Goal: Information Seeking & Learning: Learn about a topic

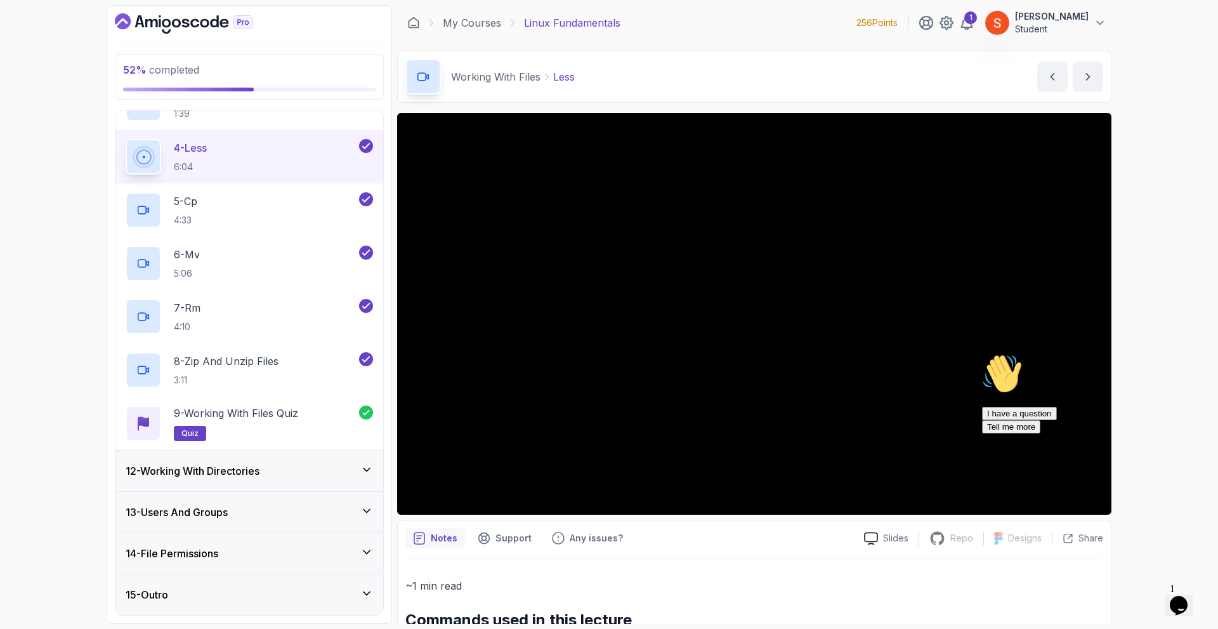
click at [277, 469] on div "12 - Working With Directories" at bounding box center [249, 470] width 247 height 15
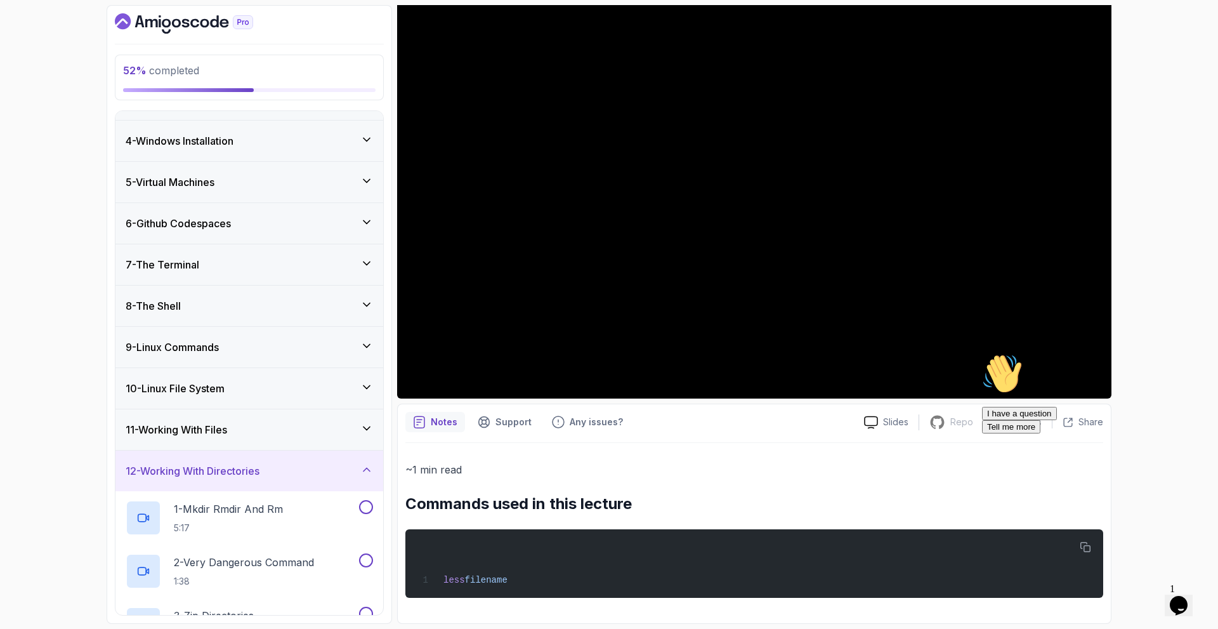
scroll to position [241, 0]
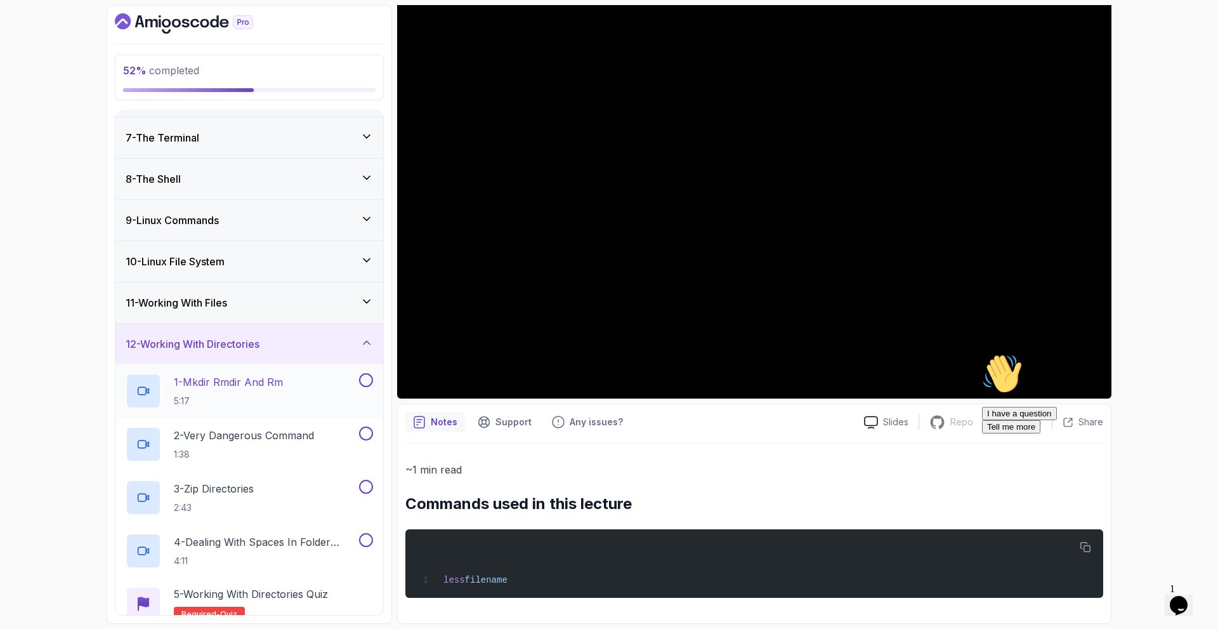
click at [247, 390] on h2 "1 - Mkdir Rmdir And Rm 5:17" at bounding box center [228, 390] width 109 height 33
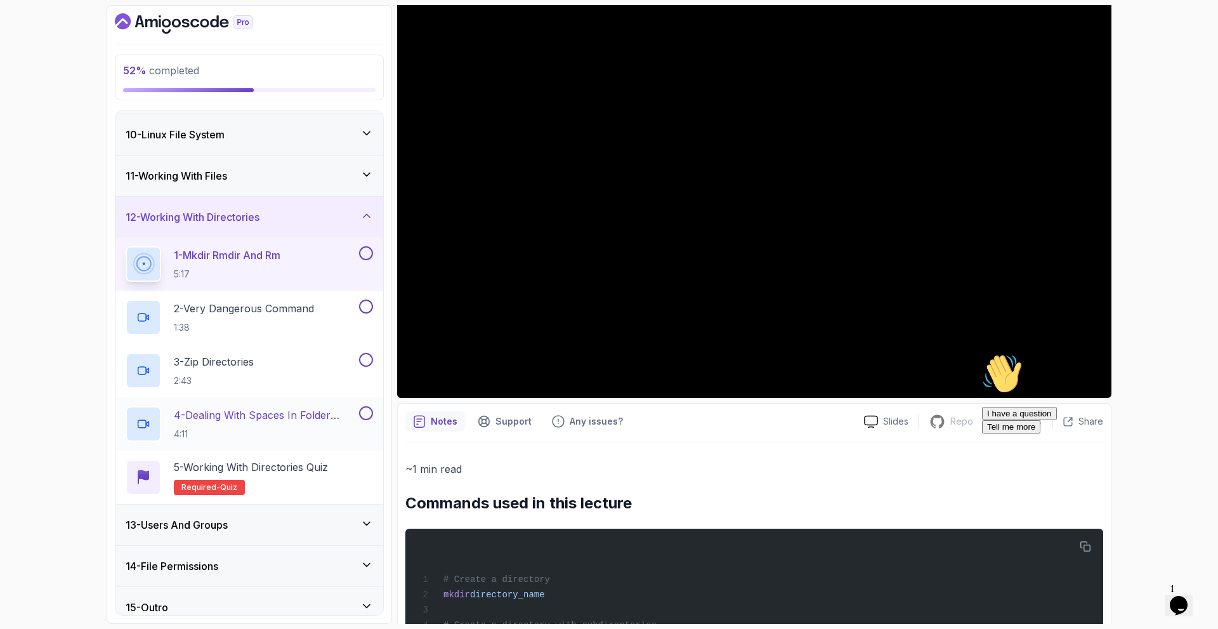
scroll to position [381, 0]
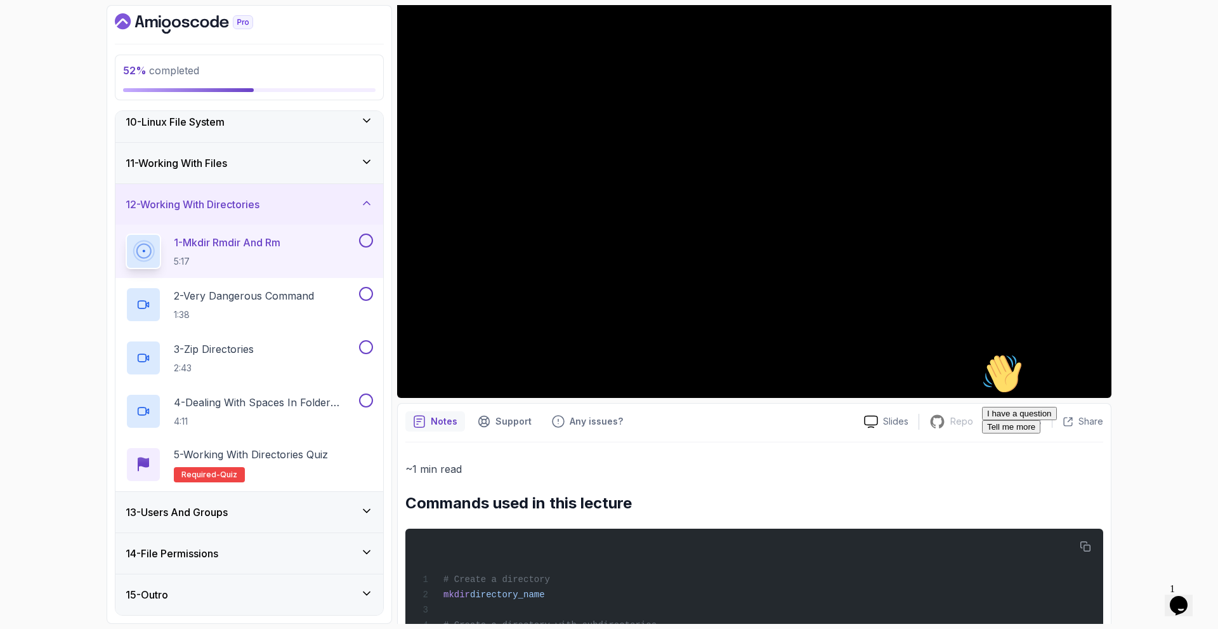
click at [175, 517] on h3 "13 - Users And Groups" at bounding box center [177, 511] width 102 height 15
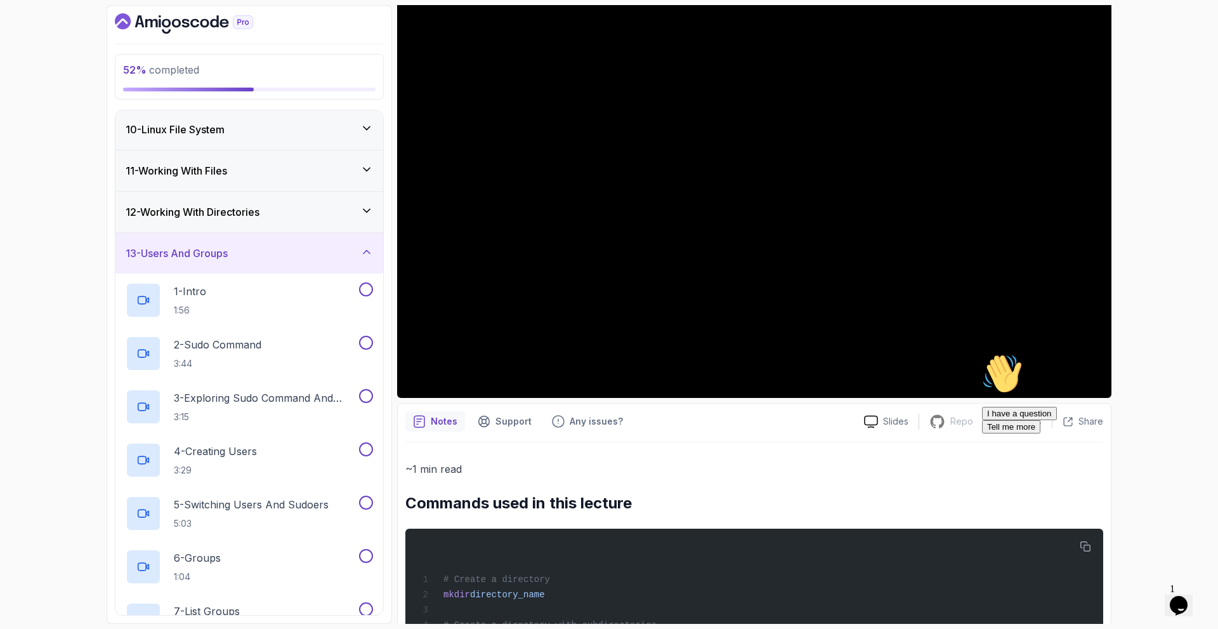
scroll to position [55, 0]
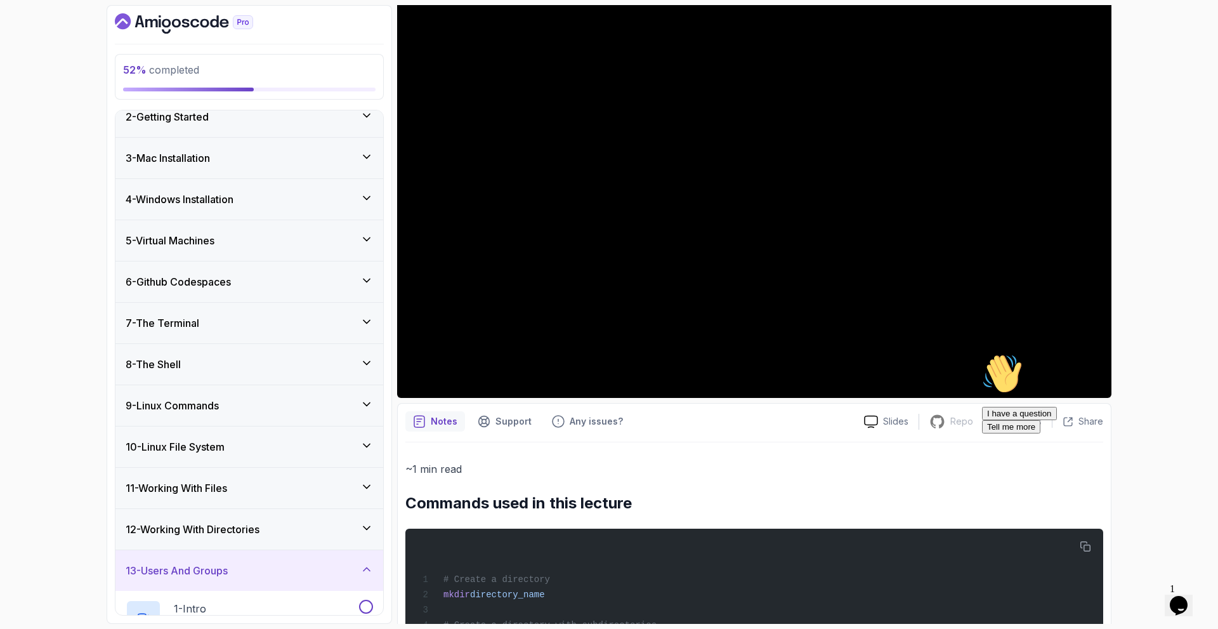
click at [198, 572] on h3 "13 - Users And Groups" at bounding box center [177, 570] width 102 height 15
click at [265, 521] on div "12 - Working With Directories" at bounding box center [249, 529] width 268 height 41
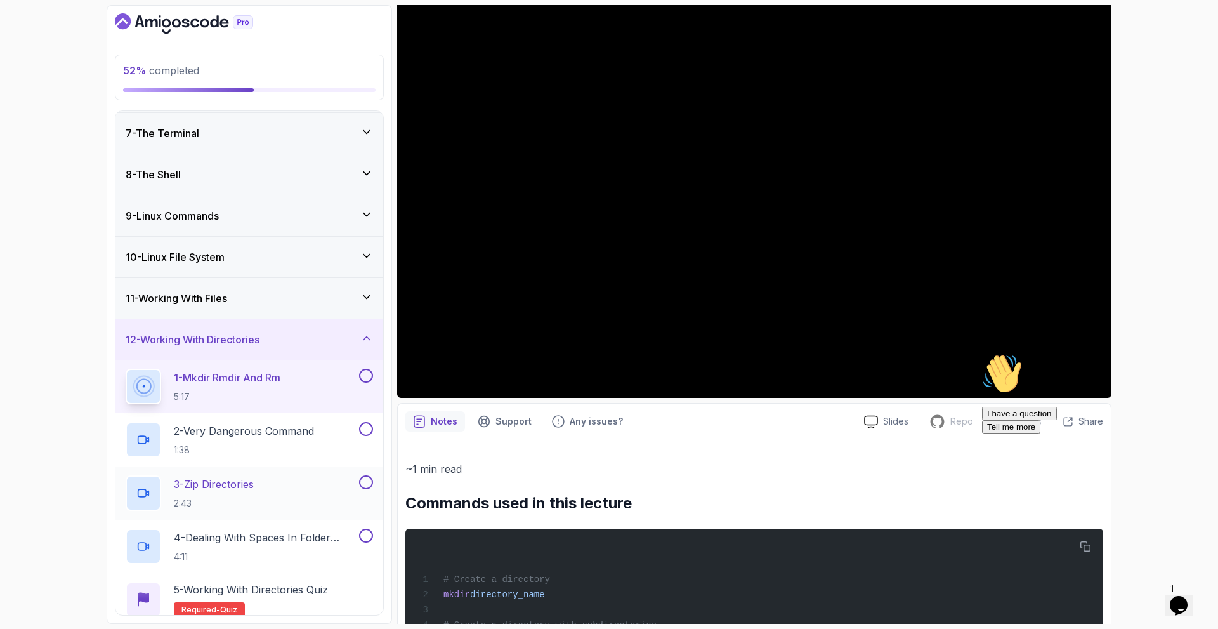
scroll to position [381, 0]
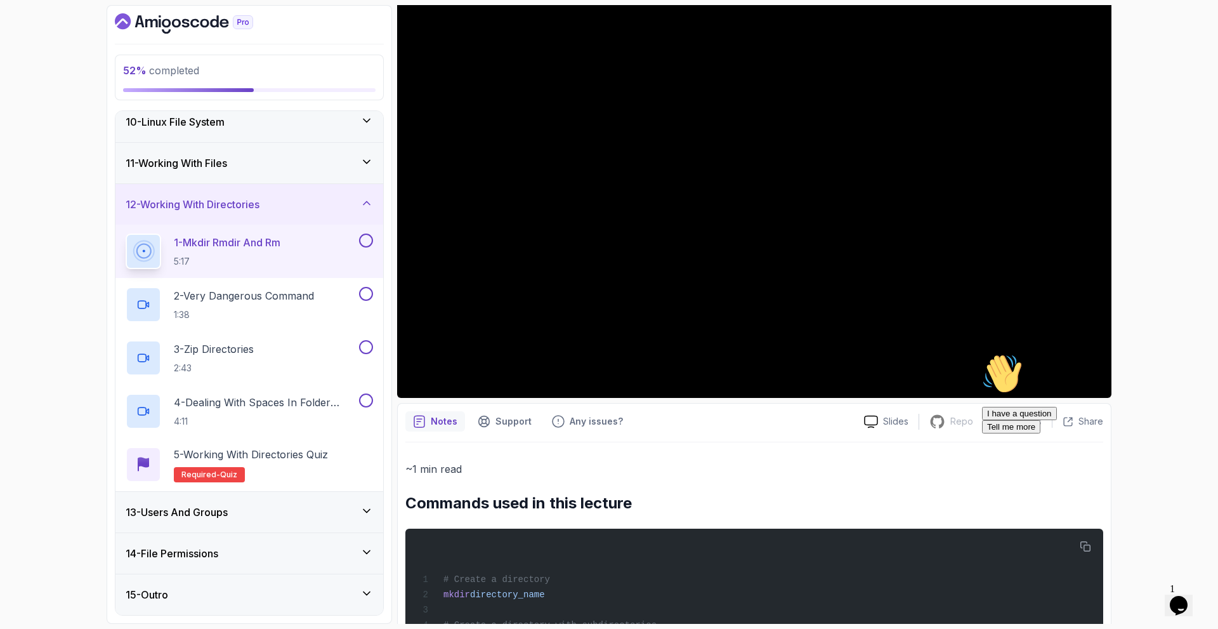
click at [436, 464] on p "~1 min read" at bounding box center [754, 469] width 698 height 18
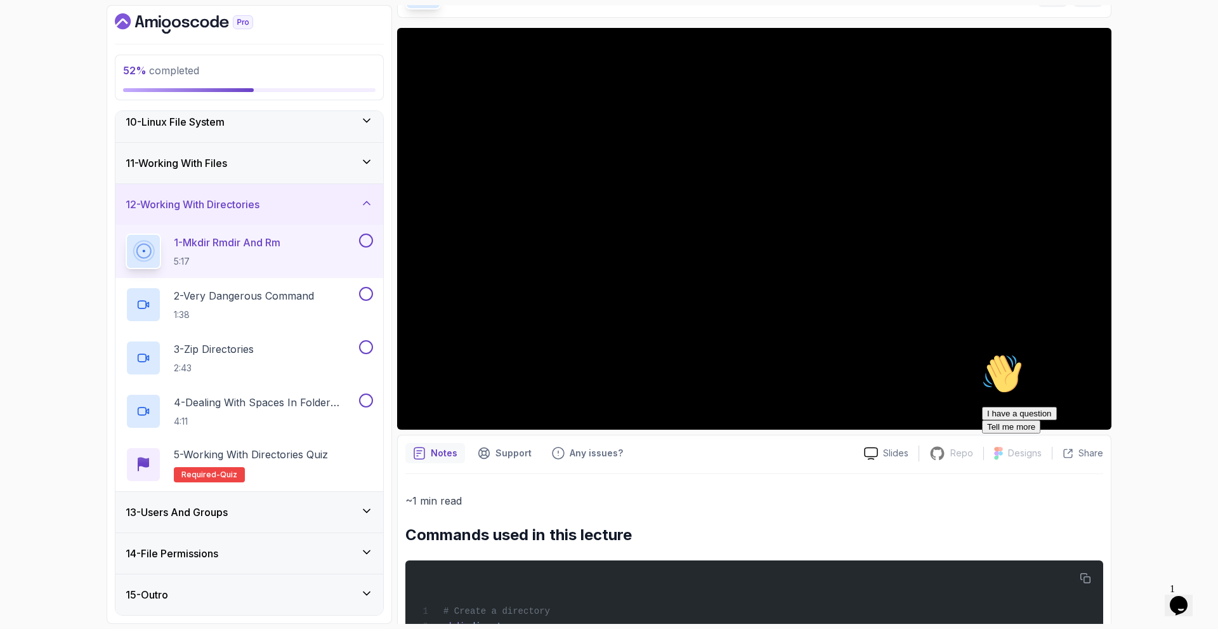
click at [982, 353] on icon "Chat attention grabber" at bounding box center [982, 353] width 0 height 0
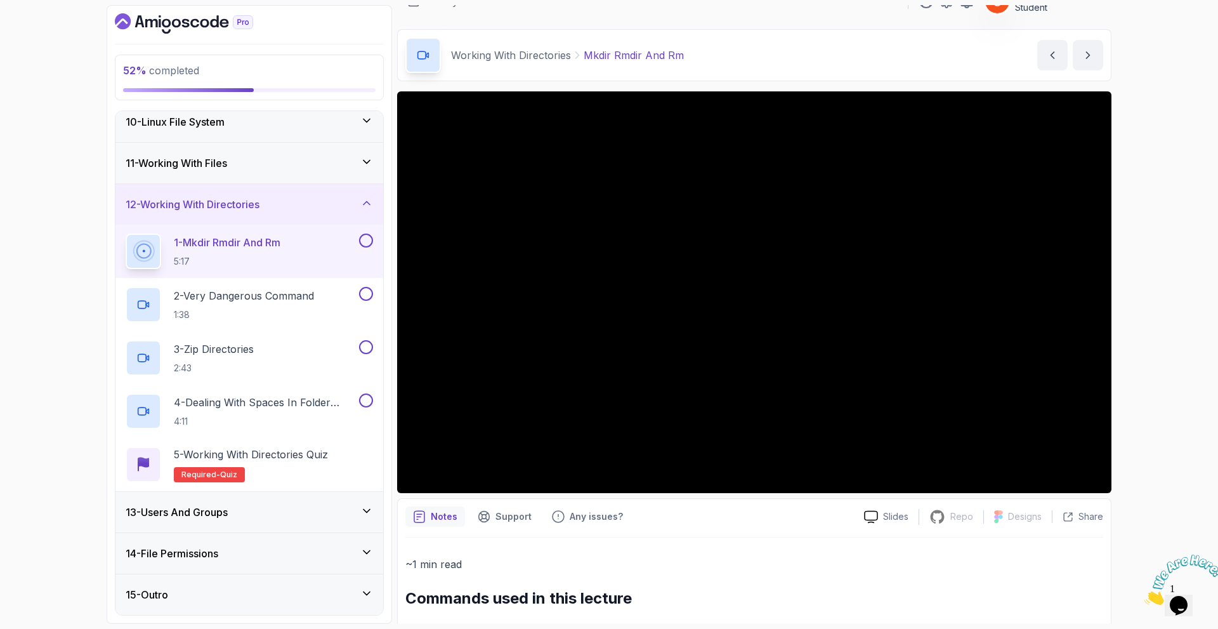
scroll to position [275, 0]
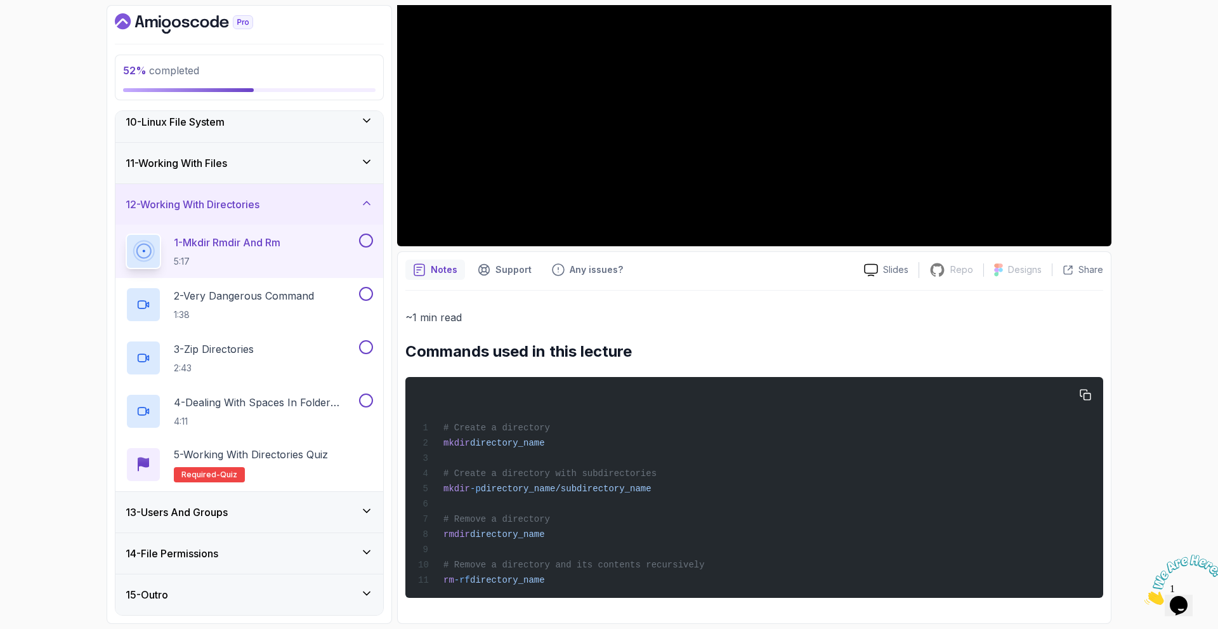
drag, startPoint x: 441, startPoint y: 416, endPoint x: 599, endPoint y: 591, distance: 235.8
click at [599, 591] on pre "# Create a directory mkdir directory_name # Create a directory with subdirector…" at bounding box center [754, 487] width 698 height 221
copy code "# Create a directory mkdir directory_name # Create a directory with subdirector…"
click at [640, 534] on div "# Create a directory mkdir directory_name # Create a directory with subdirector…" at bounding box center [755, 487] width 678 height 206
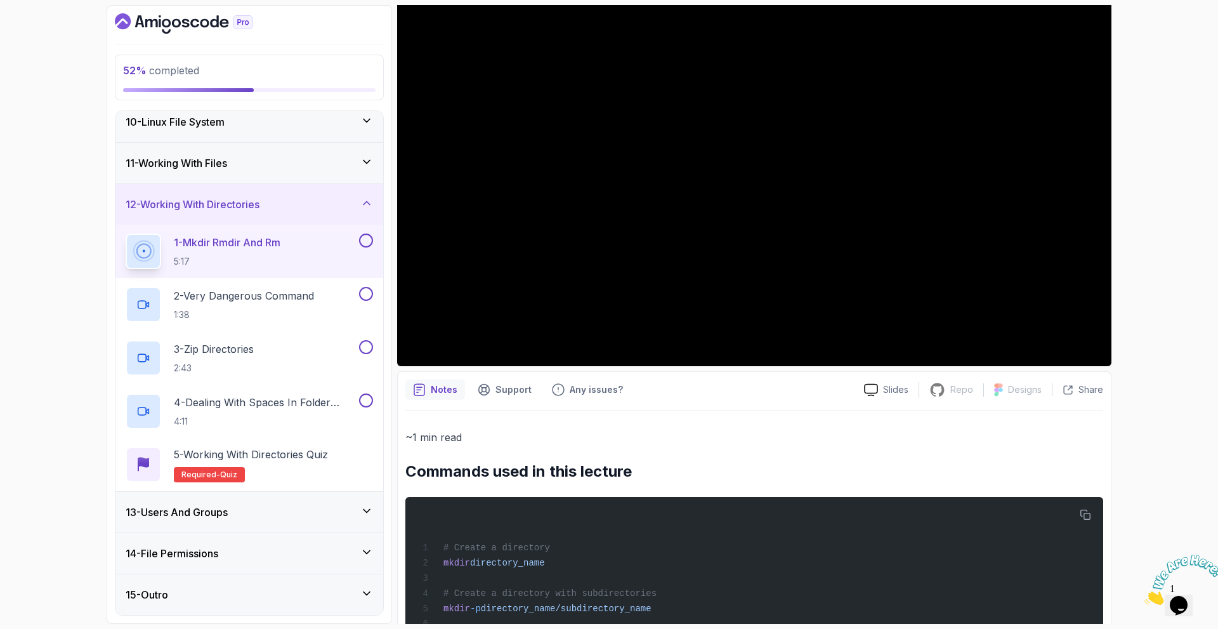
click at [197, 508] on h3 "13 - Users And Groups" at bounding box center [177, 511] width 102 height 15
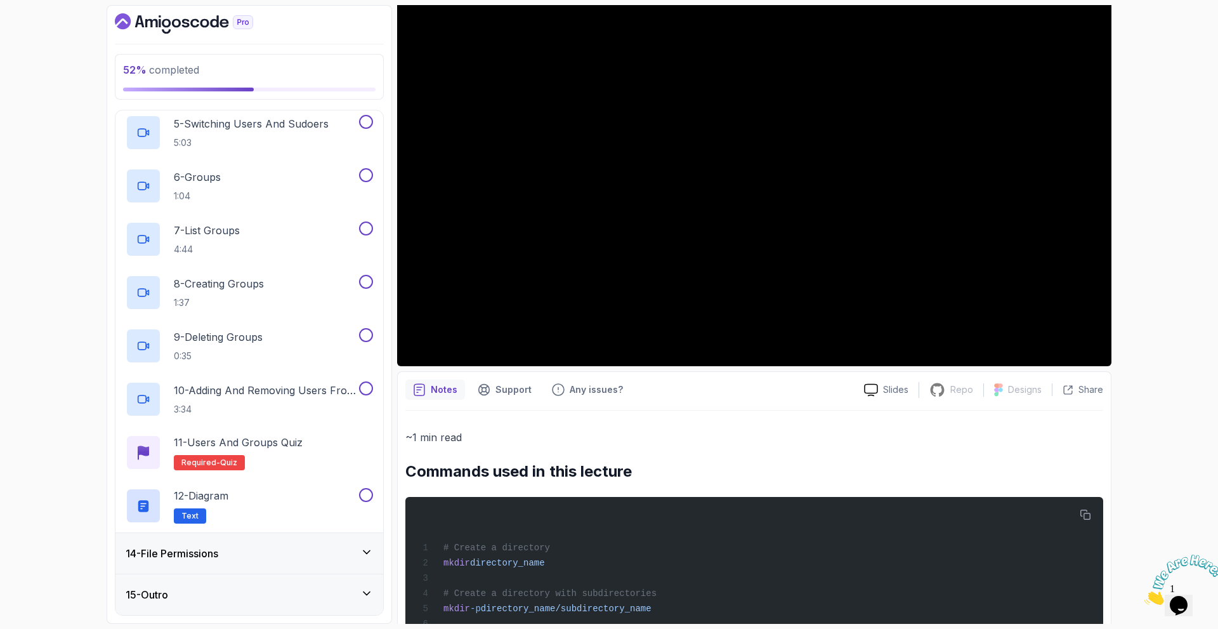
click at [193, 553] on h3 "14 - File Permissions" at bounding box center [172, 553] width 93 height 15
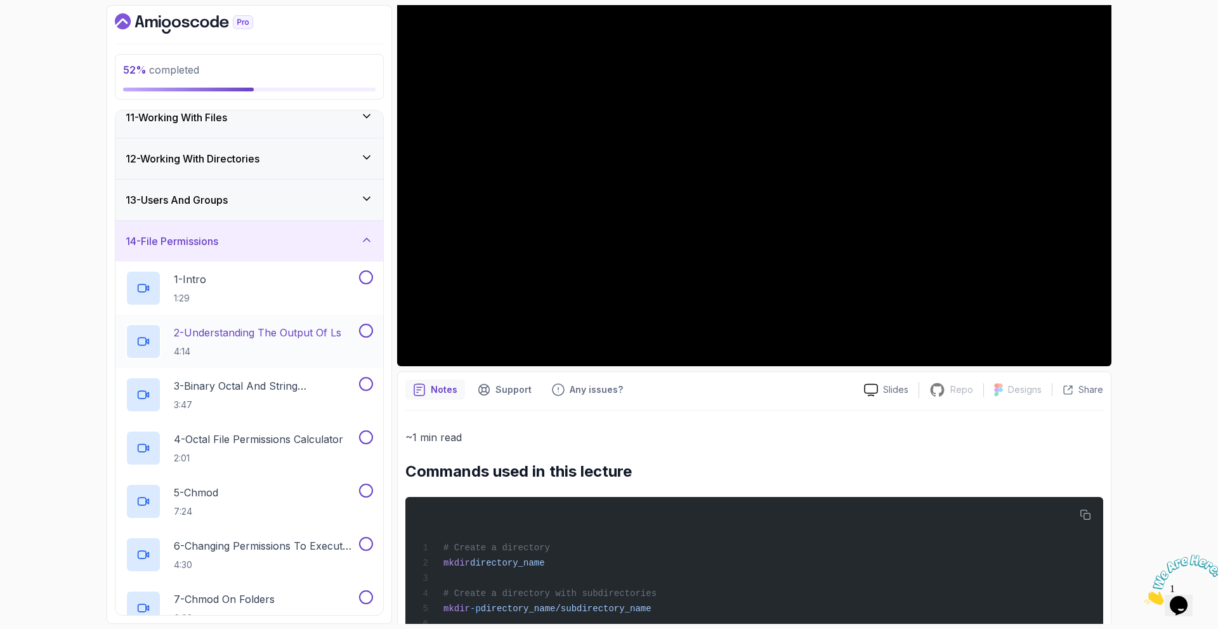
scroll to position [172, 0]
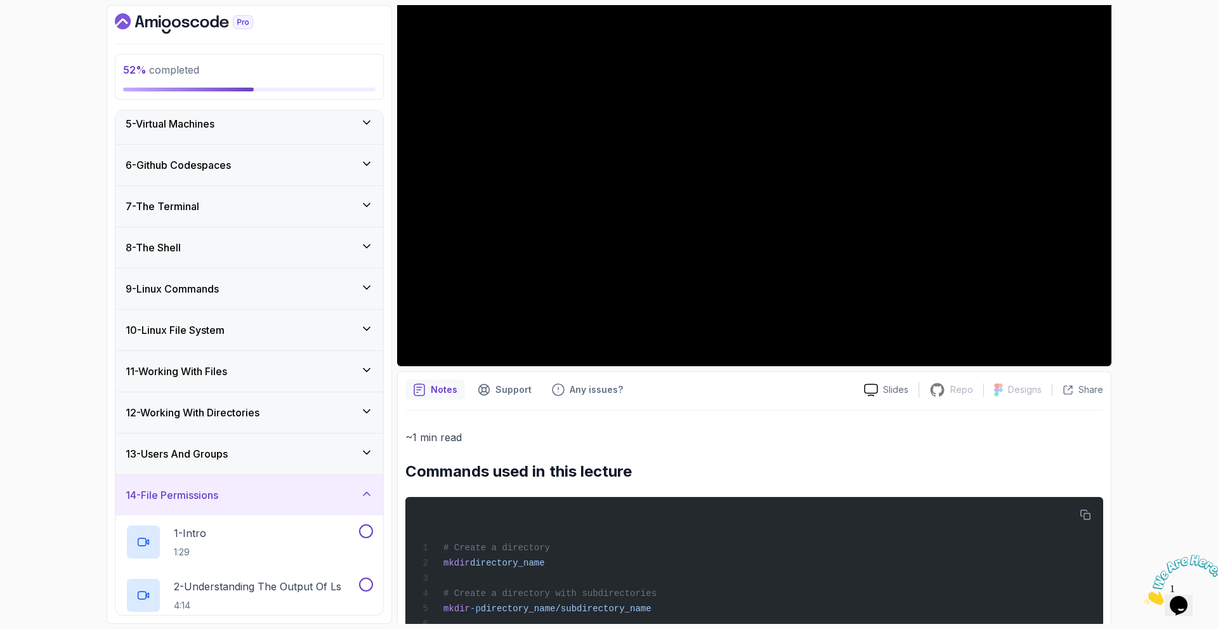
click at [219, 410] on h3 "12 - Working With Directories" at bounding box center [193, 412] width 134 height 15
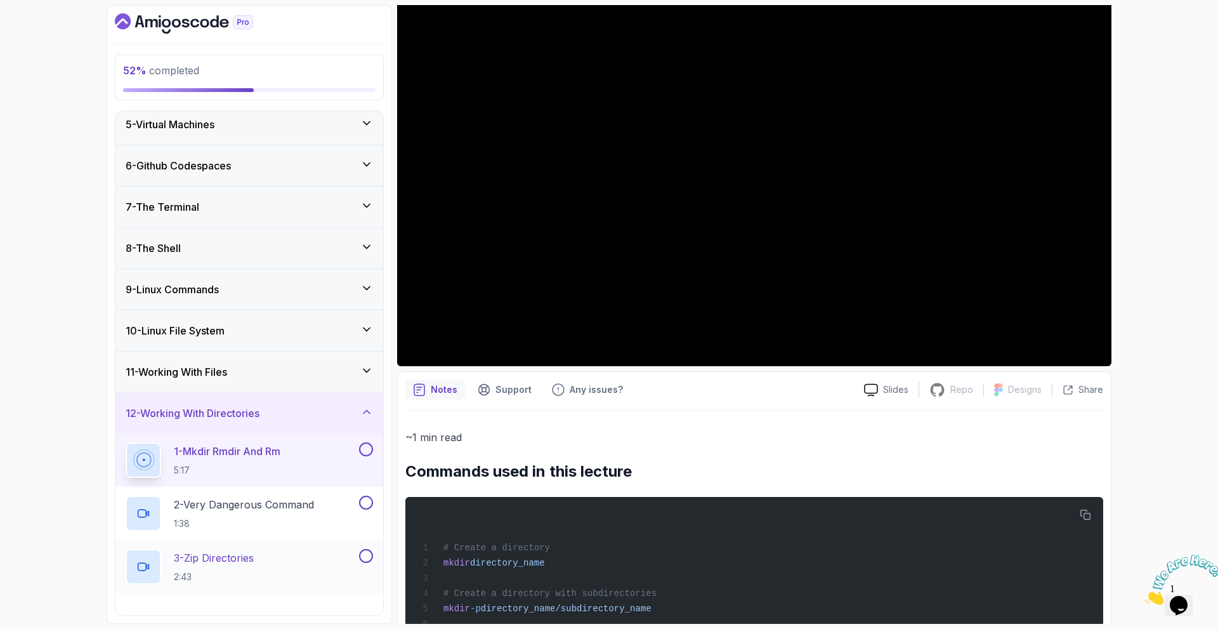
scroll to position [299, 0]
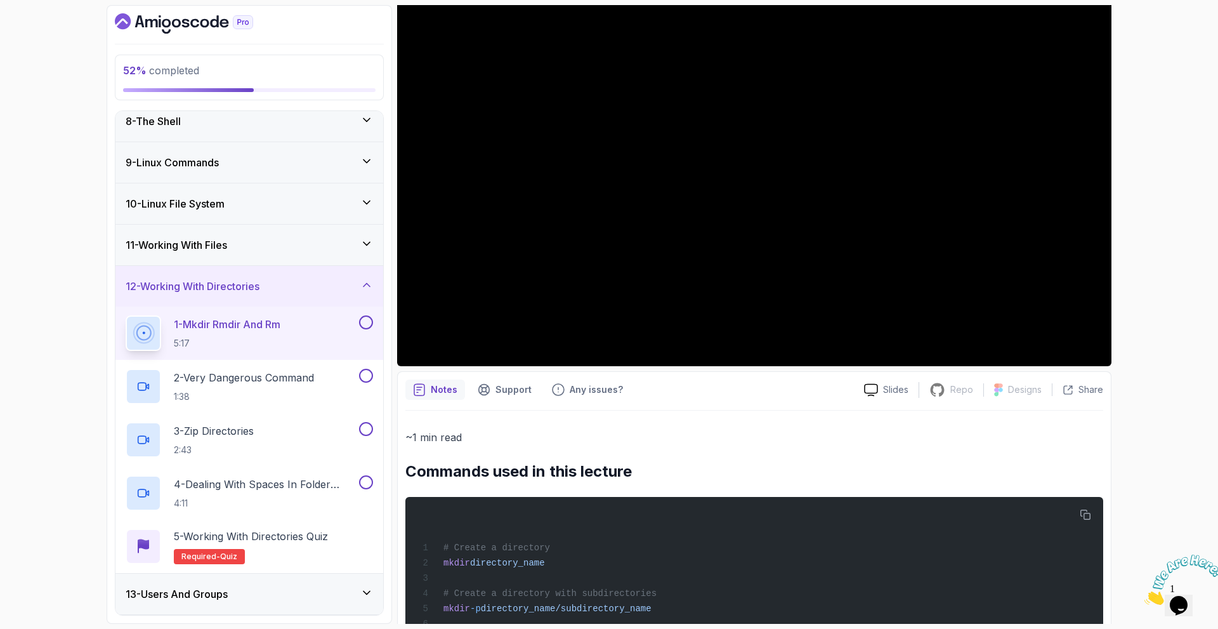
click at [1144, 596] on icon "Close" at bounding box center [1144, 601] width 0 height 11
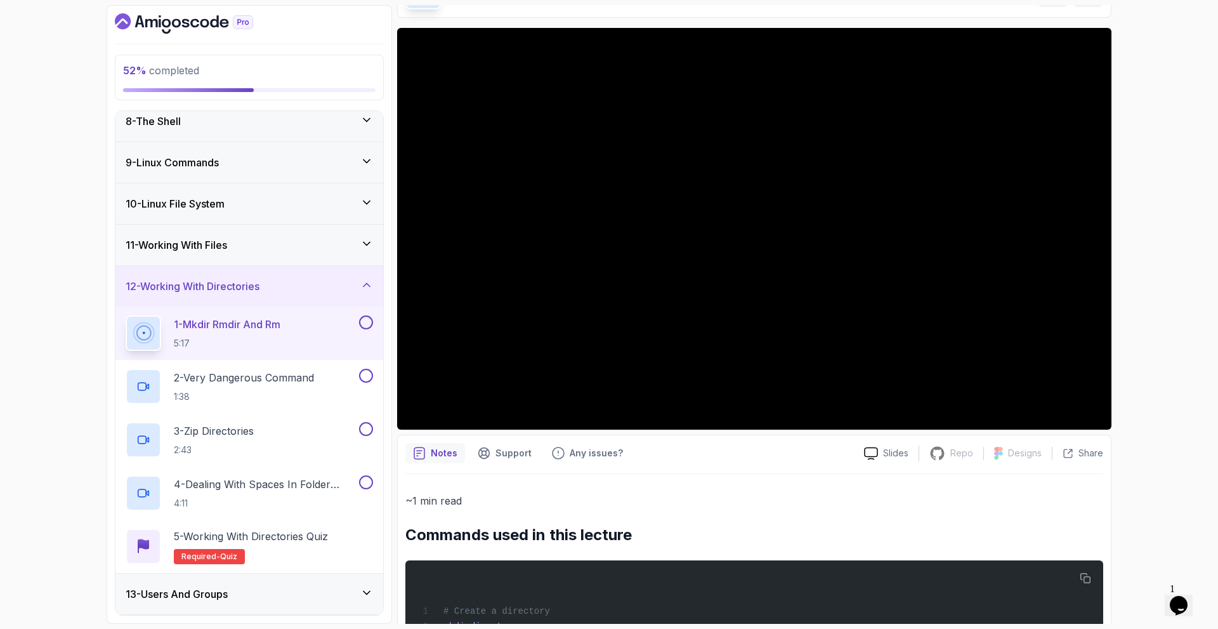
scroll to position [0, 0]
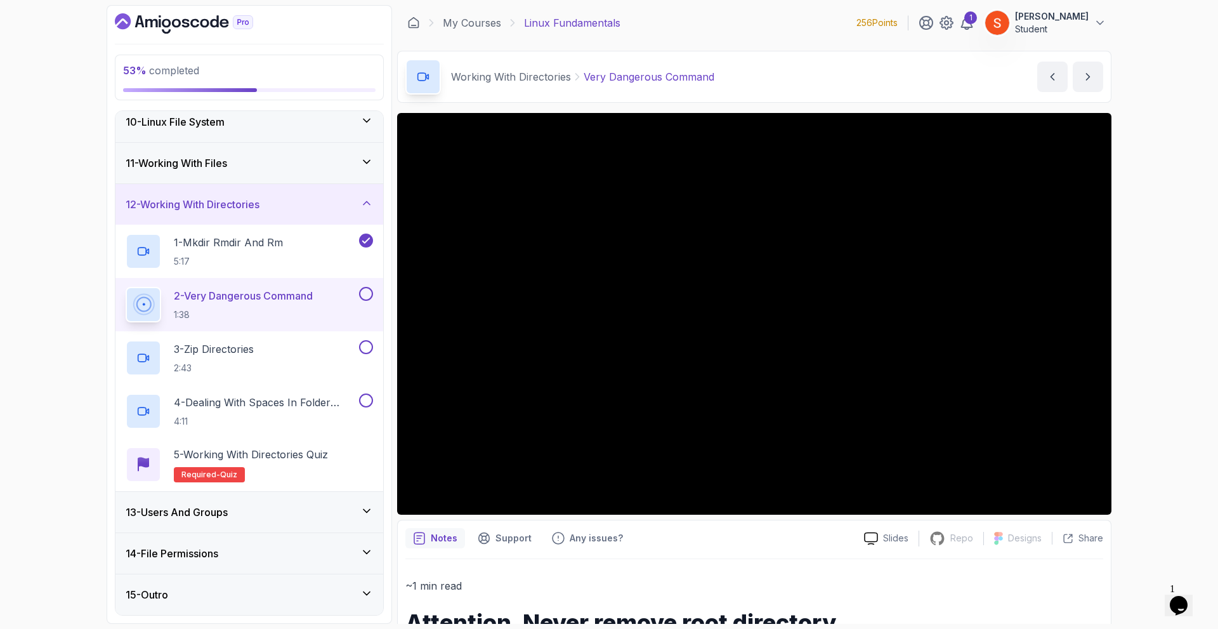
scroll to position [209, 0]
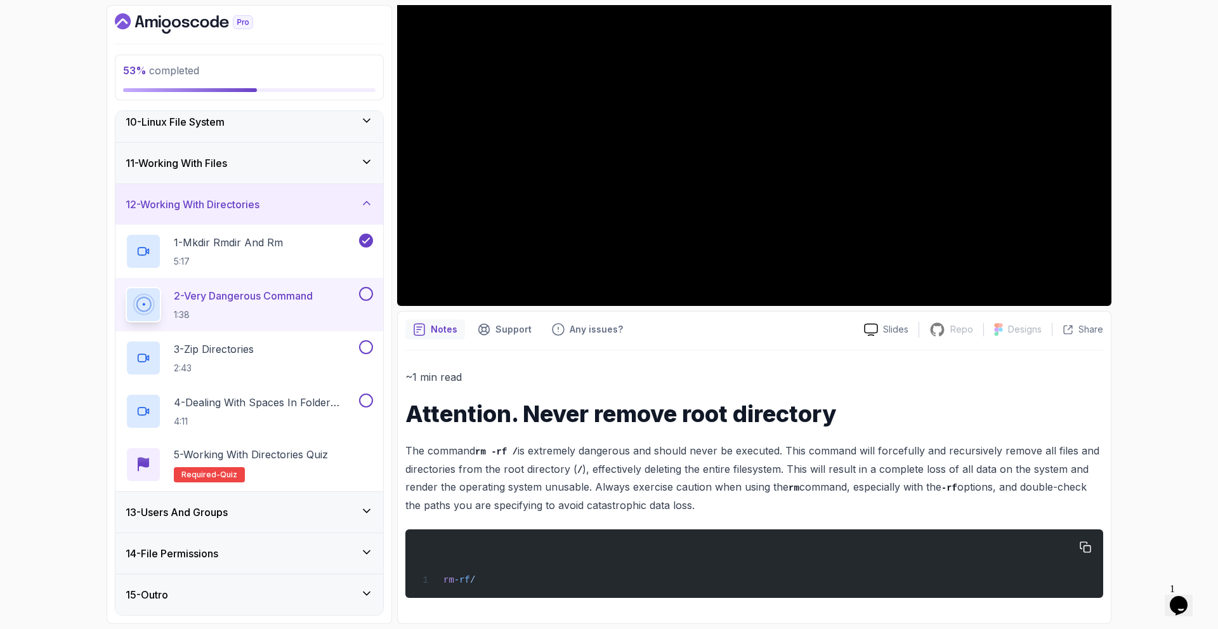
drag, startPoint x: 408, startPoint y: 410, endPoint x: 488, endPoint y: 562, distance: 172.3
click at [488, 562] on div "~1 min read Attention. Never remove root directory The command rm -rf / is extr…" at bounding box center [754, 482] width 698 height 229
copy div "Attention. Never remove root directory The command rm -rf / is extremely danger…"
click at [903, 412] on h1 "Attention. Never remove root directory" at bounding box center [754, 413] width 698 height 25
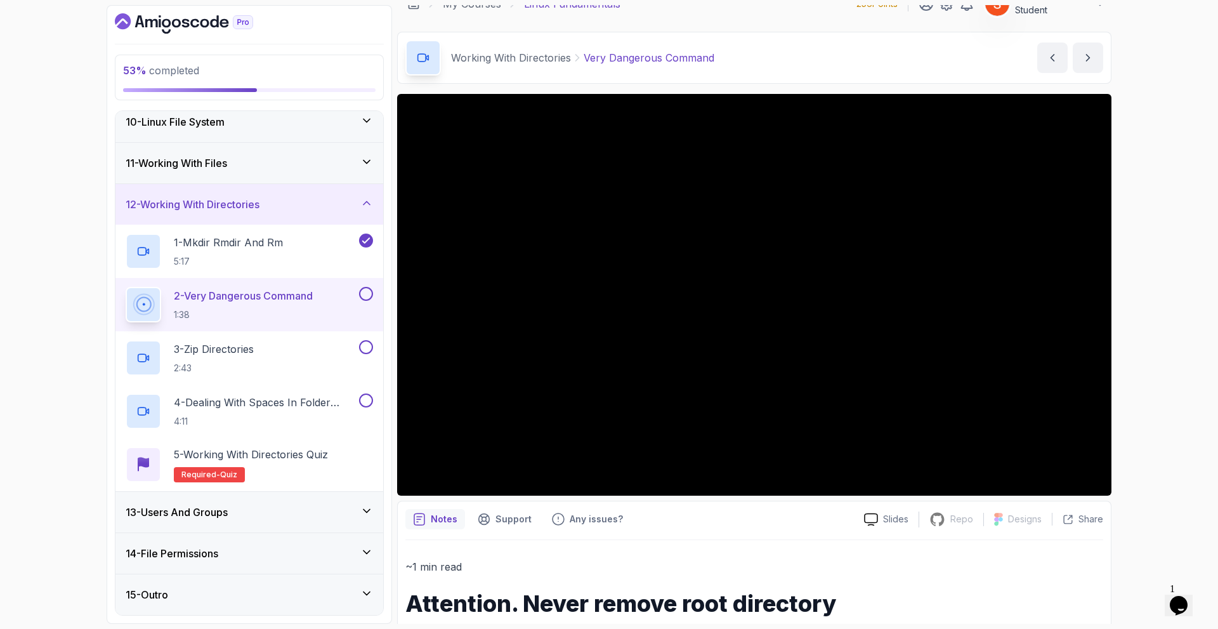
scroll to position [0, 0]
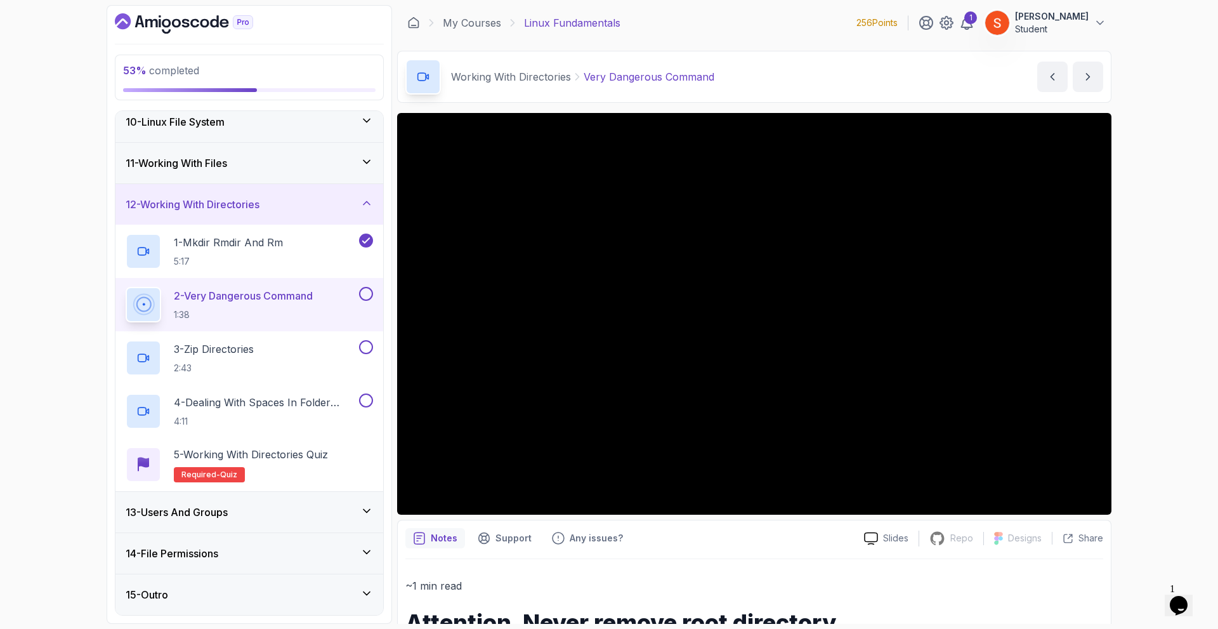
click at [360, 504] on div "13 - Users And Groups" at bounding box center [249, 511] width 247 height 15
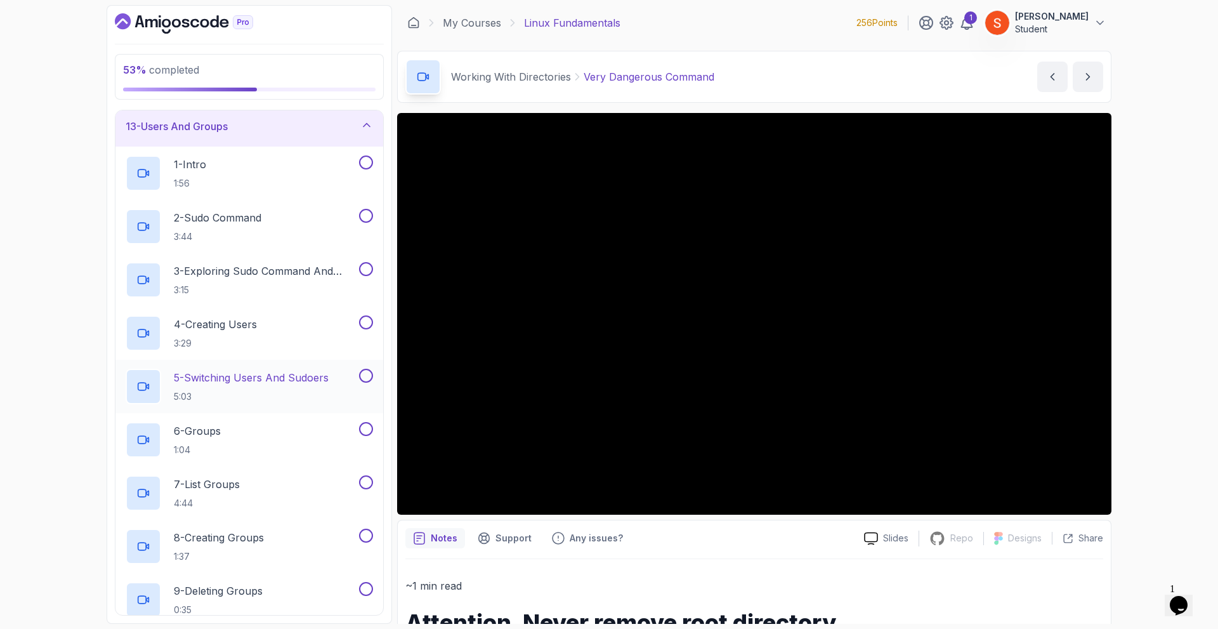
scroll to position [436, 0]
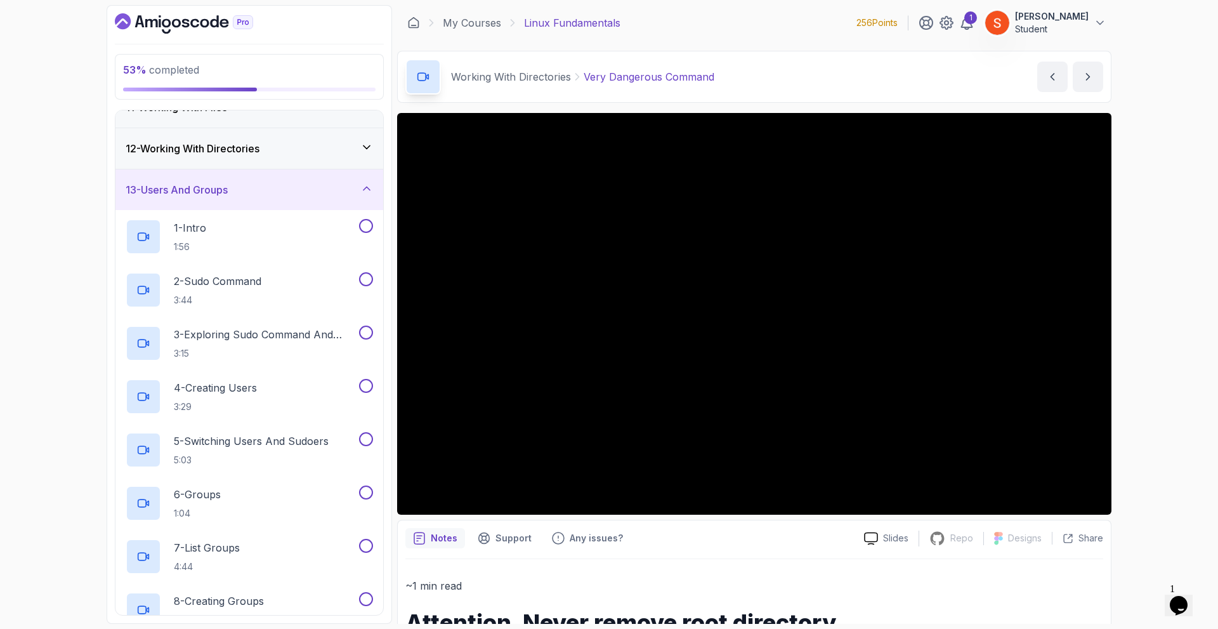
click at [364, 189] on icon at bounding box center [367, 188] width 6 height 3
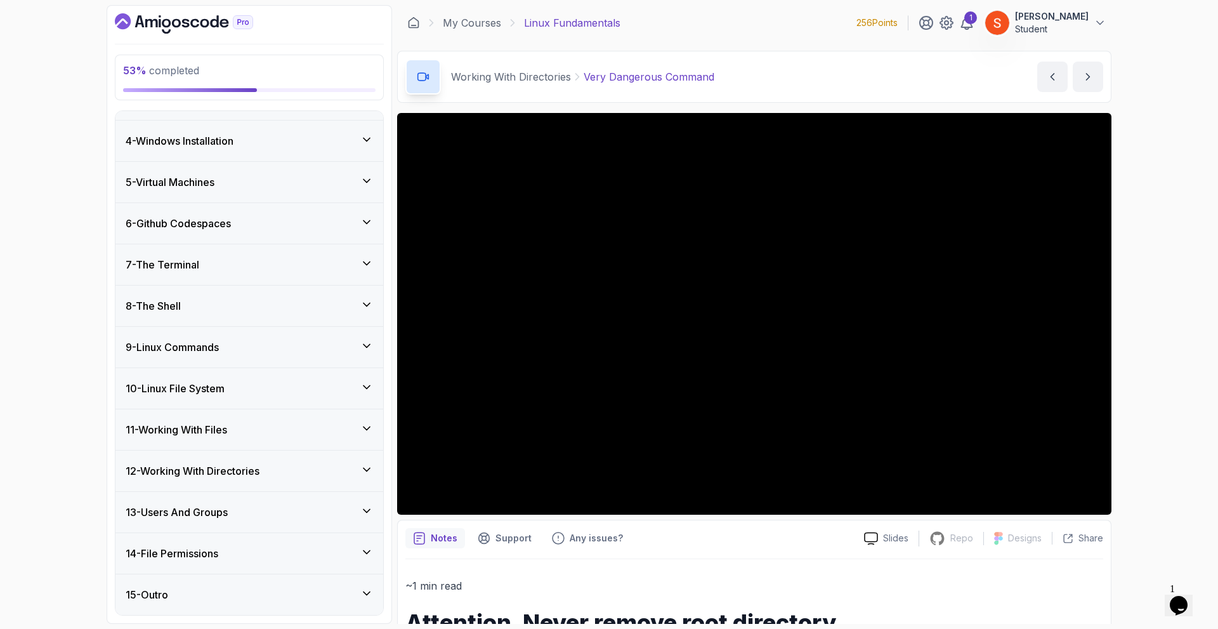
scroll to position [114, 0]
click at [353, 513] on div "13 - Users And Groups" at bounding box center [249, 511] width 247 height 15
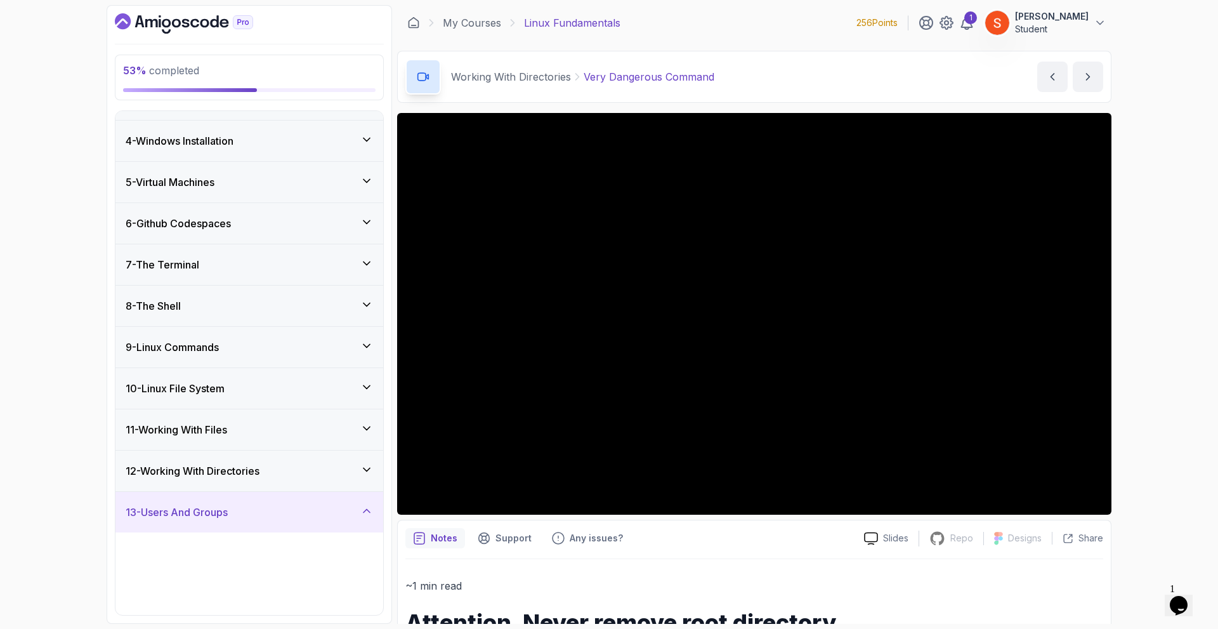
scroll to position [436, 0]
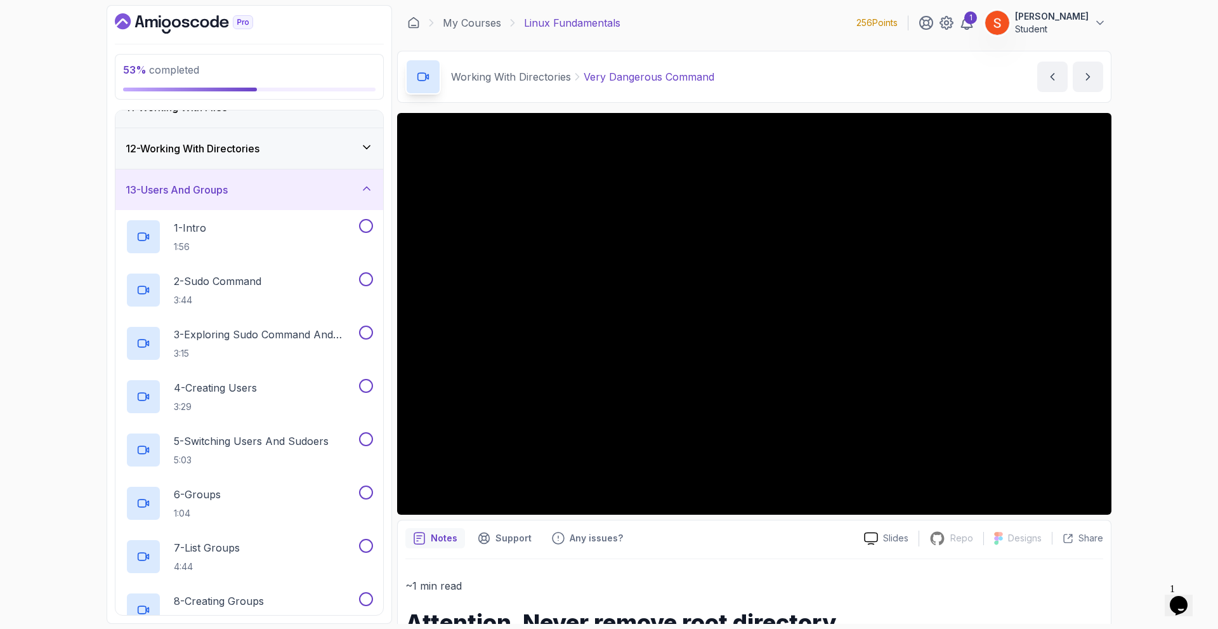
click at [357, 135] on div "12 - Working With Directories" at bounding box center [249, 148] width 268 height 41
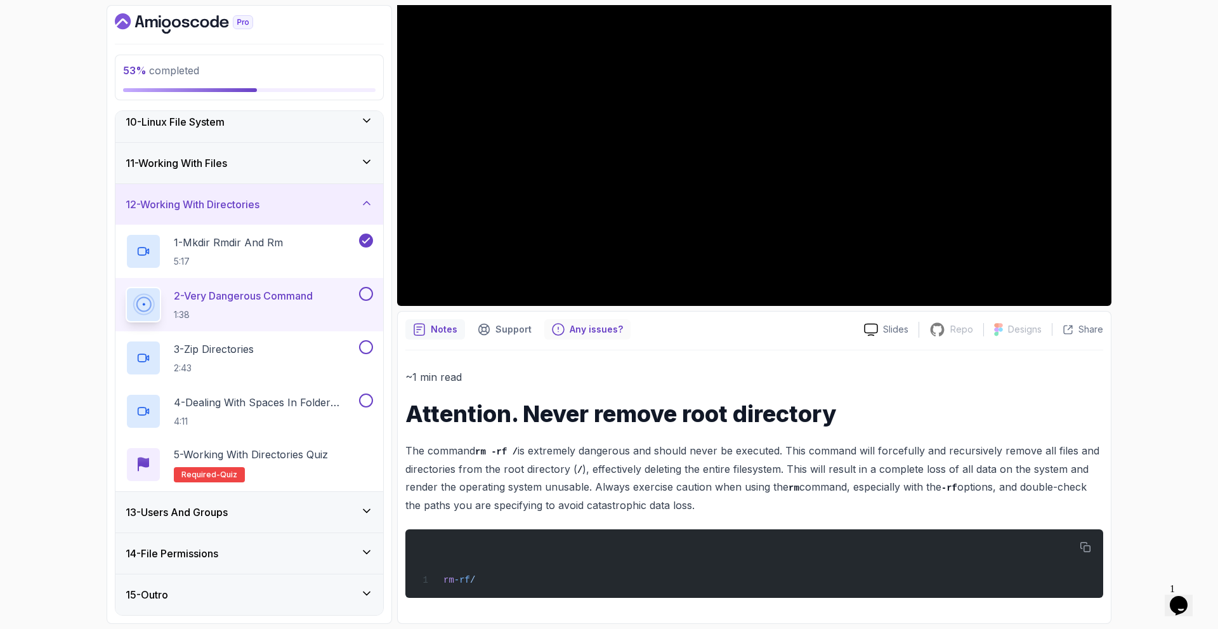
scroll to position [0, 0]
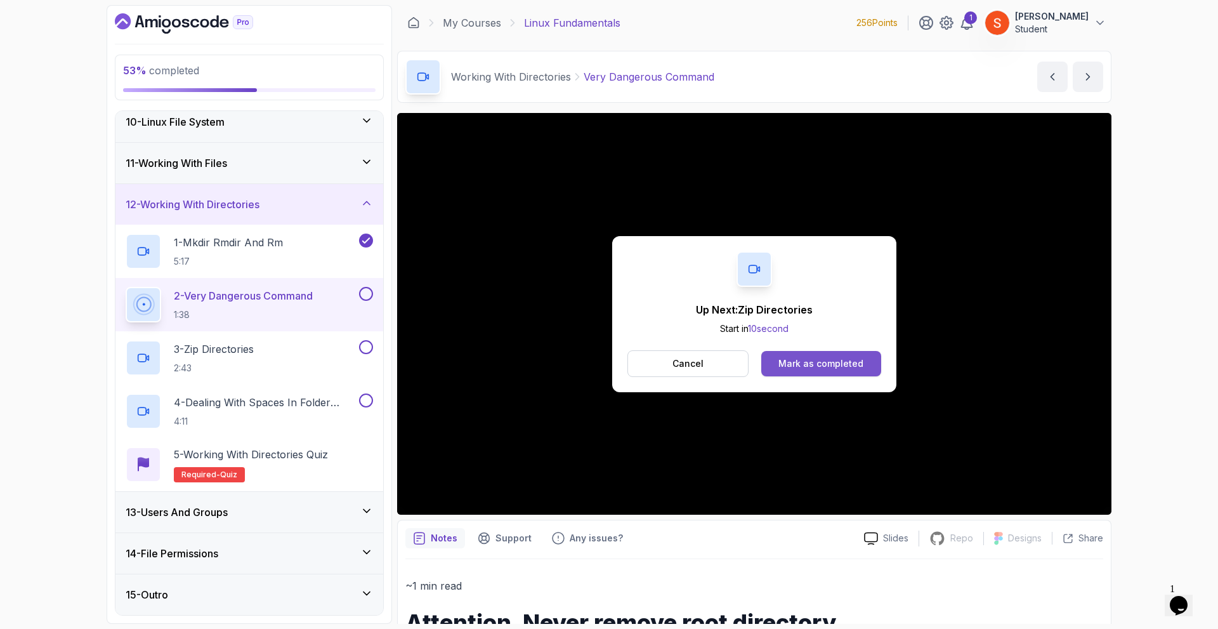
click at [803, 363] on div "Mark as completed" at bounding box center [820, 363] width 85 height 13
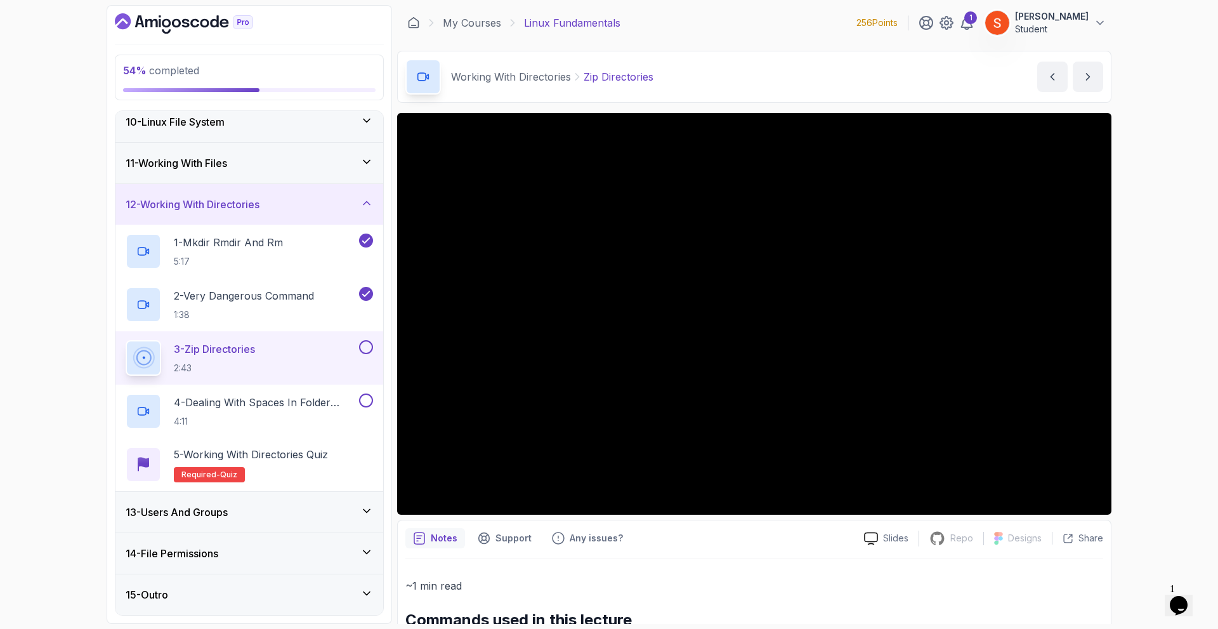
scroll to position [180, 0]
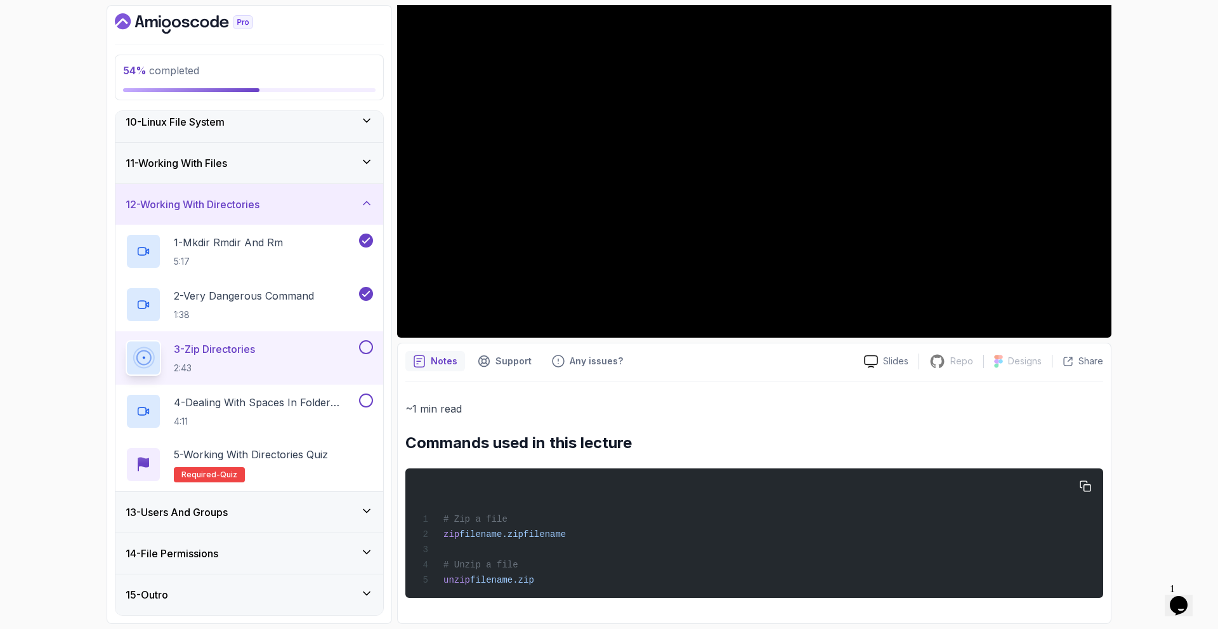
drag, startPoint x: 440, startPoint y: 514, endPoint x: 541, endPoint y: 591, distance: 126.8
click at [541, 591] on pre "# Zip a file zip filename.zip filename # Unzip a file unzip filename.zip" at bounding box center [754, 532] width 698 height 129
copy code "# Zip a file zip filename.zip filename # Unzip a file unzip filename.zip"
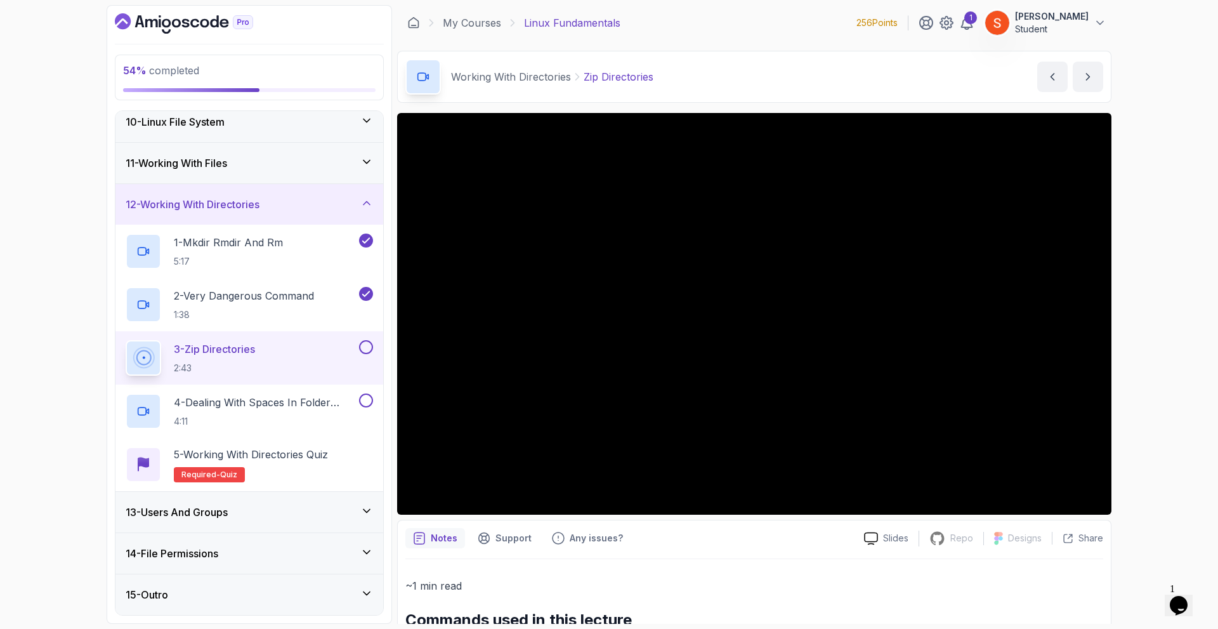
click at [738, 582] on p "~1 min read" at bounding box center [754, 586] width 698 height 18
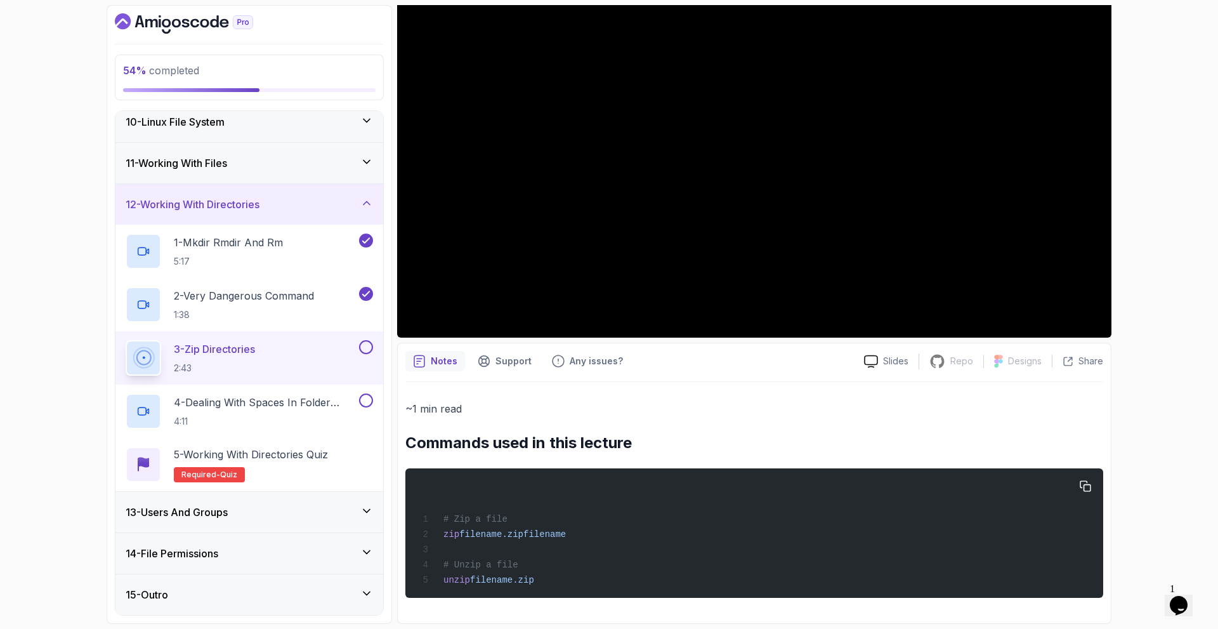
drag, startPoint x: 444, startPoint y: 512, endPoint x: 551, endPoint y: 583, distance: 128.1
click at [551, 583] on div "# Zip a file zip filename.zip filename # Unzip a file unzip filename.zip" at bounding box center [755, 533] width 678 height 114
copy code "# Zip a file zip filename.zip filename # Unzip a file unzip filename.zip"
click at [723, 417] on div "~1 min read Commands used in this lecture # Zip a file zip filename.zip filenam…" at bounding box center [754, 499] width 698 height 198
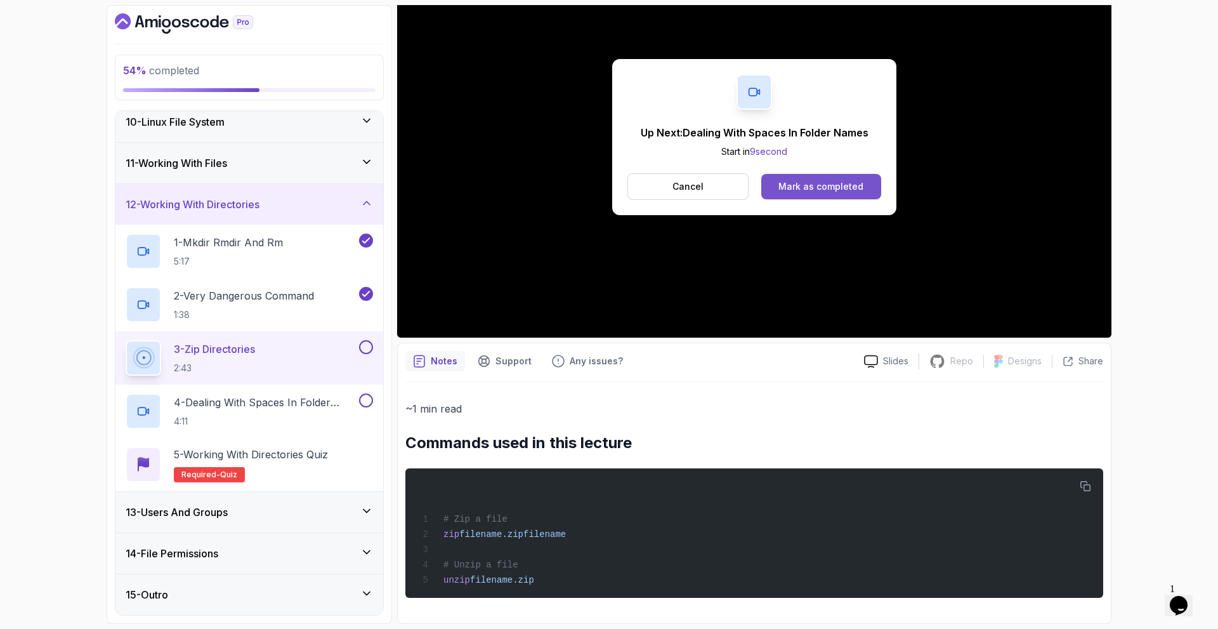
click at [849, 180] on div "Mark as completed" at bounding box center [820, 186] width 85 height 13
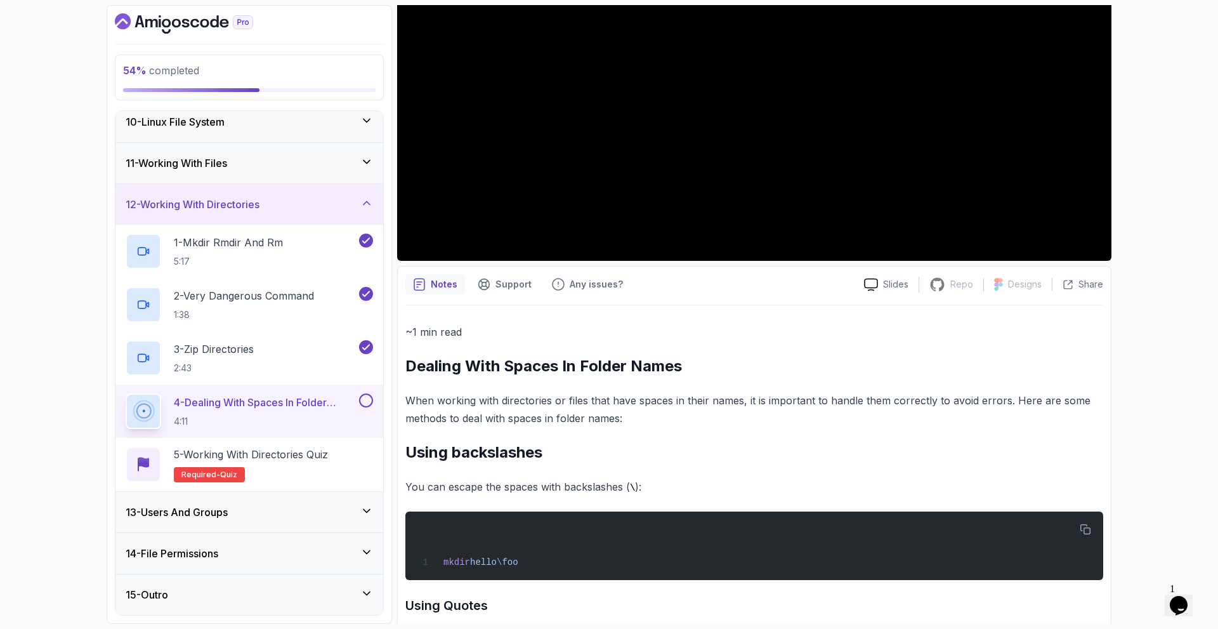
scroll to position [542, 0]
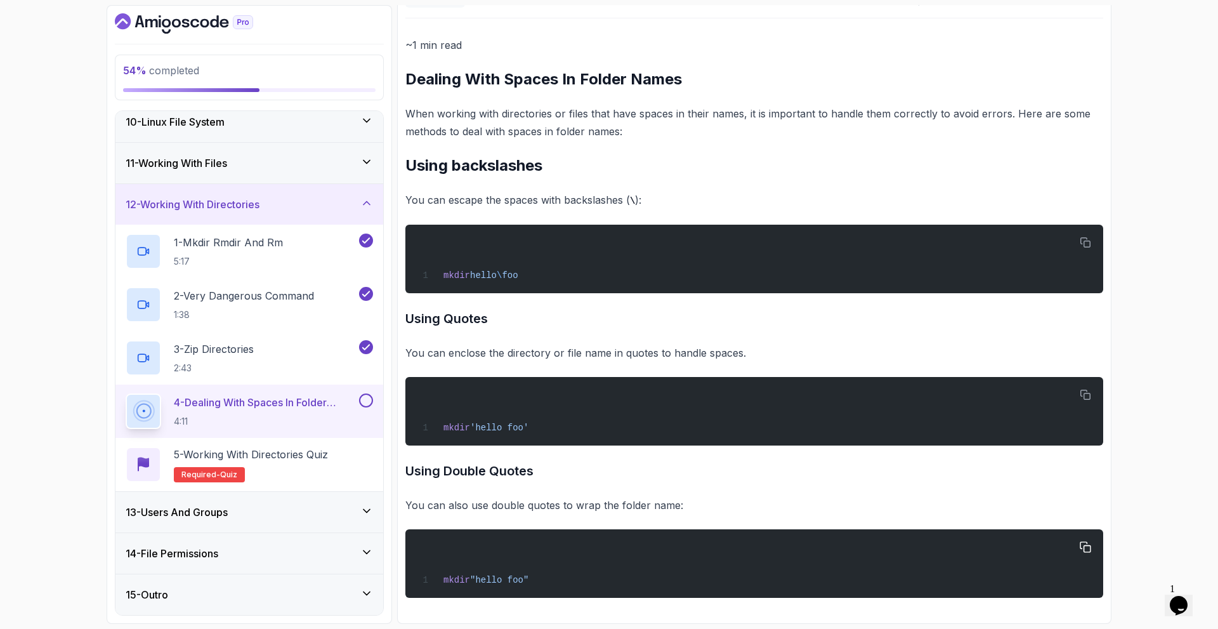
drag, startPoint x: 405, startPoint y: 70, endPoint x: 539, endPoint y: 594, distance: 540.8
click at [539, 594] on div "~1 min read Dealing With Spaces In Folder Names When working with directories o…" at bounding box center [754, 316] width 698 height 561
copy div "Dealing With Spaces In Folder Names When working with directories or files that…"
click at [726, 312] on h3 "Using Quotes" at bounding box center [754, 318] width 698 height 20
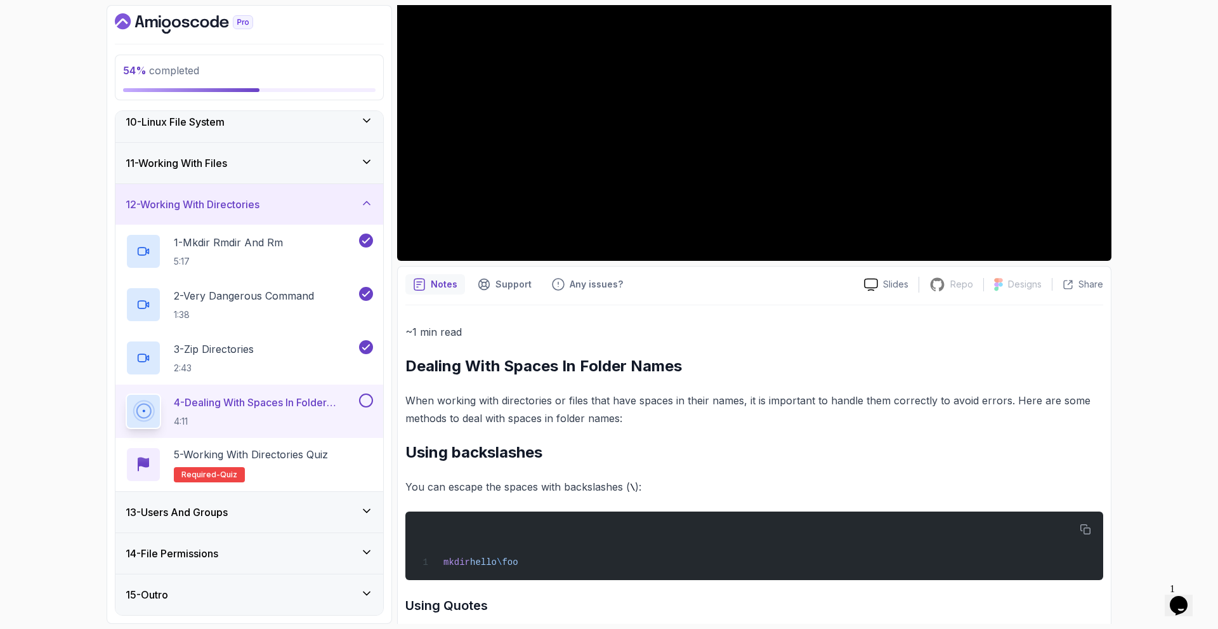
scroll to position [0, 0]
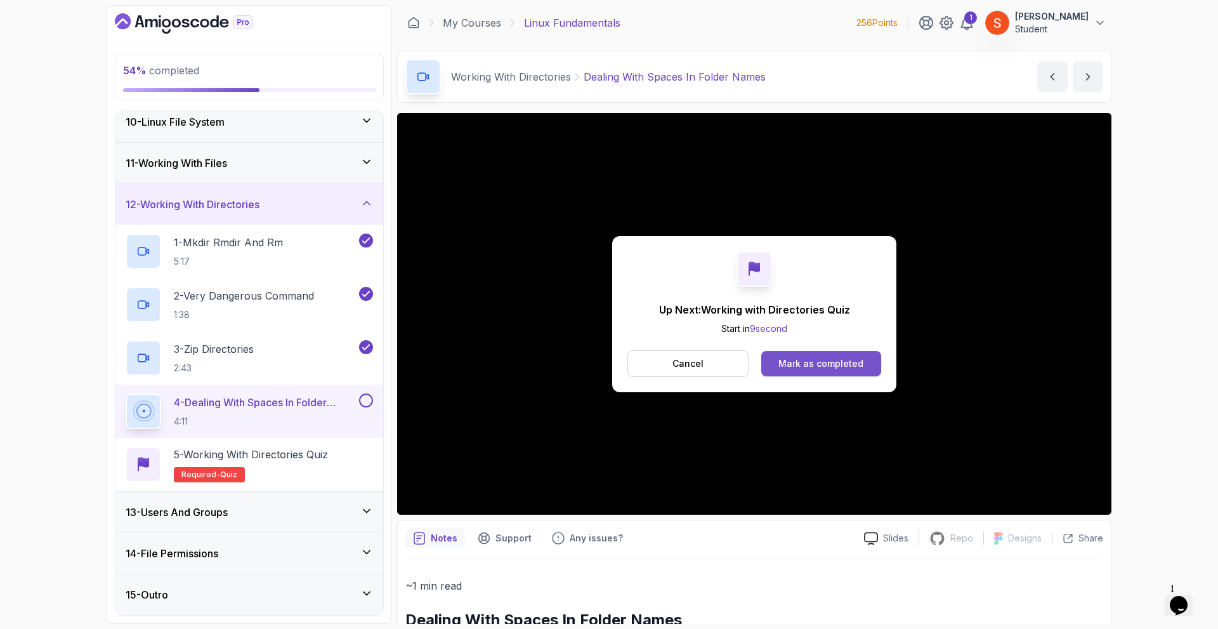
click at [805, 372] on button "Mark as completed" at bounding box center [821, 363] width 120 height 25
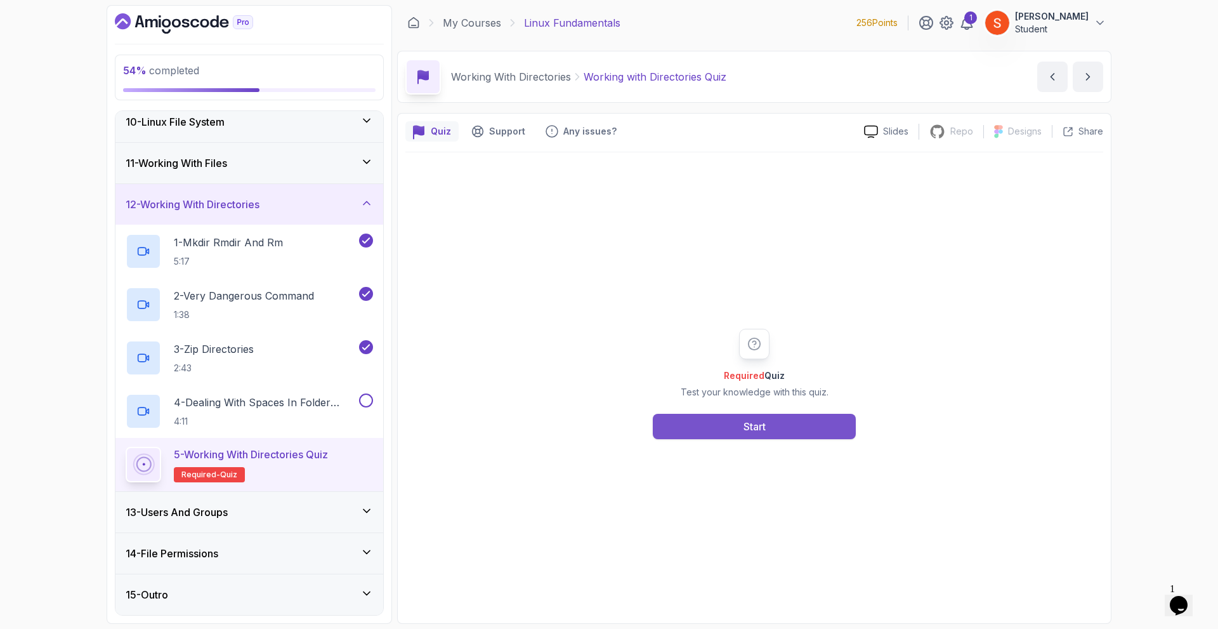
click at [759, 424] on div "Start" at bounding box center [755, 426] width 22 height 15
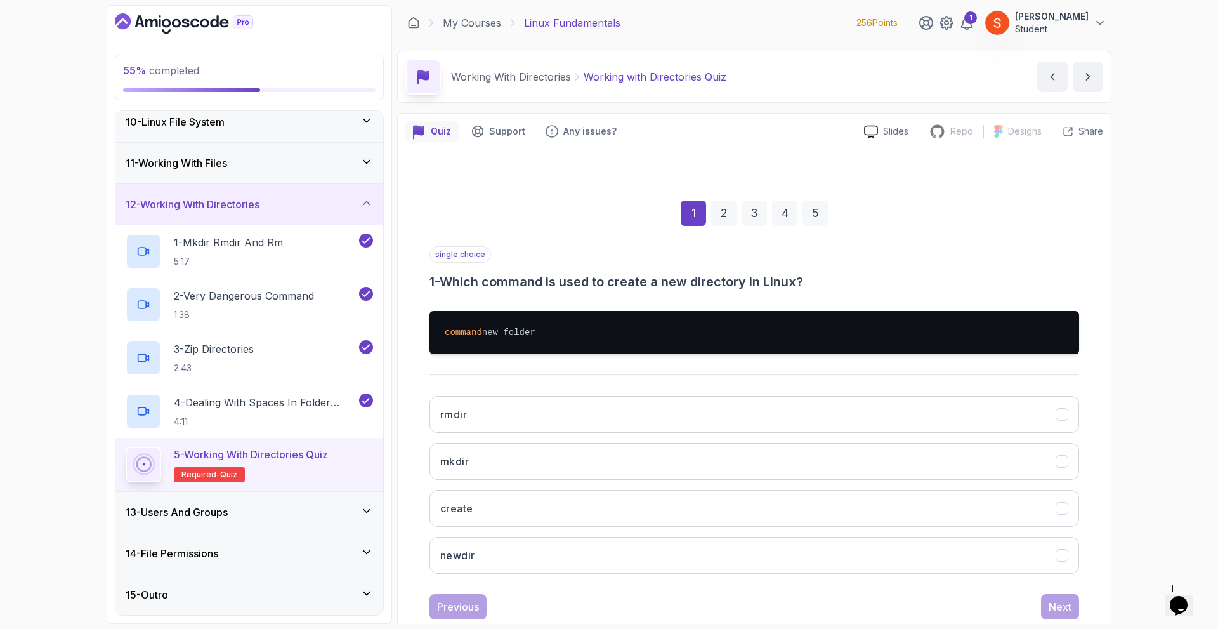
scroll to position [32, 0]
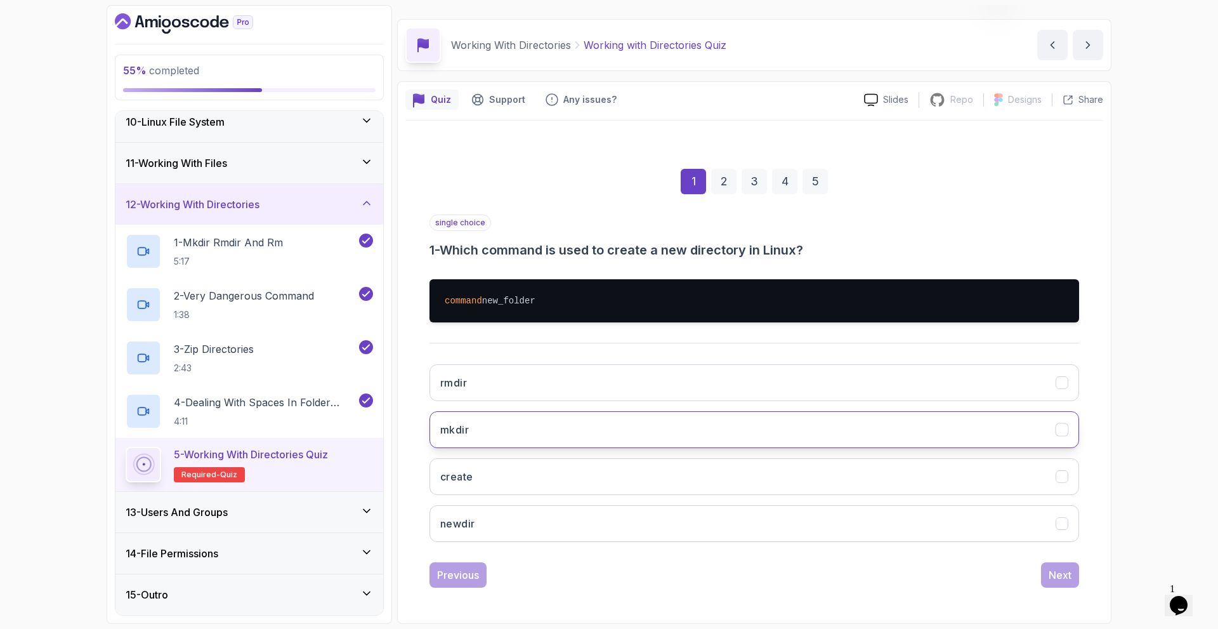
click at [499, 441] on button "mkdir" at bounding box center [754, 429] width 650 height 37
click at [1066, 577] on div "Next" at bounding box center [1060, 574] width 23 height 15
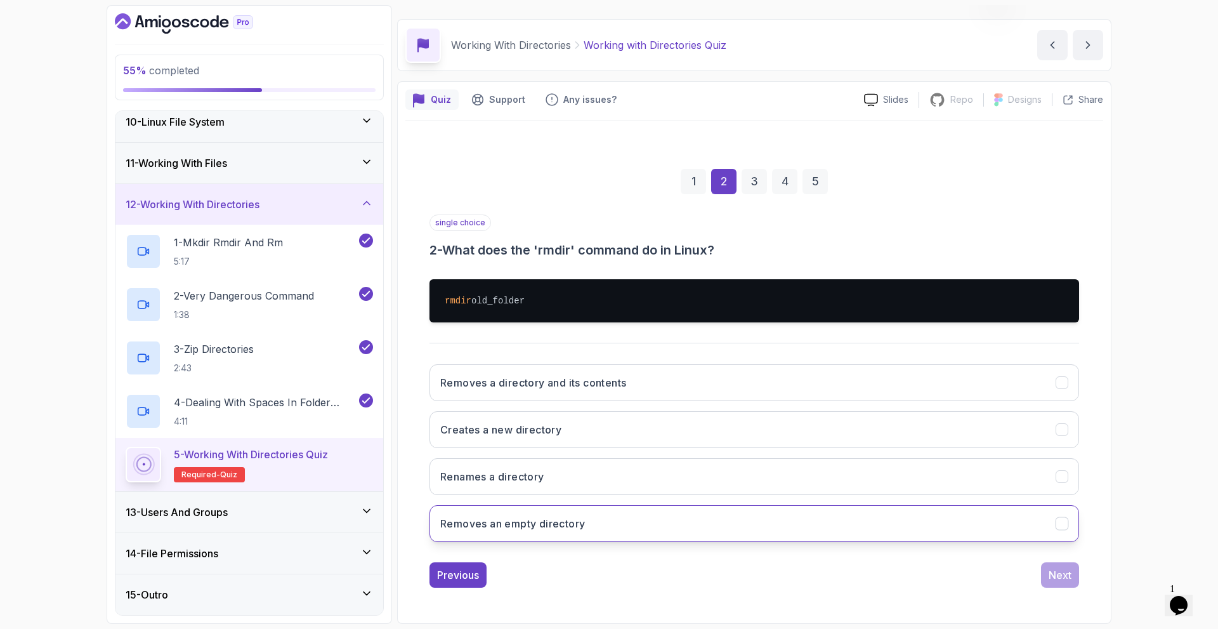
click at [627, 530] on button "Removes an empty directory" at bounding box center [754, 523] width 650 height 37
click at [1050, 581] on div "Next" at bounding box center [1060, 574] width 23 height 15
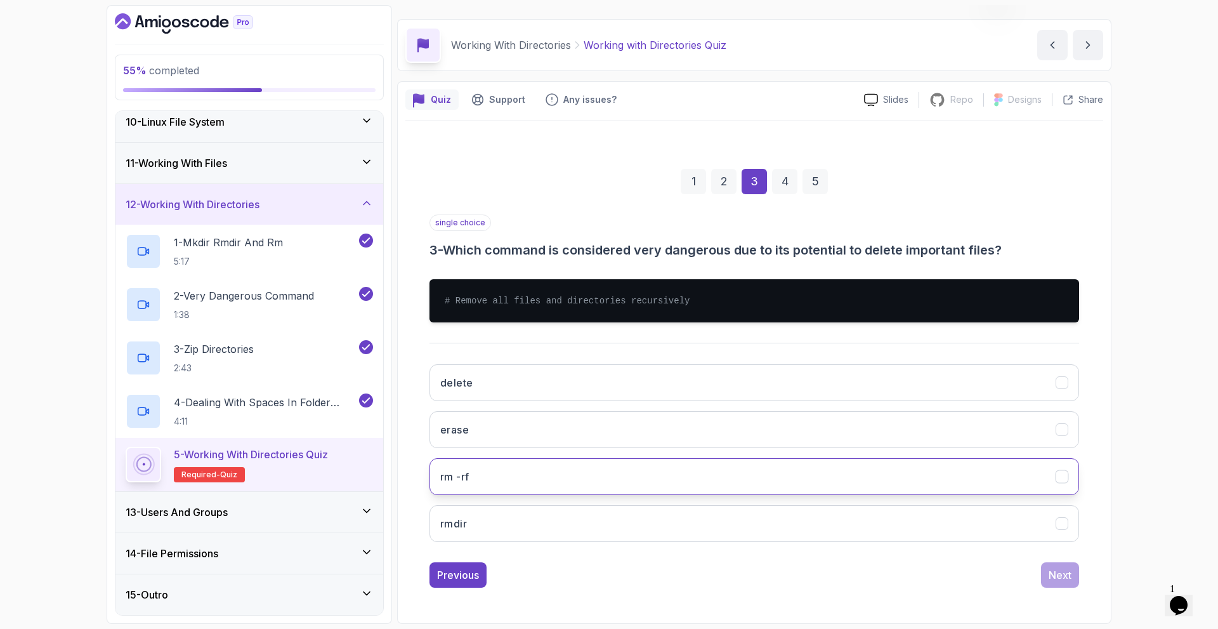
click at [476, 469] on button "rm -rf" at bounding box center [754, 476] width 650 height 37
click at [1063, 568] on div "Next" at bounding box center [1060, 574] width 23 height 15
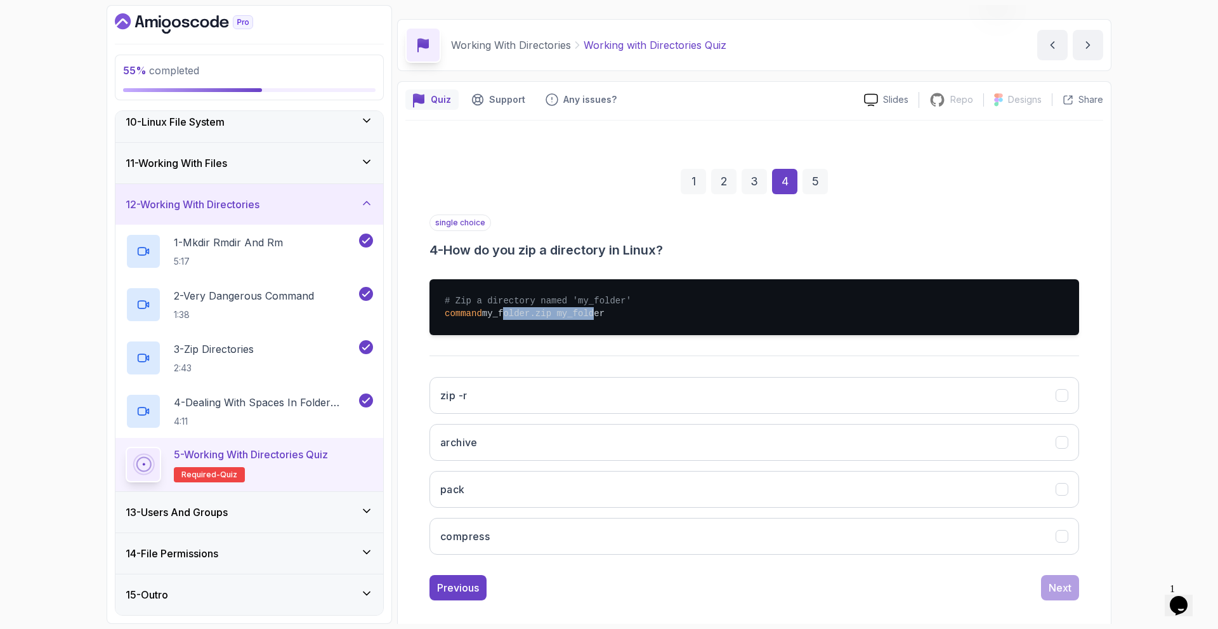
drag, startPoint x: 496, startPoint y: 317, endPoint x: 581, endPoint y: 313, distance: 85.1
click at [581, 313] on pre "# Zip a directory named 'my_folder' command my_folder.zip my_folder" at bounding box center [754, 307] width 650 height 56
click at [600, 343] on div "# Zip a directory named 'my_folder' command my_folder.zip my_folder" at bounding box center [754, 307] width 650 height 76
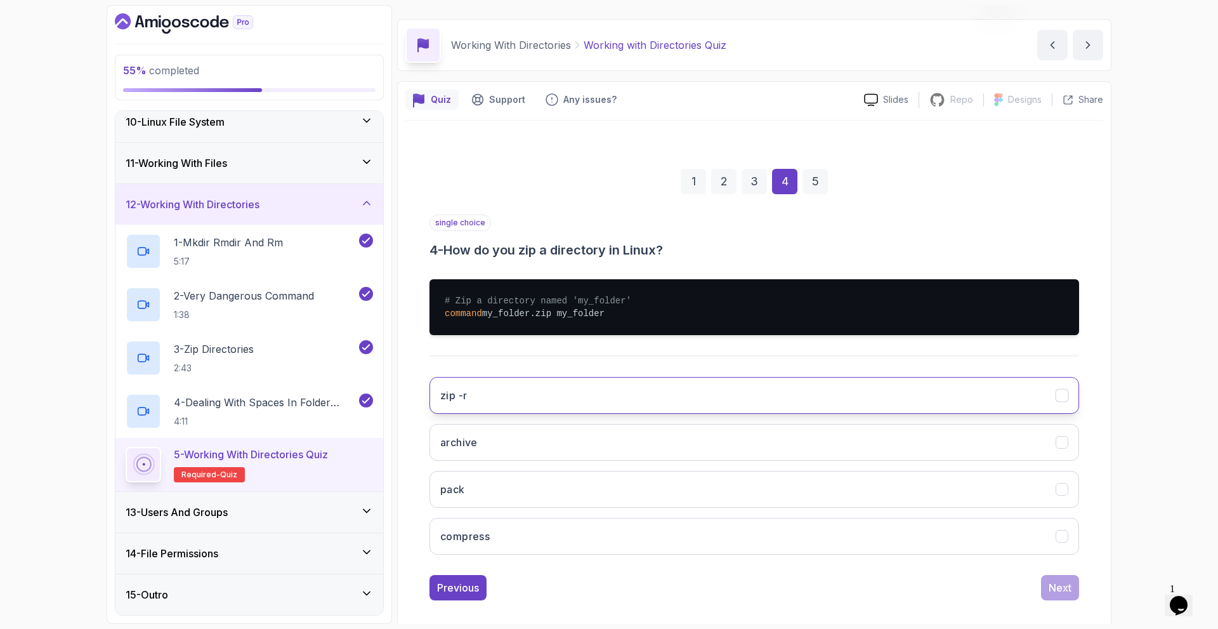
click at [492, 404] on button "zip -r" at bounding box center [754, 395] width 650 height 37
click at [1049, 590] on div "Next" at bounding box center [1060, 587] width 23 height 15
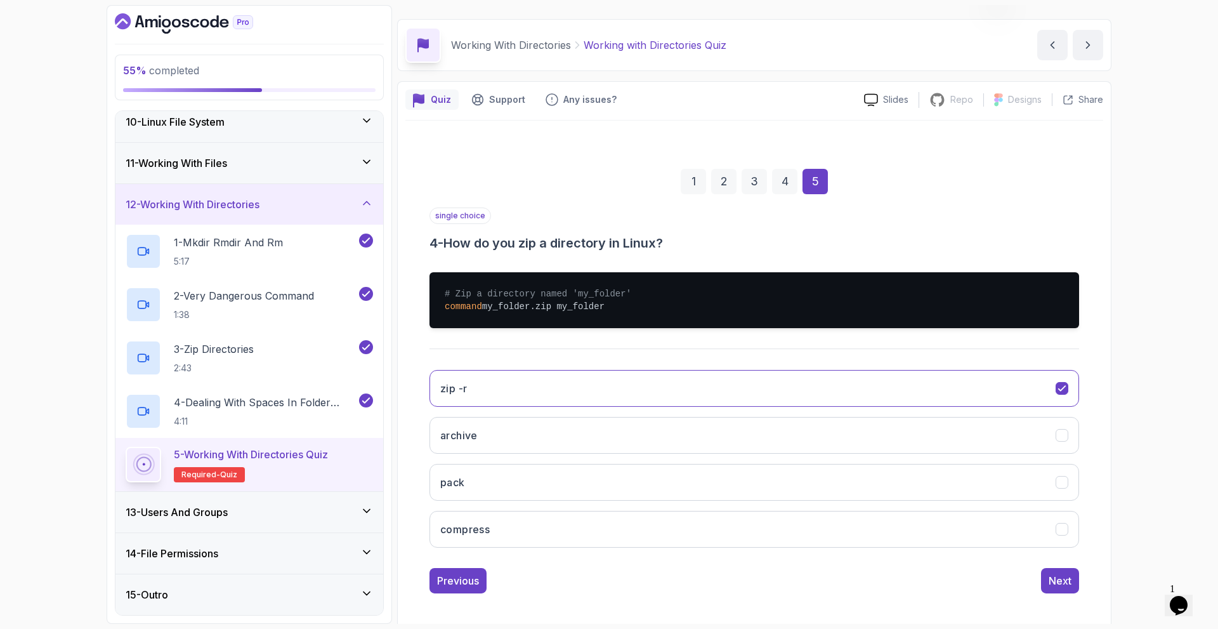
scroll to position [0, 0]
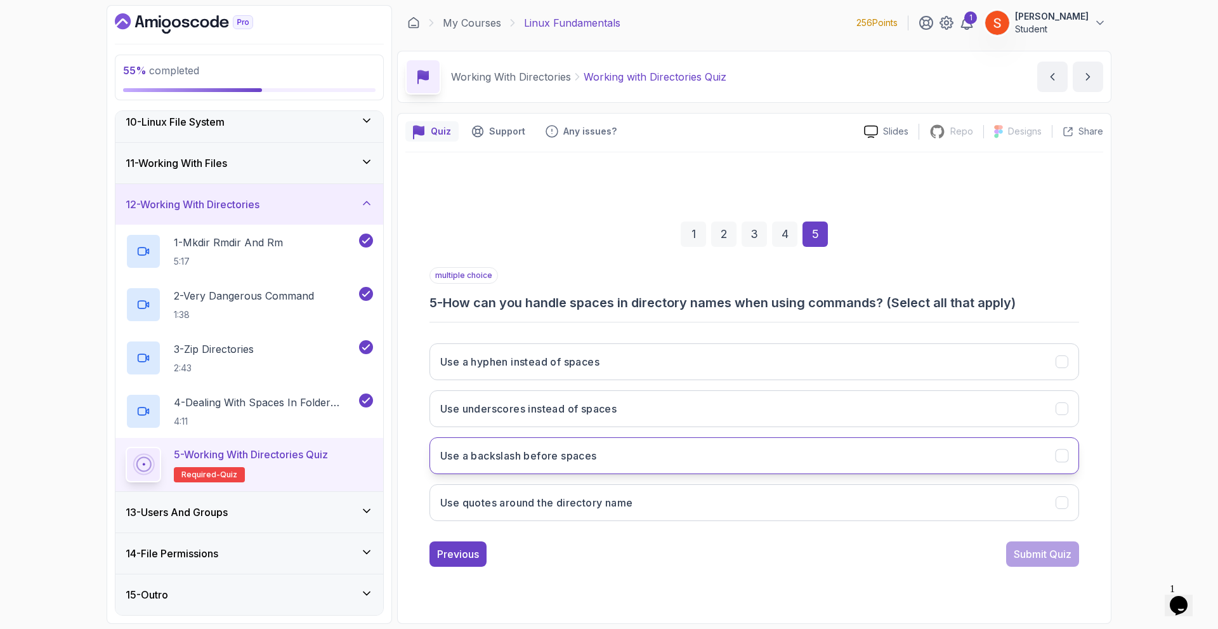
click at [580, 461] on h3 "Use a backslash before spaces" at bounding box center [518, 455] width 157 height 15
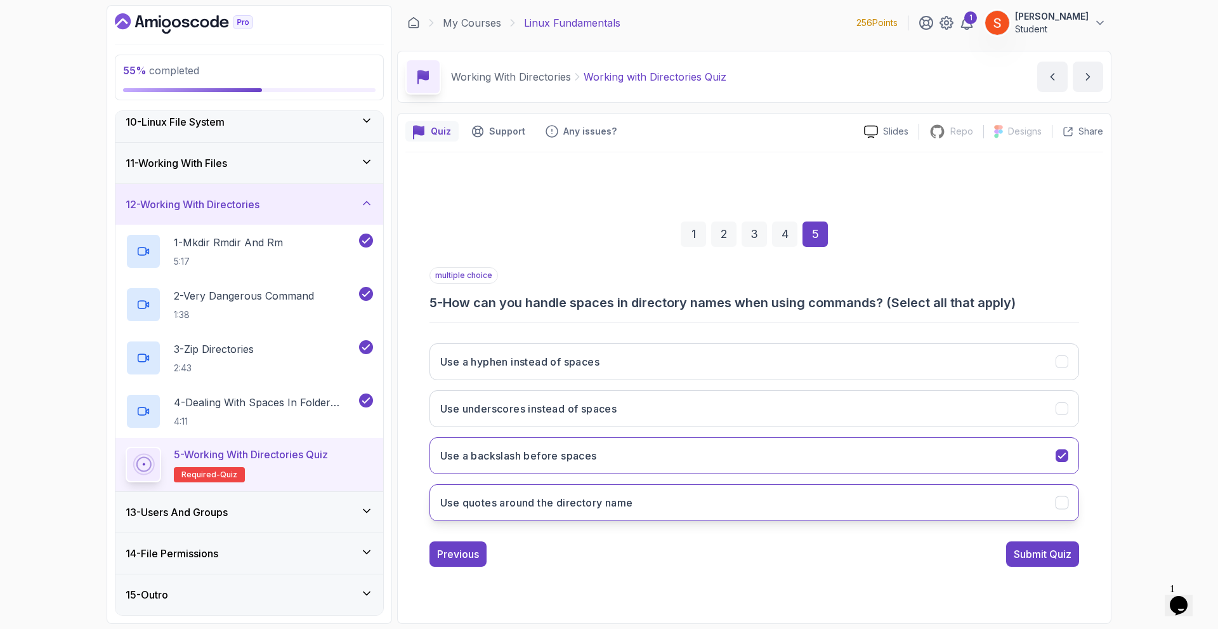
click at [581, 507] on h3 "Use quotes around the directory name" at bounding box center [536, 502] width 192 height 15
click at [1025, 553] on div "Submit Quiz" at bounding box center [1043, 553] width 58 height 15
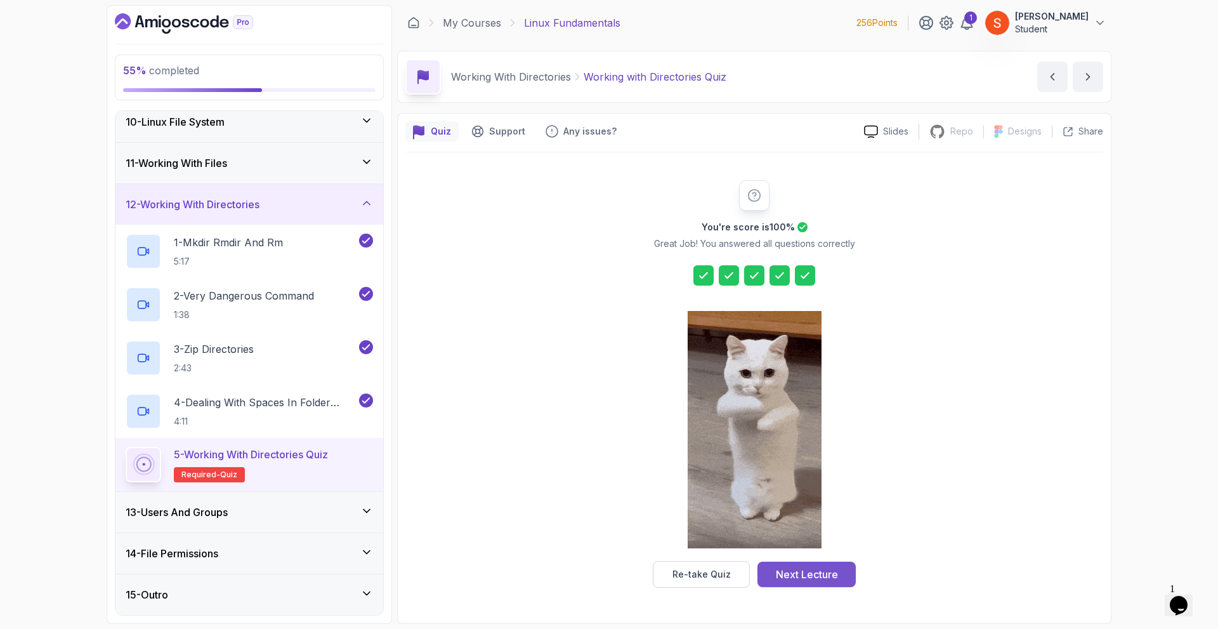
click at [796, 570] on div "Next Lecture" at bounding box center [807, 574] width 62 height 15
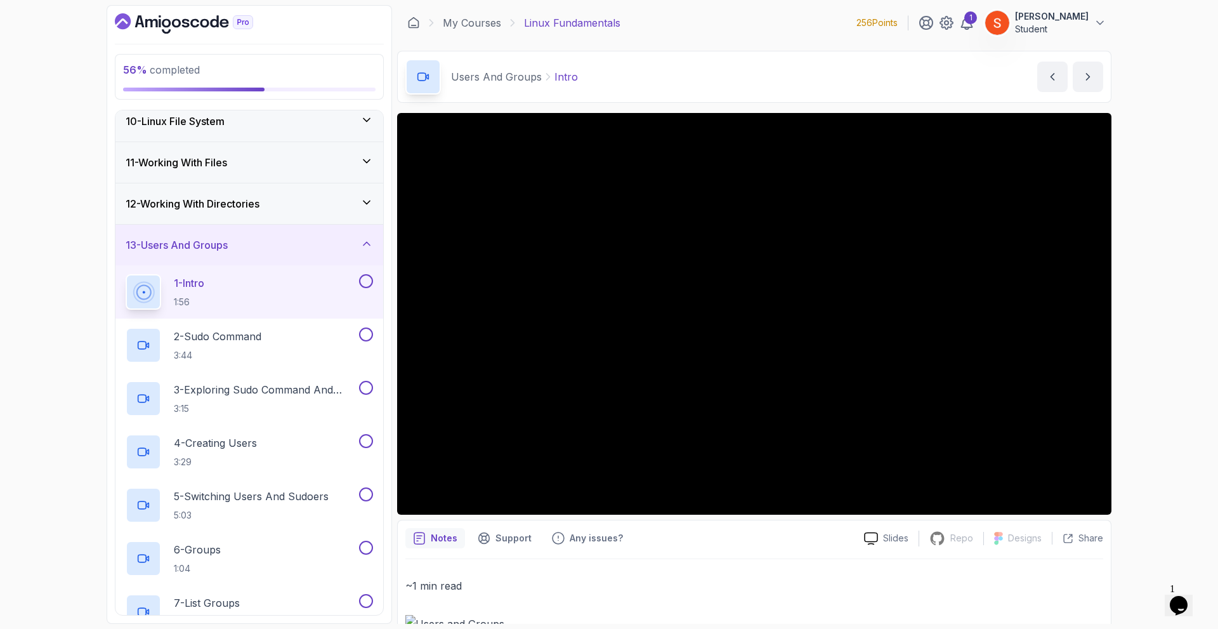
scroll to position [55, 0]
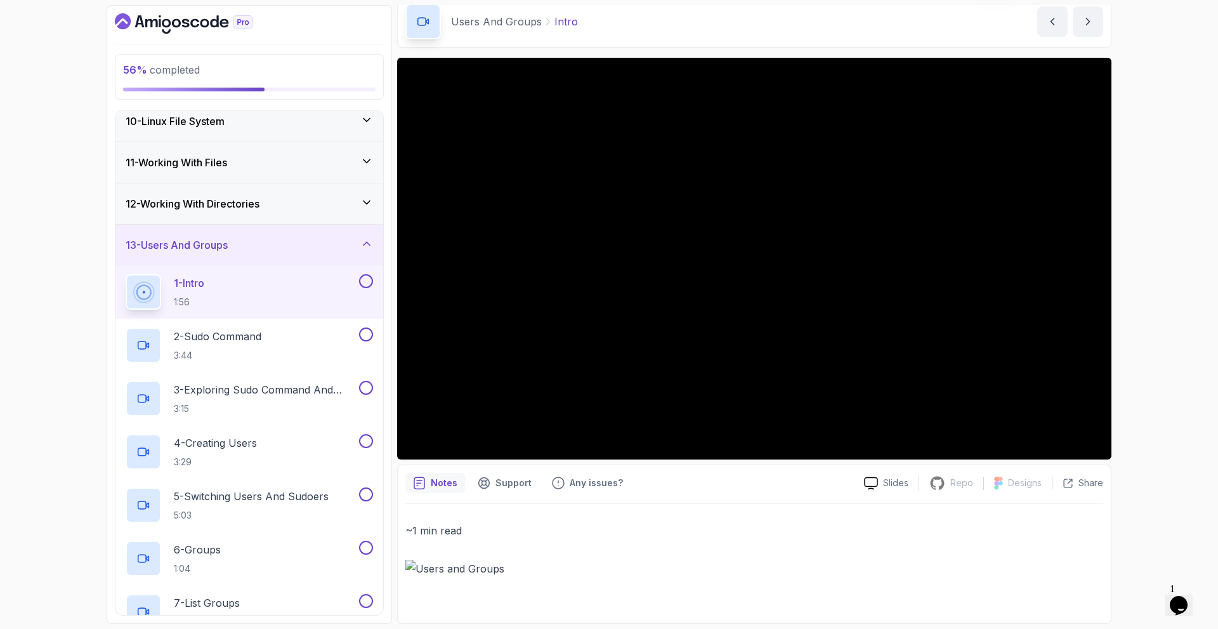
click at [460, 565] on img at bounding box center [754, 569] width 698 height 18
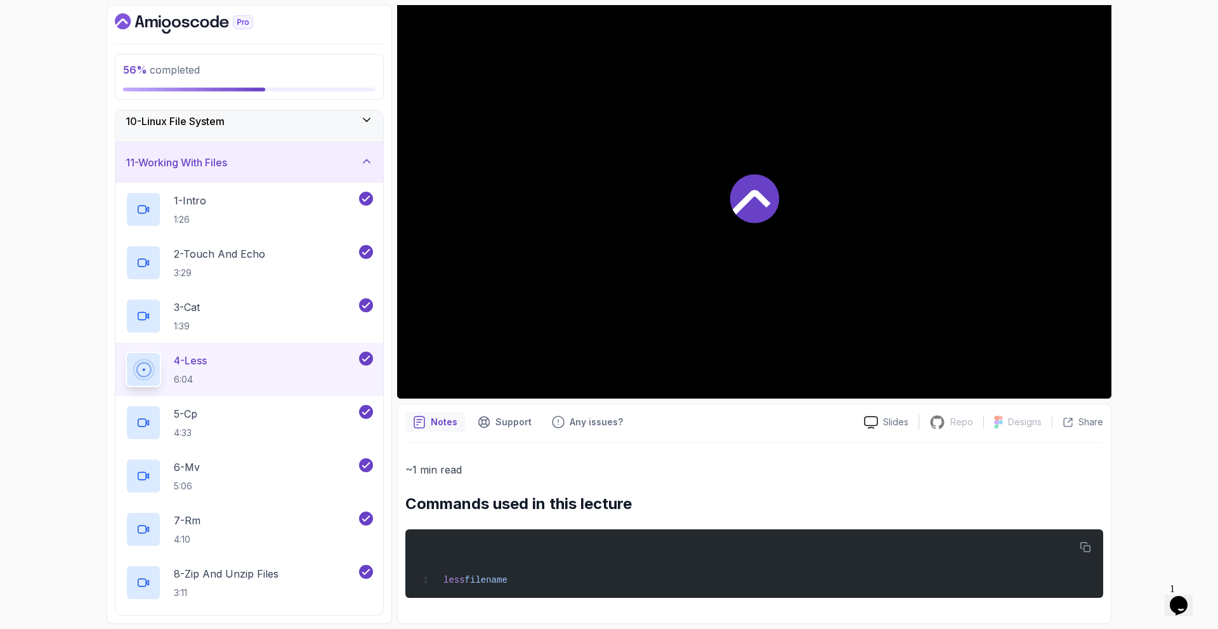
scroll to position [593, 0]
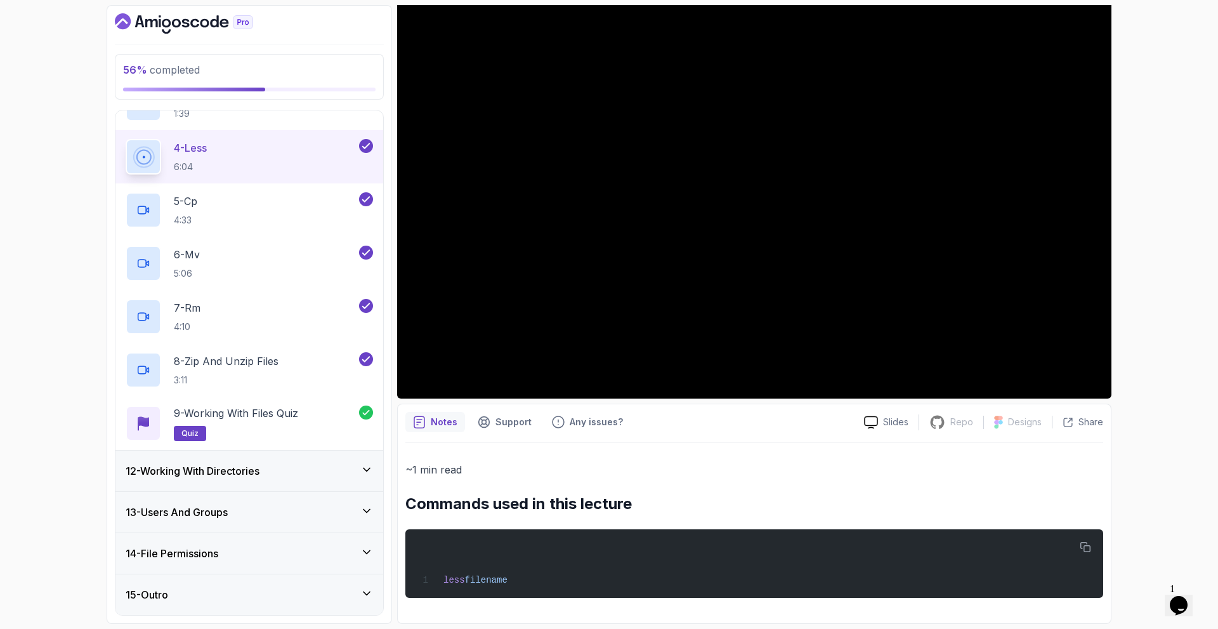
click at [232, 466] on h3 "12 - Working With Directories" at bounding box center [193, 470] width 134 height 15
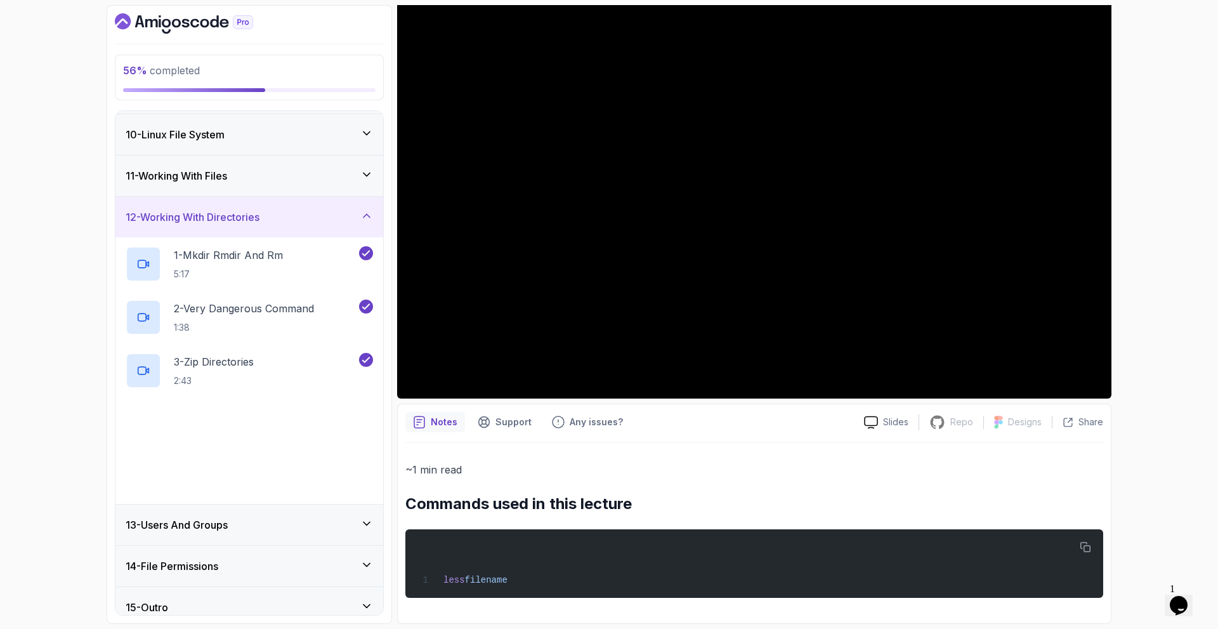
scroll to position [381, 0]
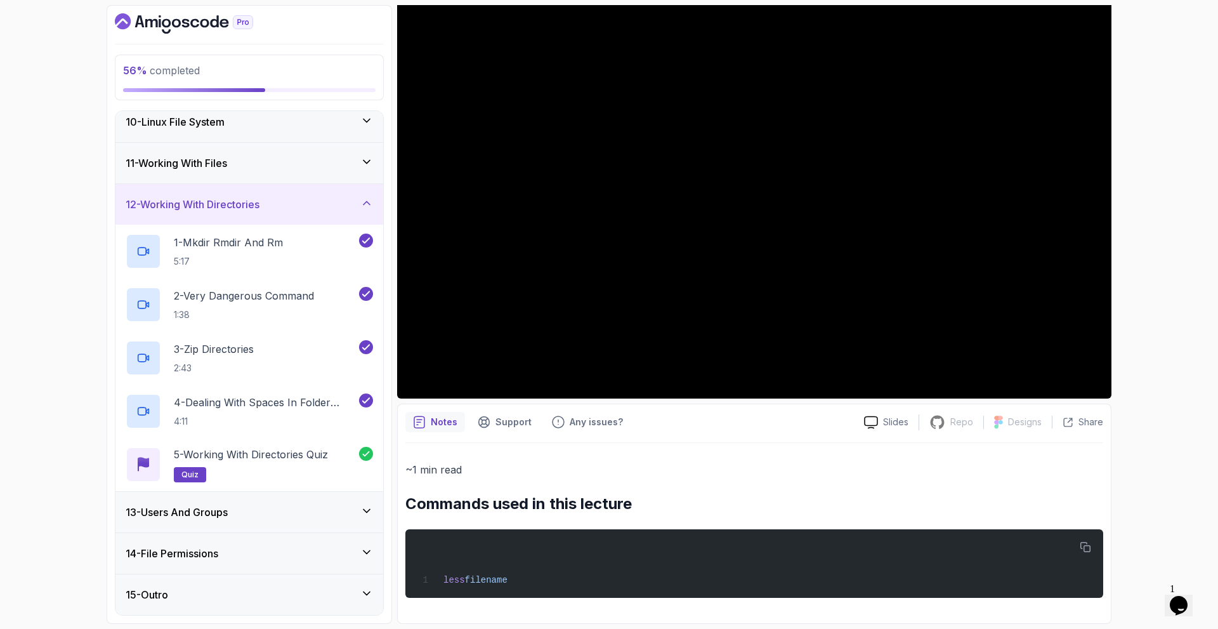
click at [225, 513] on h3 "13 - Users And Groups" at bounding box center [177, 511] width 102 height 15
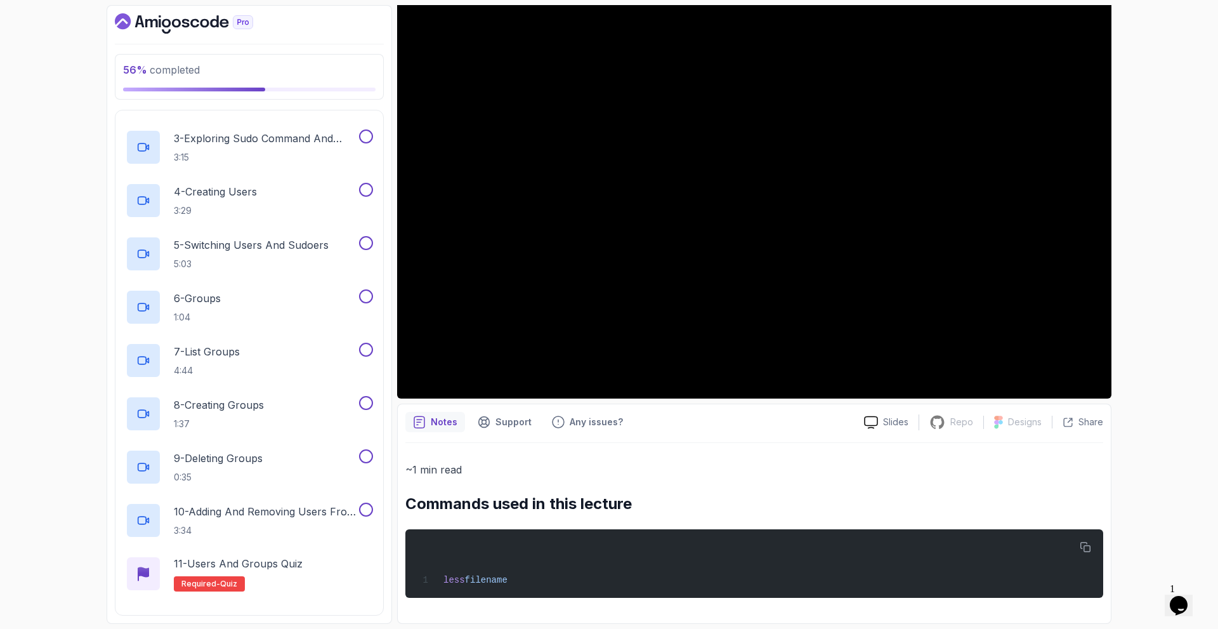
scroll to position [442, 0]
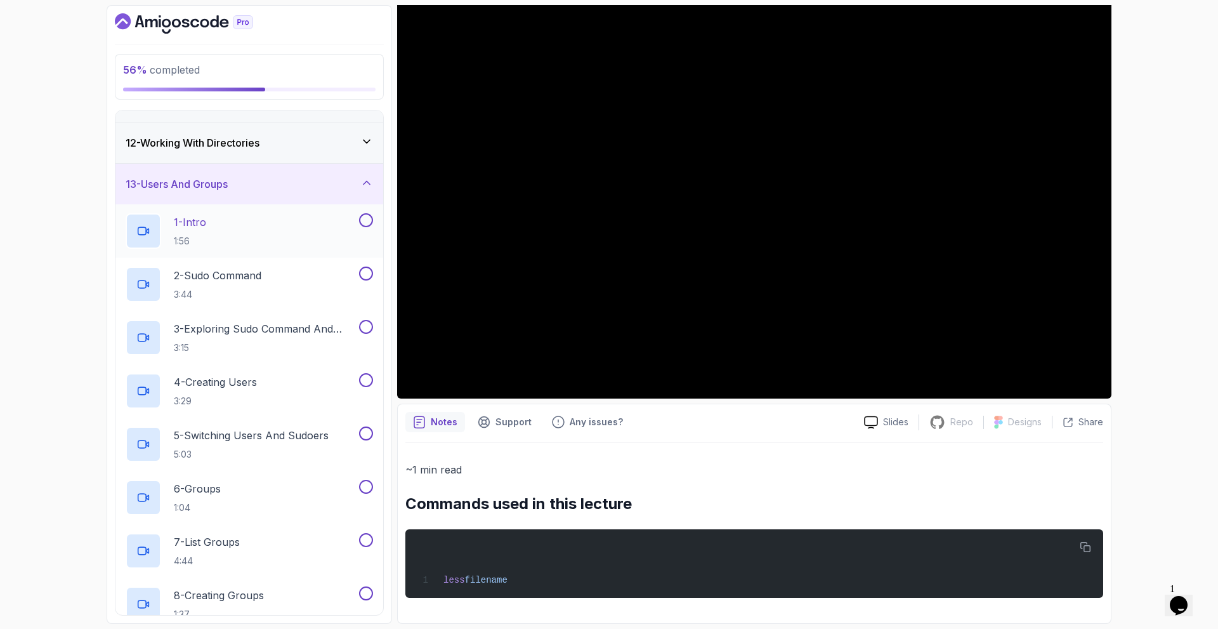
click at [213, 221] on div "1 - Intro 1:56" at bounding box center [241, 231] width 231 height 36
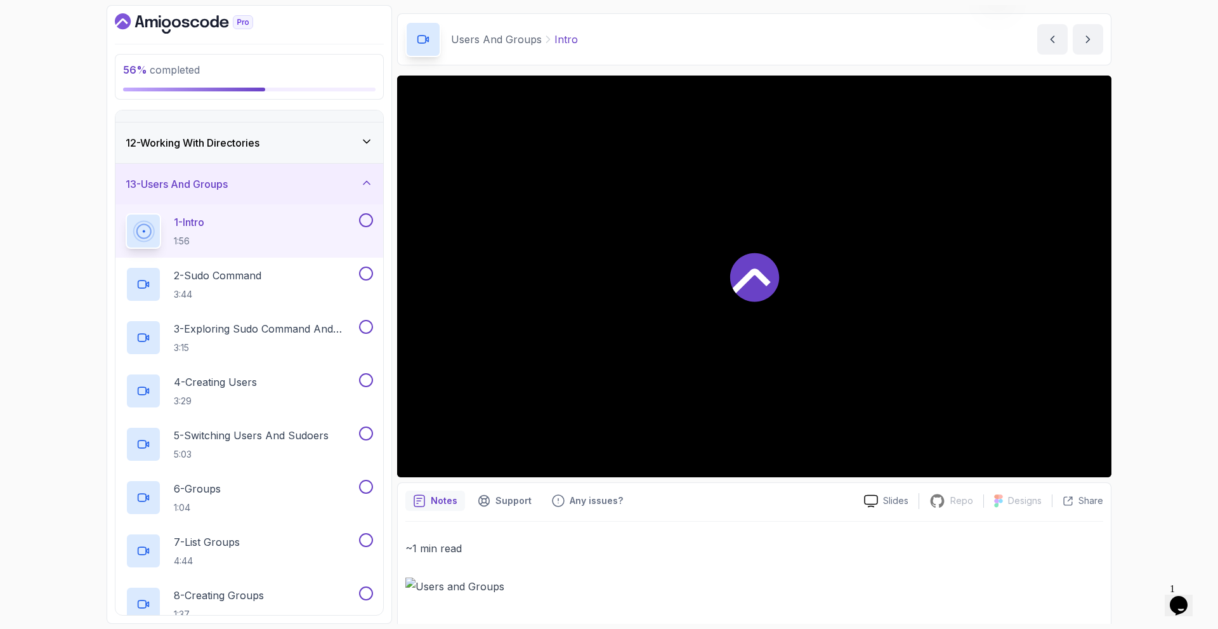
scroll to position [55, 0]
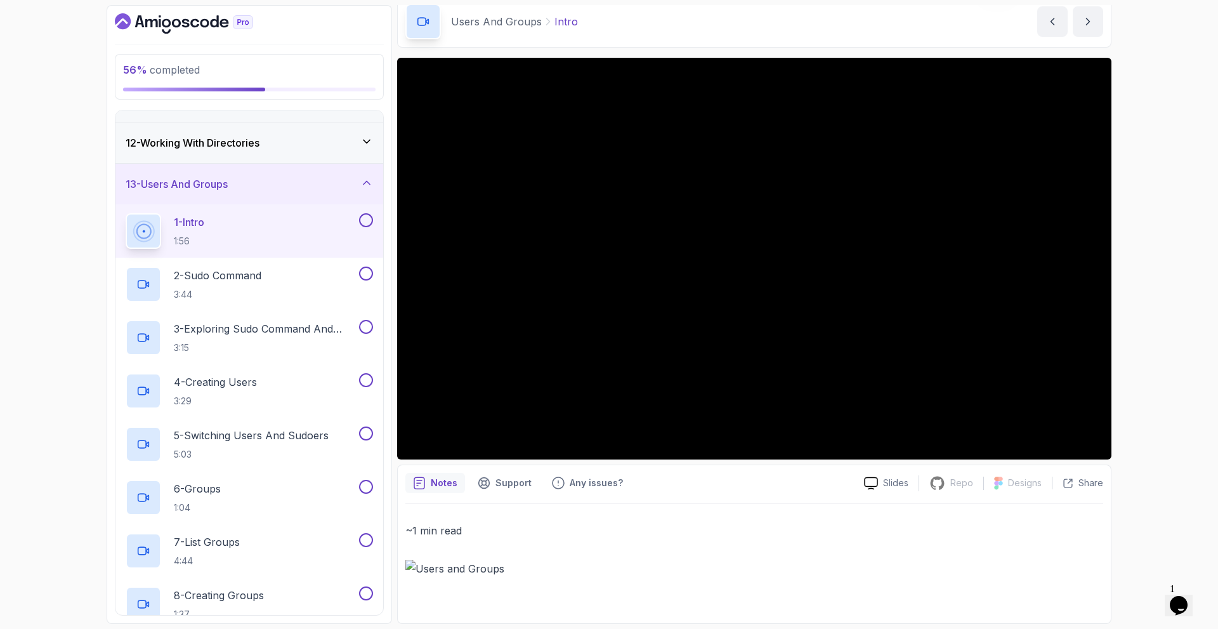
click at [409, 561] on img at bounding box center [754, 569] width 698 height 18
drag, startPoint x: 433, startPoint y: 565, endPoint x: 483, endPoint y: 590, distance: 56.2
click at [483, 590] on div "~1 min read" at bounding box center [754, 560] width 698 height 112
drag, startPoint x: 464, startPoint y: 565, endPoint x: 411, endPoint y: 565, distance: 53.3
click at [487, 564] on img at bounding box center [754, 569] width 698 height 18
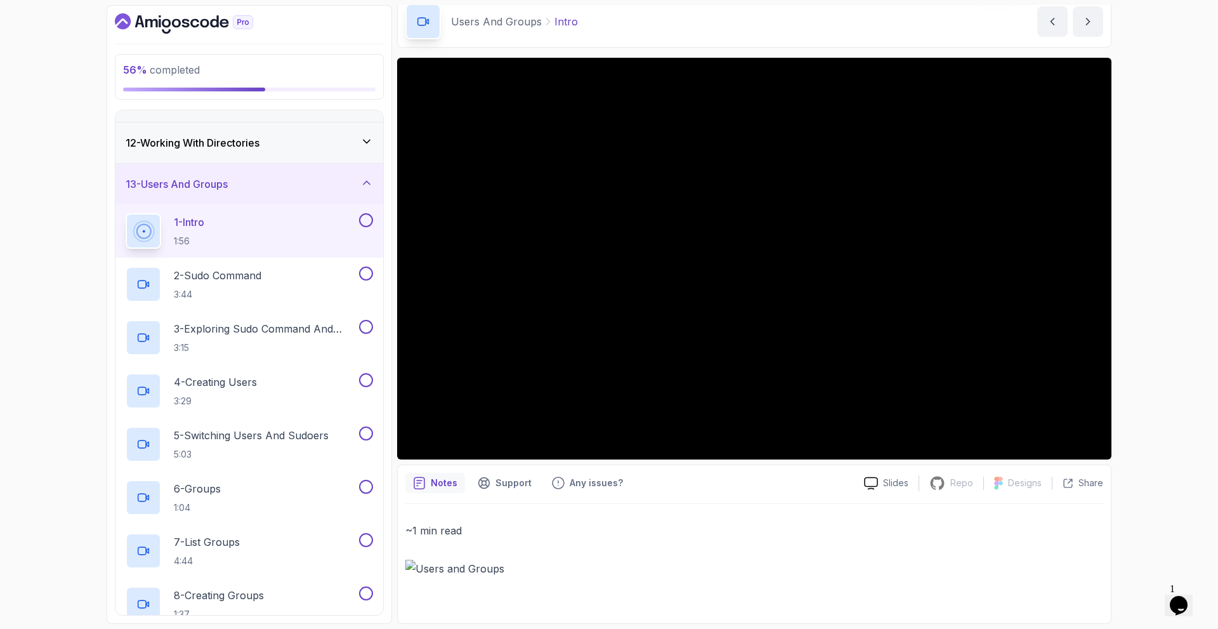
click at [487, 564] on img at bounding box center [754, 569] width 698 height 18
click at [503, 488] on p "Support" at bounding box center [513, 482] width 36 height 13
click at [453, 484] on p "Notes" at bounding box center [444, 482] width 27 height 13
drag, startPoint x: 492, startPoint y: 573, endPoint x: 462, endPoint y: 563, distance: 31.3
drag, startPoint x: 462, startPoint y: 563, endPoint x: 864, endPoint y: 559, distance: 402.2
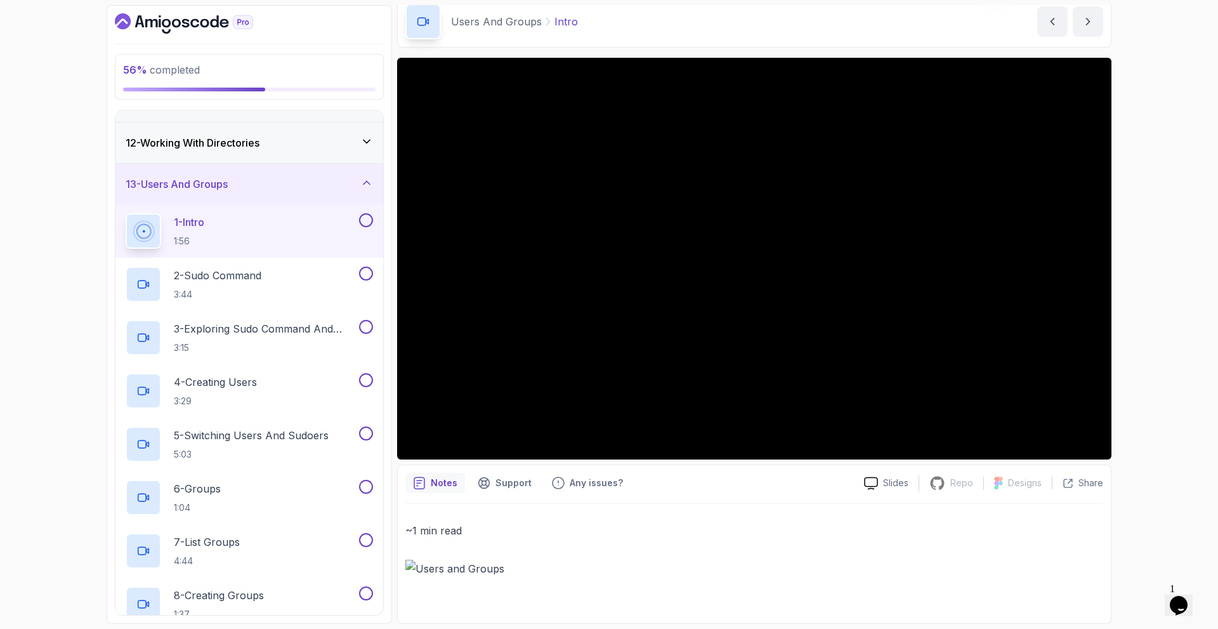
click at [864, 559] on div "~1 min read" at bounding box center [754, 549] width 698 height 56
click at [888, 477] on p "Slides" at bounding box center [895, 482] width 25 height 13
drag, startPoint x: 457, startPoint y: 568, endPoint x: 436, endPoint y: 570, distance: 21.0
click at [436, 570] on img at bounding box center [754, 569] width 698 height 18
click at [407, 571] on img at bounding box center [754, 569] width 698 height 18
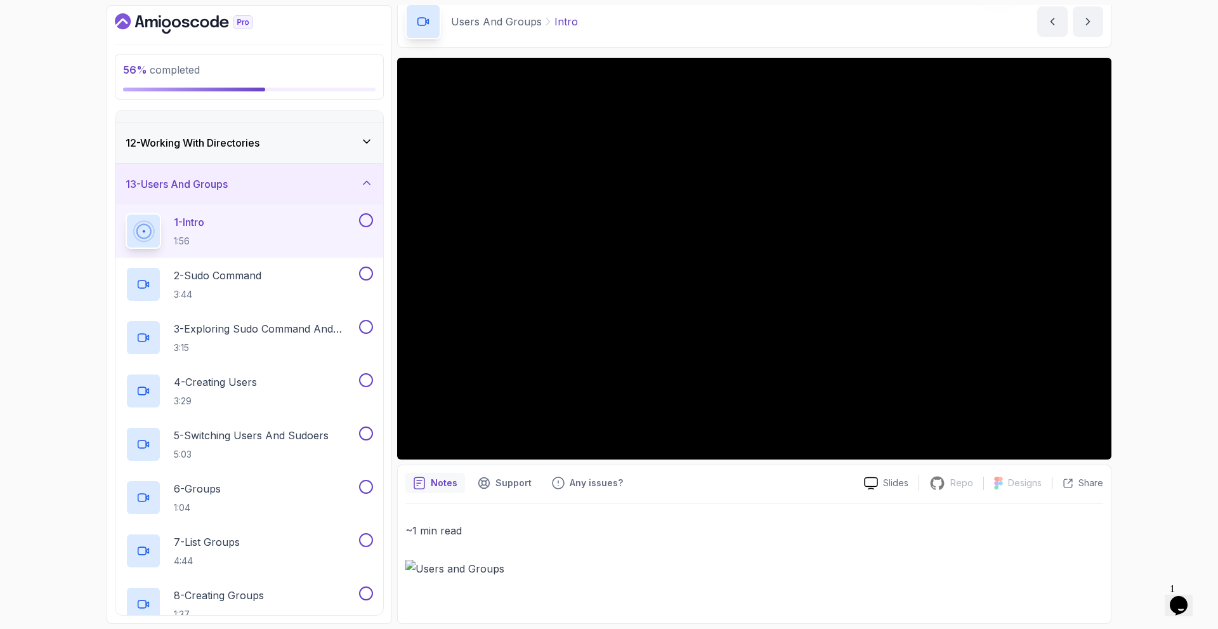
click at [405, 571] on img at bounding box center [754, 569] width 698 height 18
drag, startPoint x: 405, startPoint y: 571, endPoint x: 417, endPoint y: 569, distance: 12.2
click at [410, 571] on img at bounding box center [754, 569] width 698 height 18
drag, startPoint x: 421, startPoint y: 568, endPoint x: 444, endPoint y: 568, distance: 23.5
click at [428, 568] on img at bounding box center [754, 569] width 698 height 18
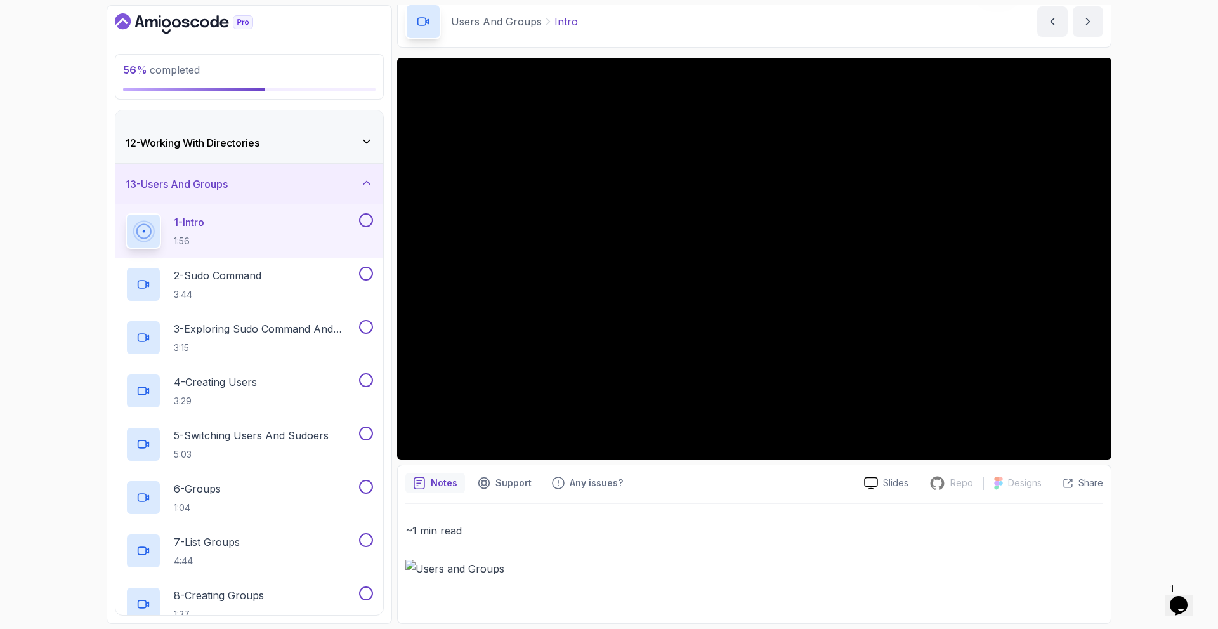
click at [451, 556] on div "~1 min read" at bounding box center [754, 549] width 698 height 56
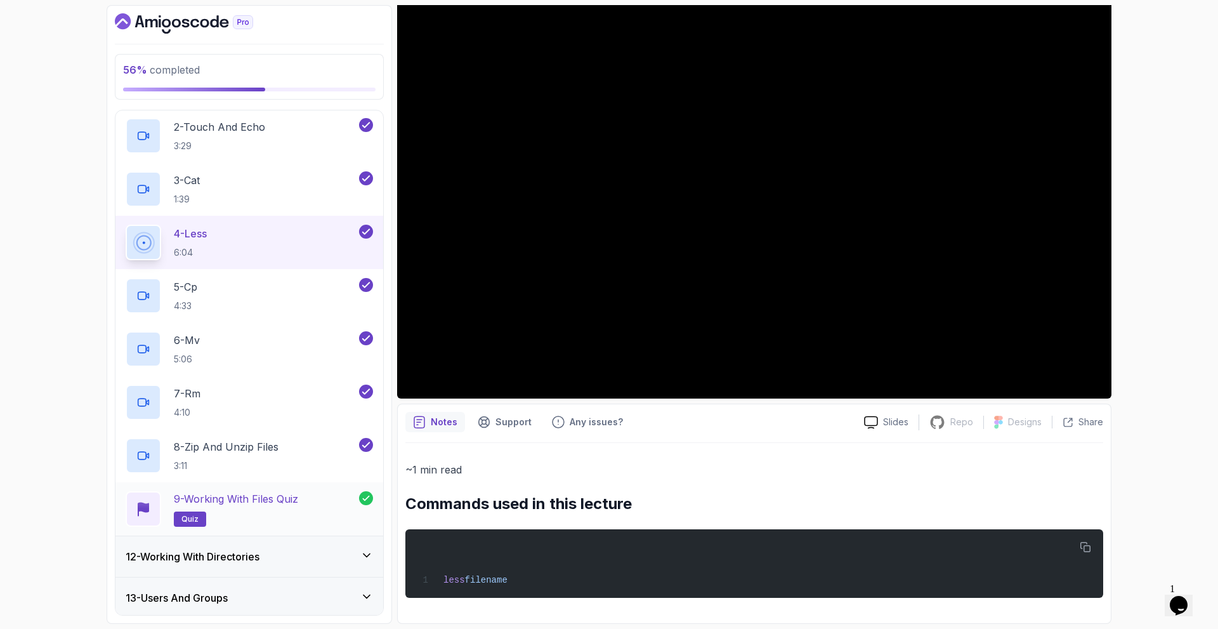
scroll to position [593, 0]
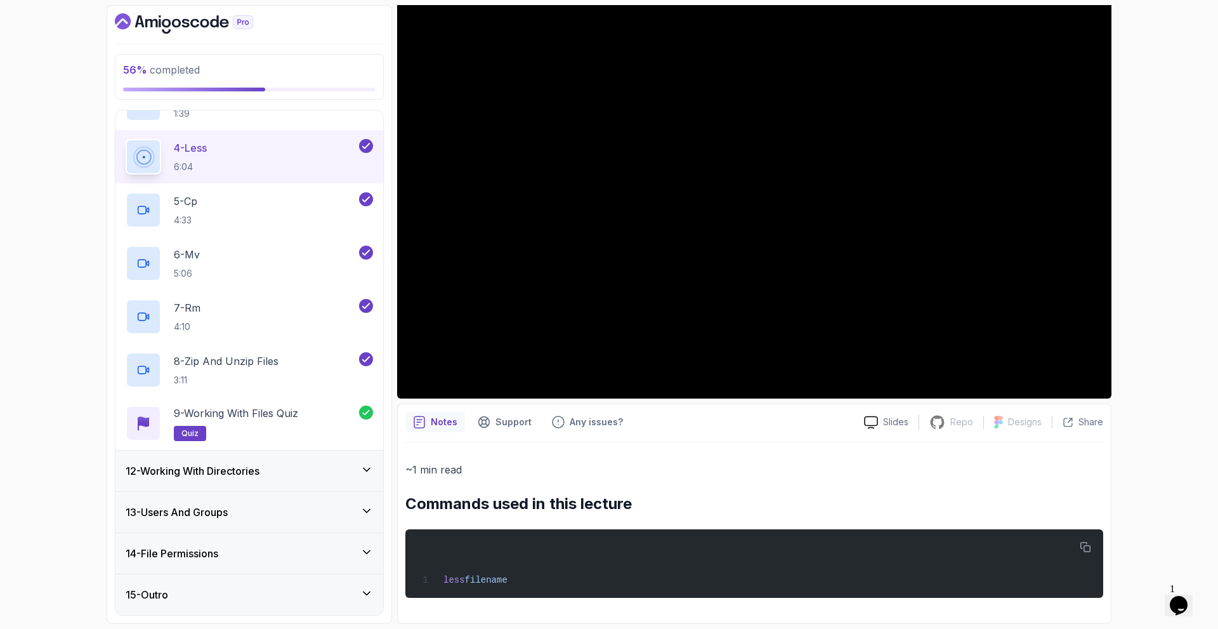
click at [214, 508] on h3 "13 - Users And Groups" at bounding box center [177, 511] width 102 height 15
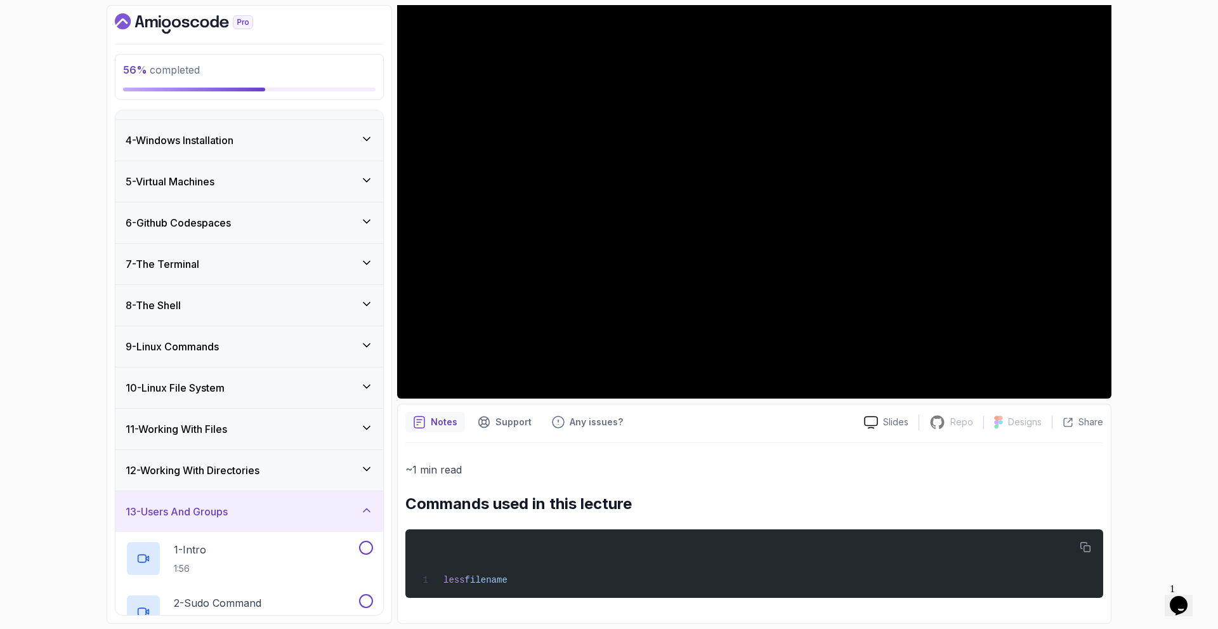
scroll to position [305, 0]
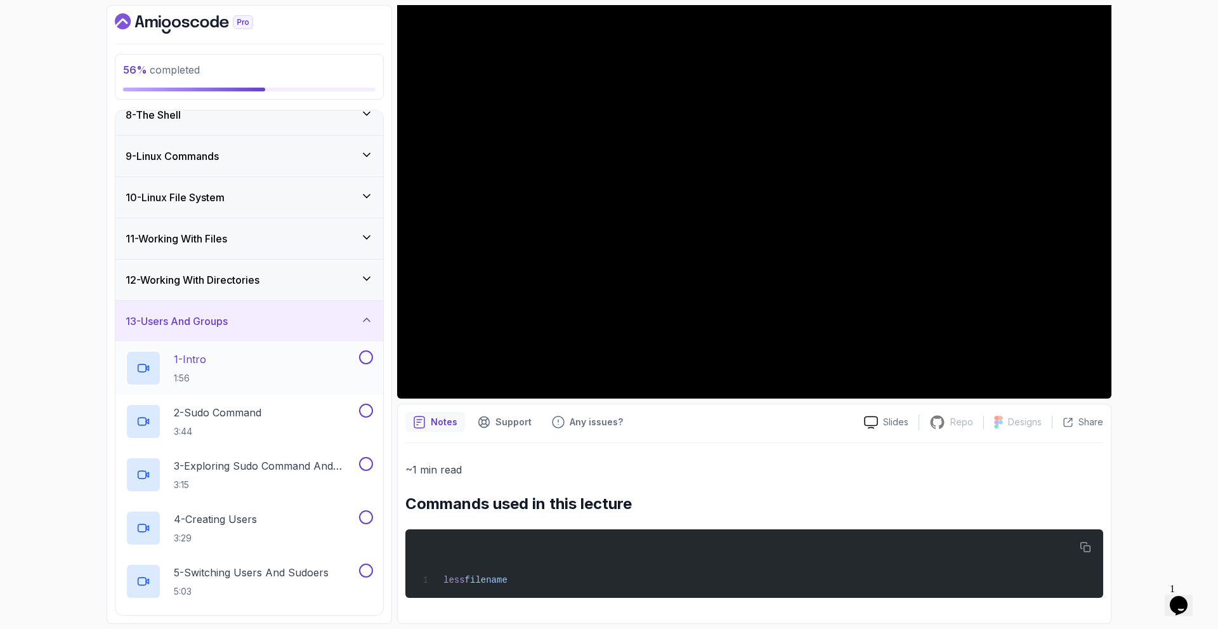
click at [201, 359] on p "1 - Intro" at bounding box center [190, 358] width 32 height 15
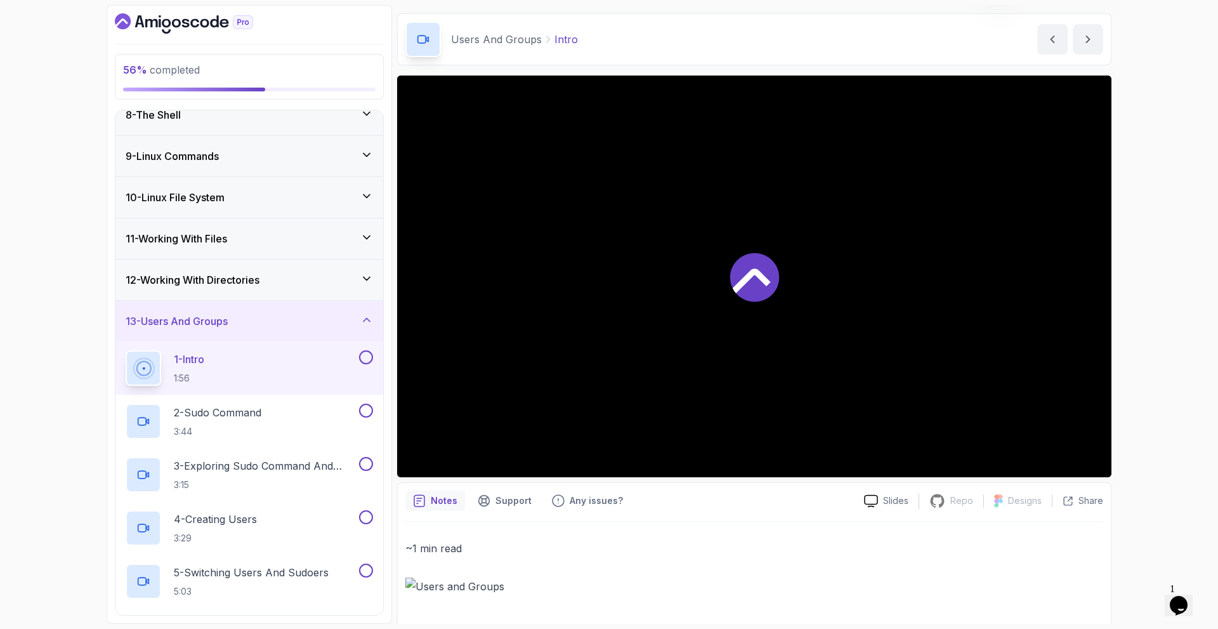
scroll to position [55, 0]
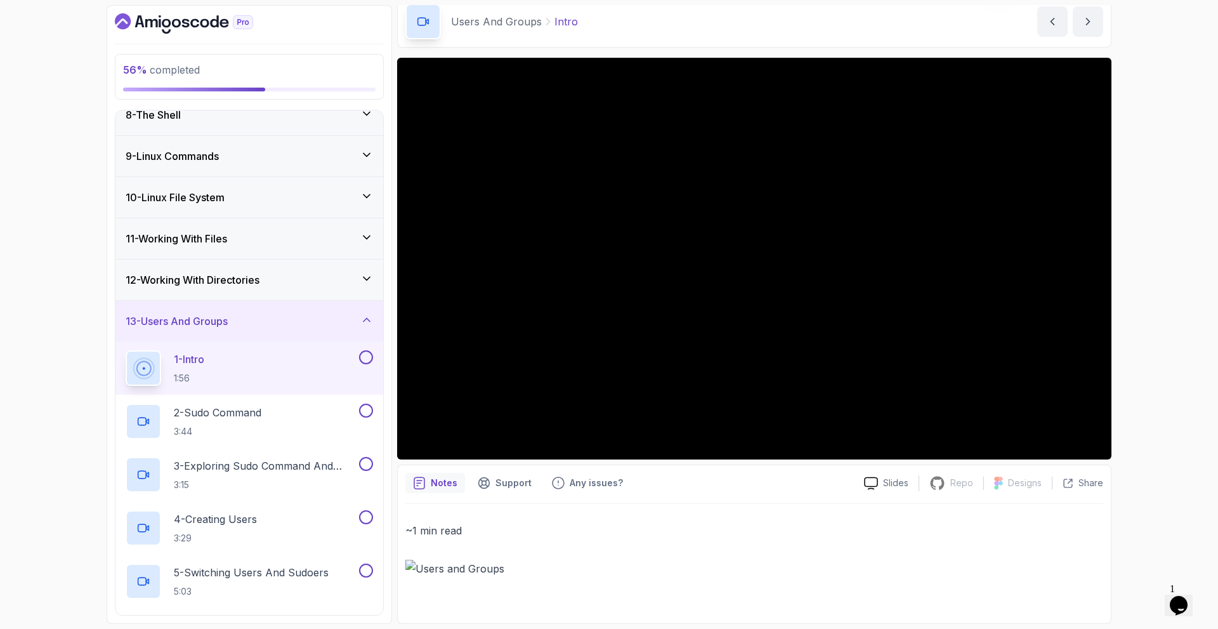
click at [608, 539] on p "~1 min read" at bounding box center [754, 530] width 698 height 18
click at [453, 568] on img at bounding box center [754, 569] width 698 height 18
drag, startPoint x: 412, startPoint y: 567, endPoint x: 464, endPoint y: 569, distance: 52.1
click at [464, 569] on img at bounding box center [754, 569] width 698 height 18
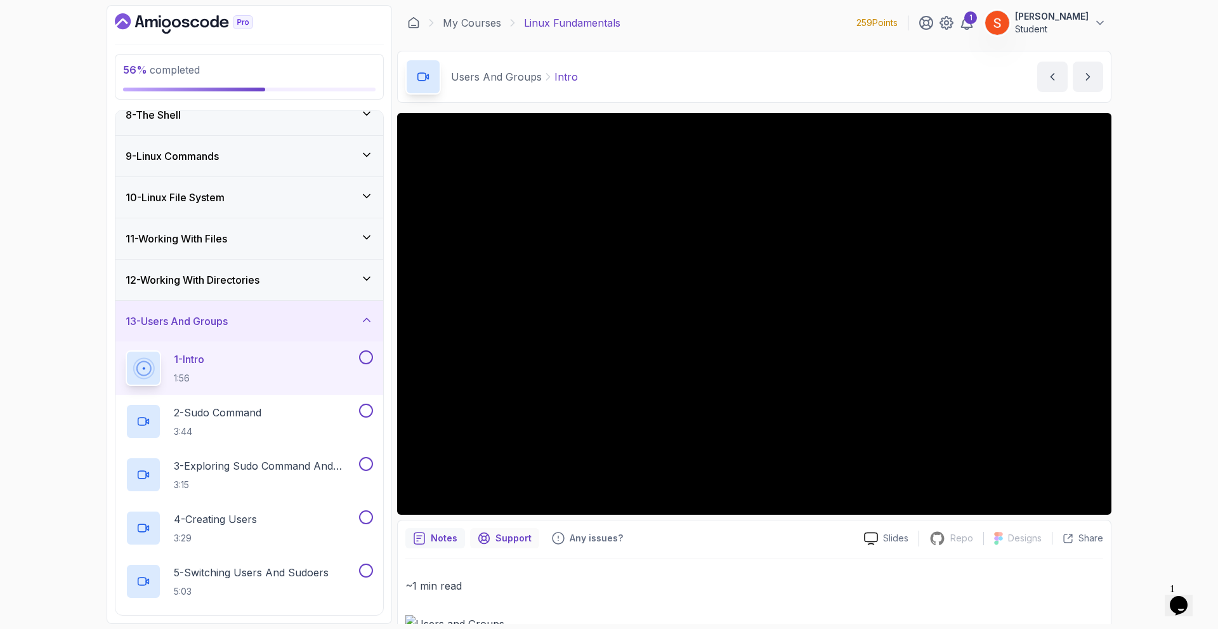
click at [514, 541] on p "Support" at bounding box center [513, 538] width 36 height 13
click at [445, 535] on p "Notes" at bounding box center [444, 538] width 27 height 13
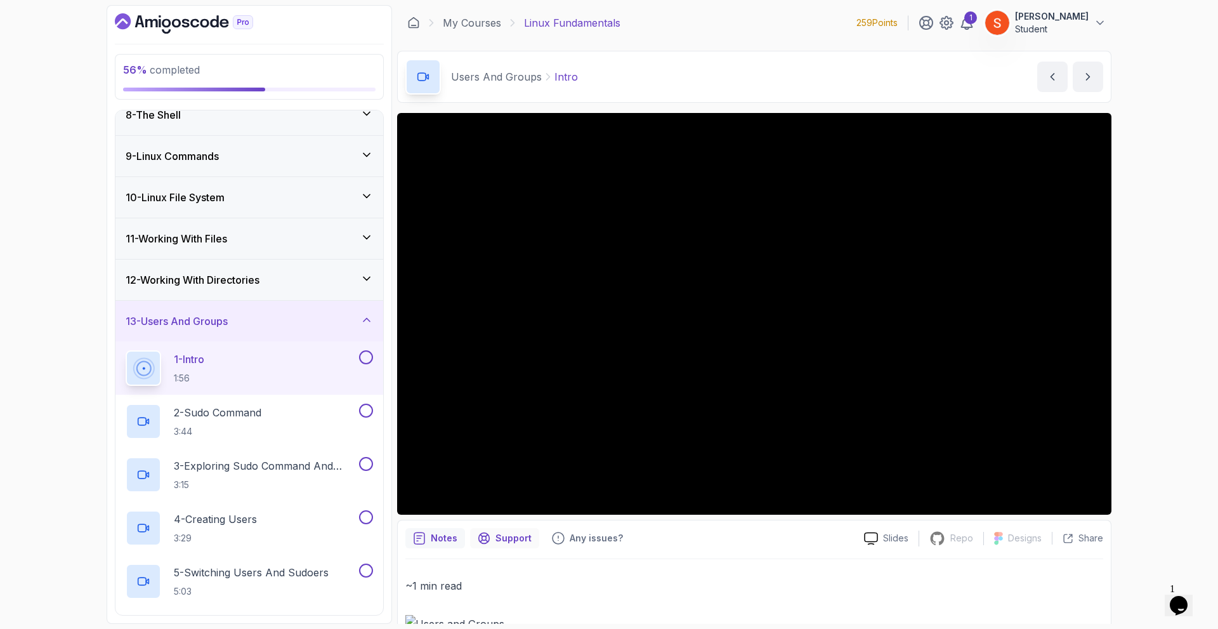
drag, startPoint x: 445, startPoint y: 535, endPoint x: 499, endPoint y: 538, distance: 53.4
click at [446, 535] on p "Notes" at bounding box center [444, 538] width 27 height 13
click at [499, 537] on p "Support" at bounding box center [513, 538] width 36 height 13
click at [443, 537] on p "Notes" at bounding box center [444, 538] width 27 height 13
click at [511, 537] on p "Support" at bounding box center [513, 538] width 36 height 13
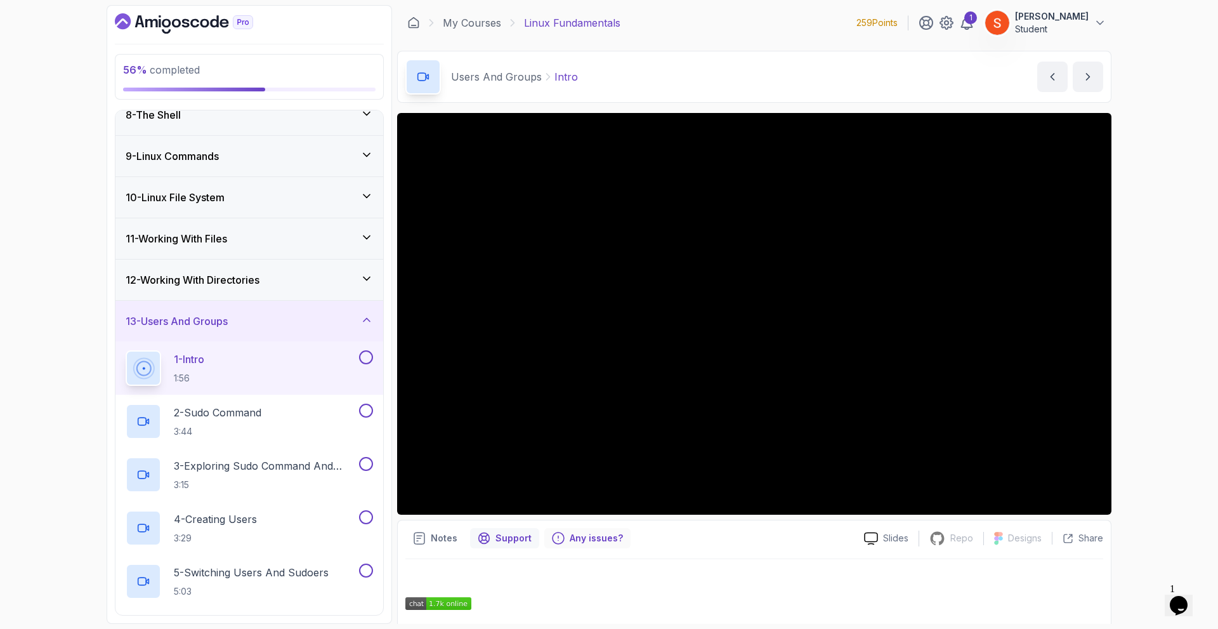
drag, startPoint x: 437, startPoint y: 532, endPoint x: 544, endPoint y: 534, distance: 107.2
click at [438, 533] on p "Notes" at bounding box center [444, 538] width 27 height 13
click at [545, 534] on div "Any issues?" at bounding box center [587, 538] width 86 height 20
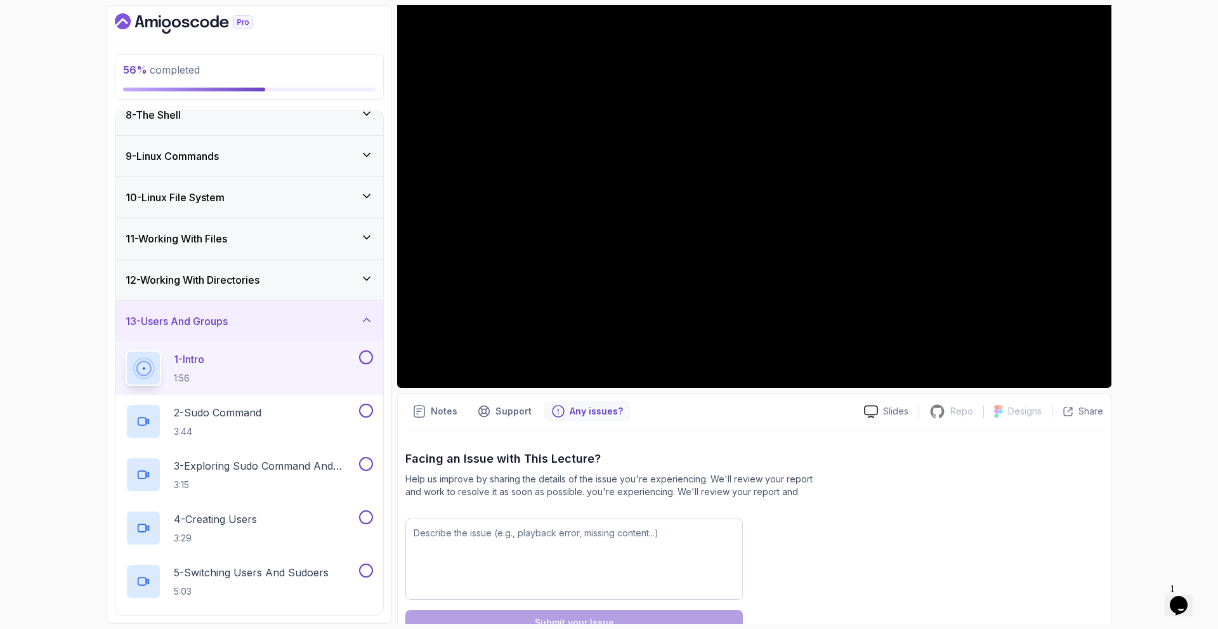
scroll to position [164, 0]
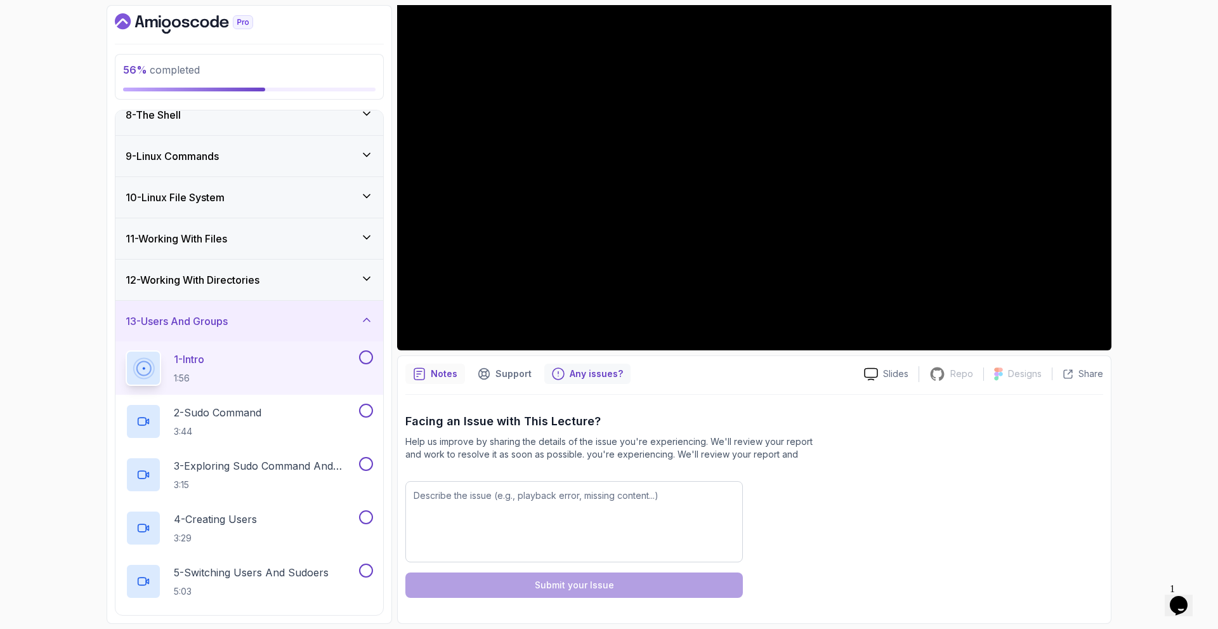
click at [444, 377] on p "Notes" at bounding box center [444, 373] width 27 height 13
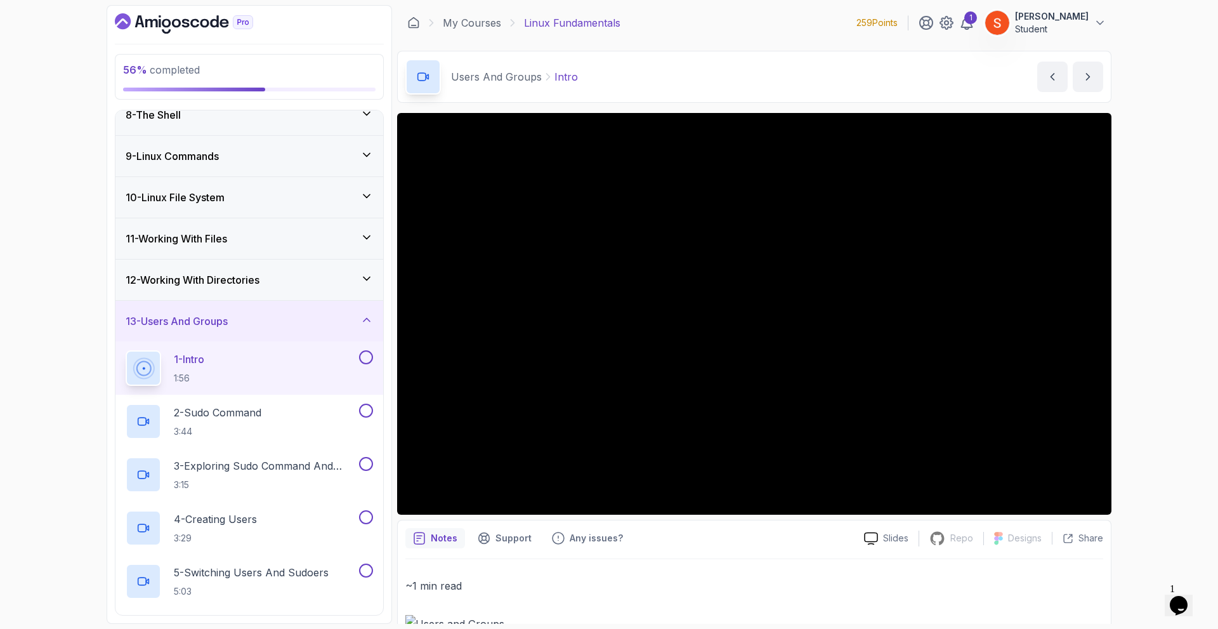
scroll to position [55, 0]
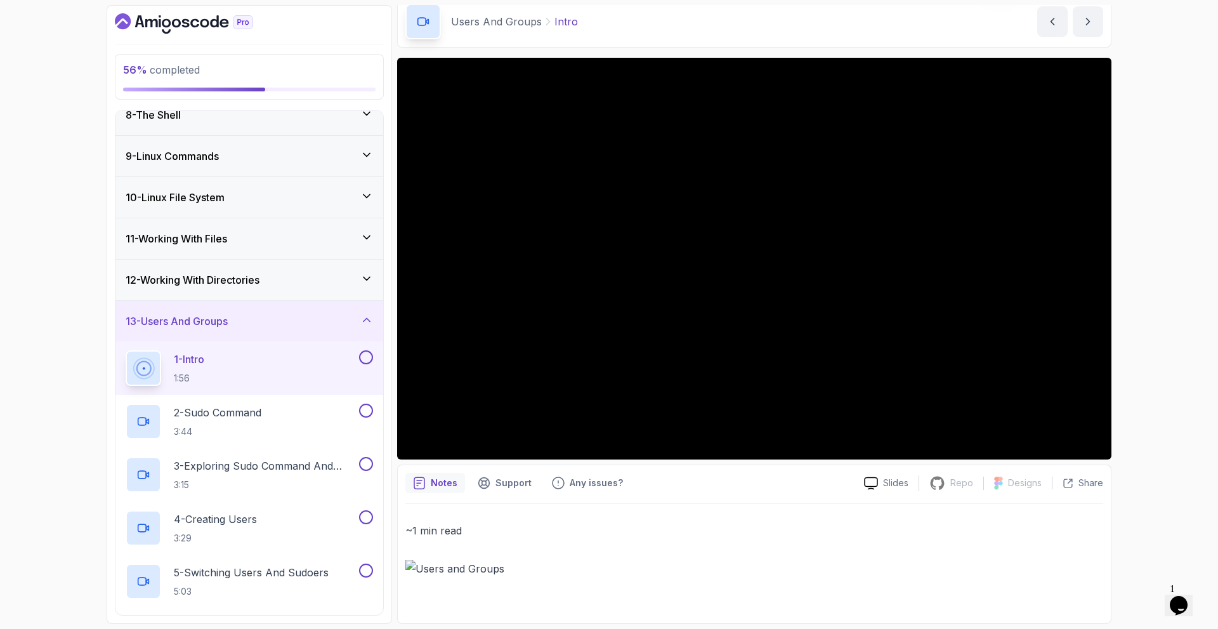
drag, startPoint x: 408, startPoint y: 559, endPoint x: 513, endPoint y: 569, distance: 105.2
click at [513, 569] on div "Notes Support Any issues? Slides Repo Repository not available Designs Design n…" at bounding box center [754, 543] width 714 height 159
click at [554, 546] on div "~1 min read" at bounding box center [754, 549] width 698 height 56
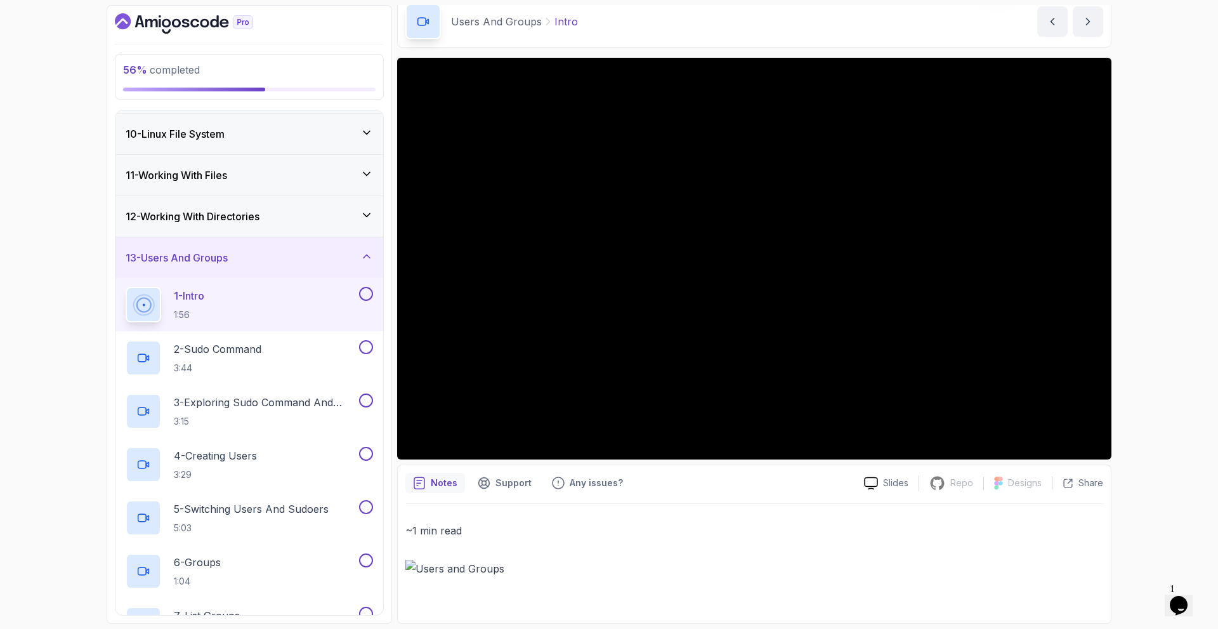
drag, startPoint x: 439, startPoint y: 567, endPoint x: 461, endPoint y: 567, distance: 22.2
click at [461, 567] on div "Notes Support Any issues? Slides Repo Repository not available Designs Design n…" at bounding box center [754, 543] width 714 height 159
drag, startPoint x: 436, startPoint y: 568, endPoint x: 416, endPoint y: 567, distance: 19.7
click at [435, 568] on img at bounding box center [754, 569] width 698 height 18
click at [409, 566] on img at bounding box center [754, 569] width 698 height 18
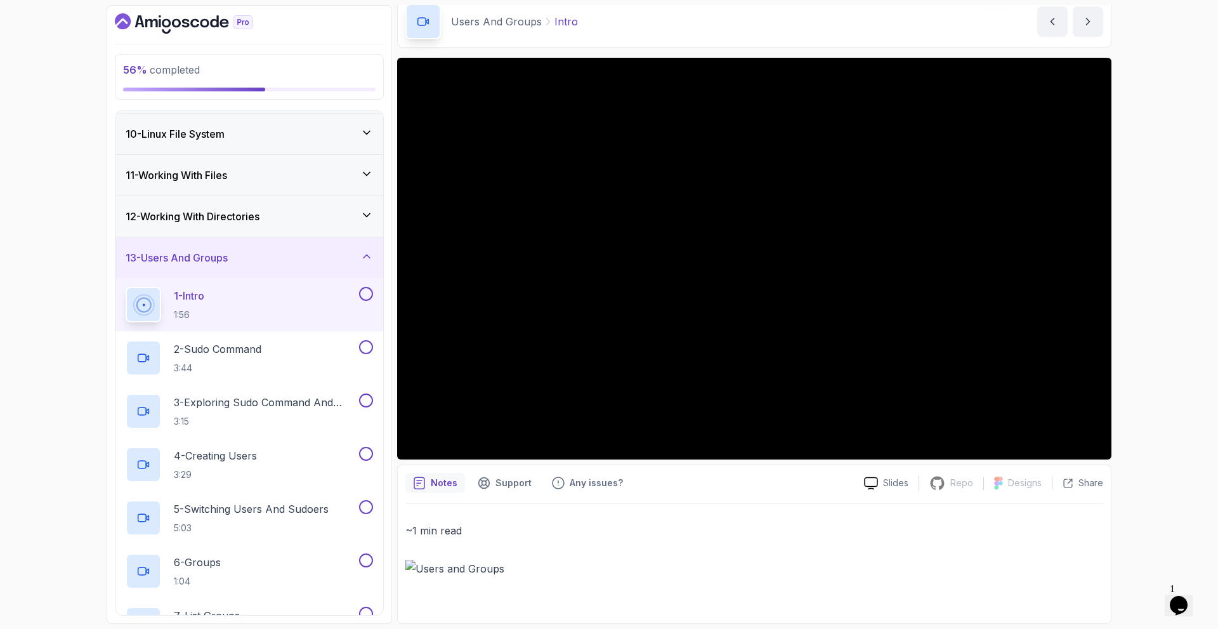
click at [409, 566] on img at bounding box center [754, 569] width 698 height 18
drag, startPoint x: 409, startPoint y: 566, endPoint x: 449, endPoint y: 597, distance: 50.6
click at [449, 597] on div "~1 min read" at bounding box center [754, 560] width 698 height 112
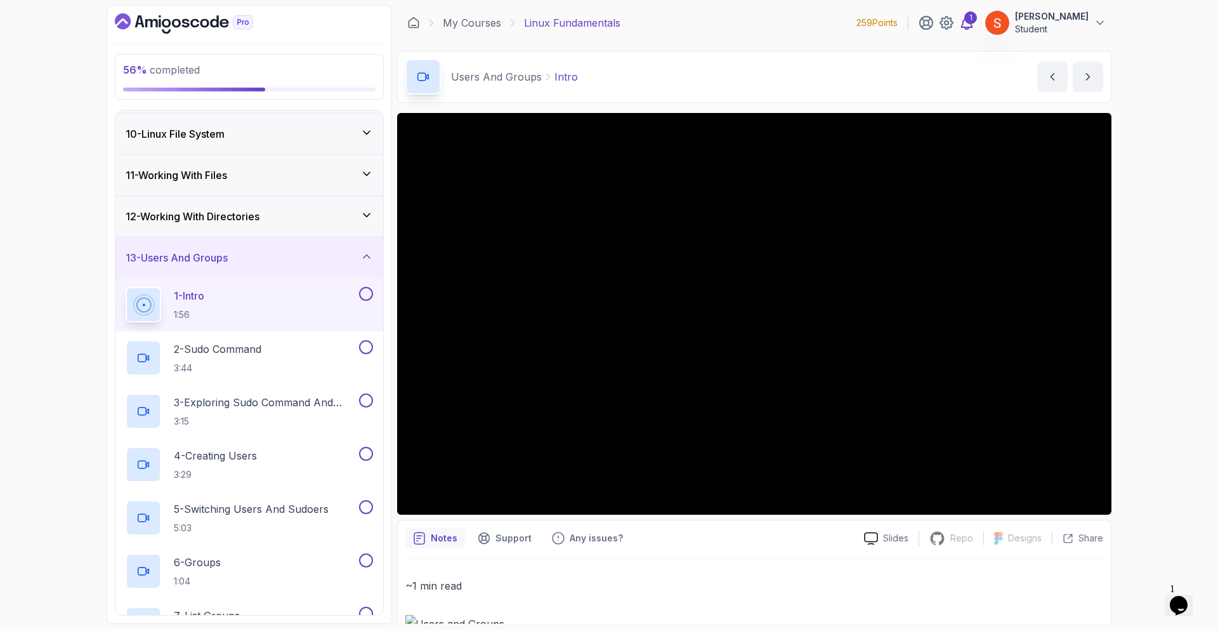
click at [974, 24] on icon at bounding box center [966, 22] width 15 height 15
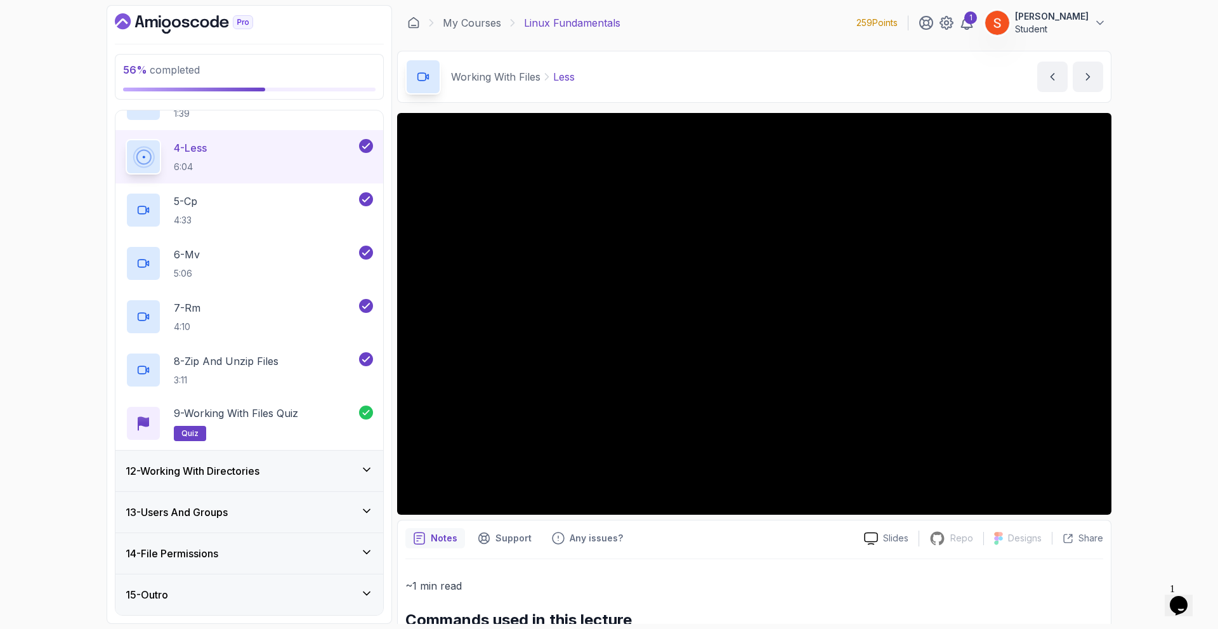
click at [239, 504] on div "13 - Users And Groups" at bounding box center [249, 512] width 268 height 41
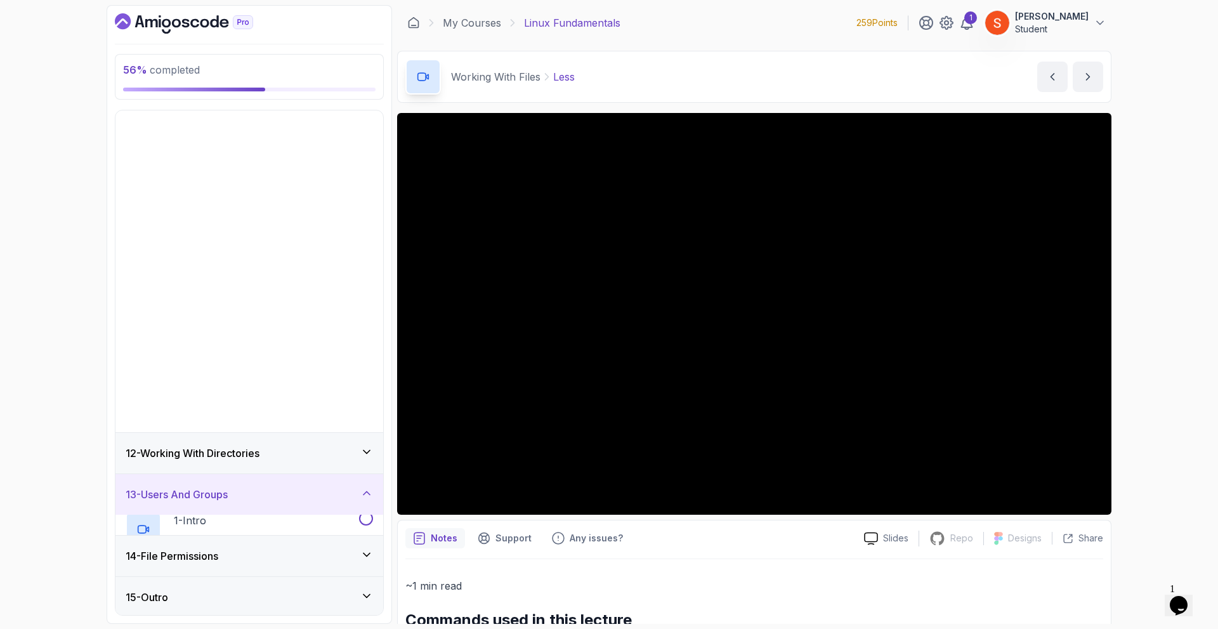
scroll to position [114, 0]
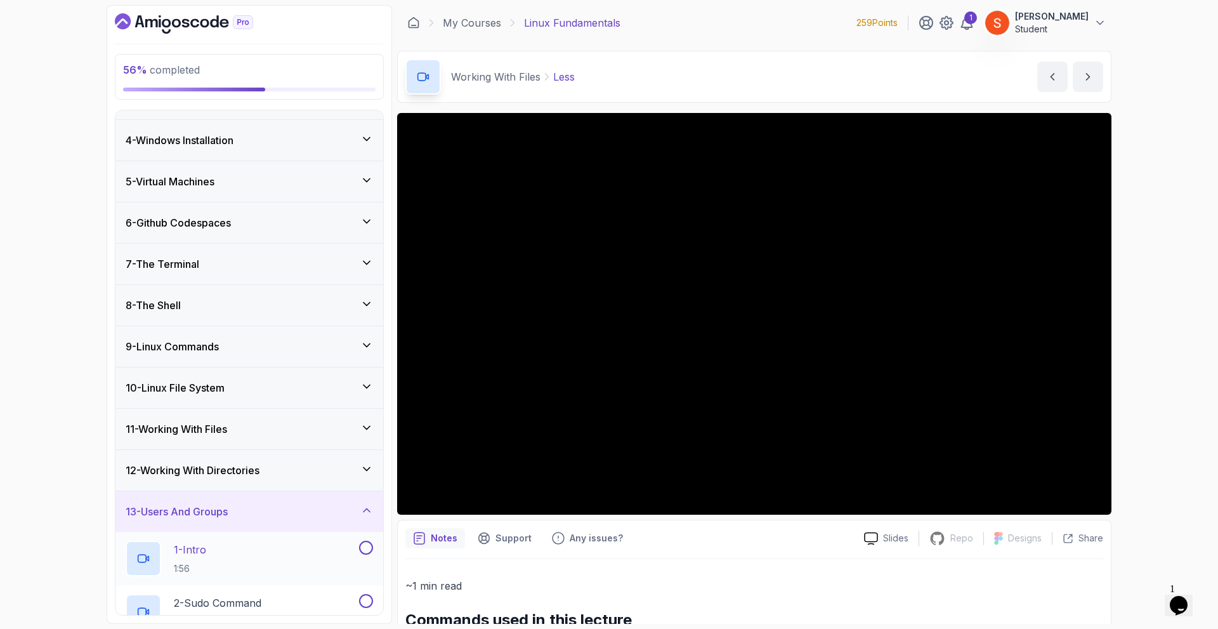
click at [180, 547] on p "1 - Intro" at bounding box center [190, 549] width 32 height 15
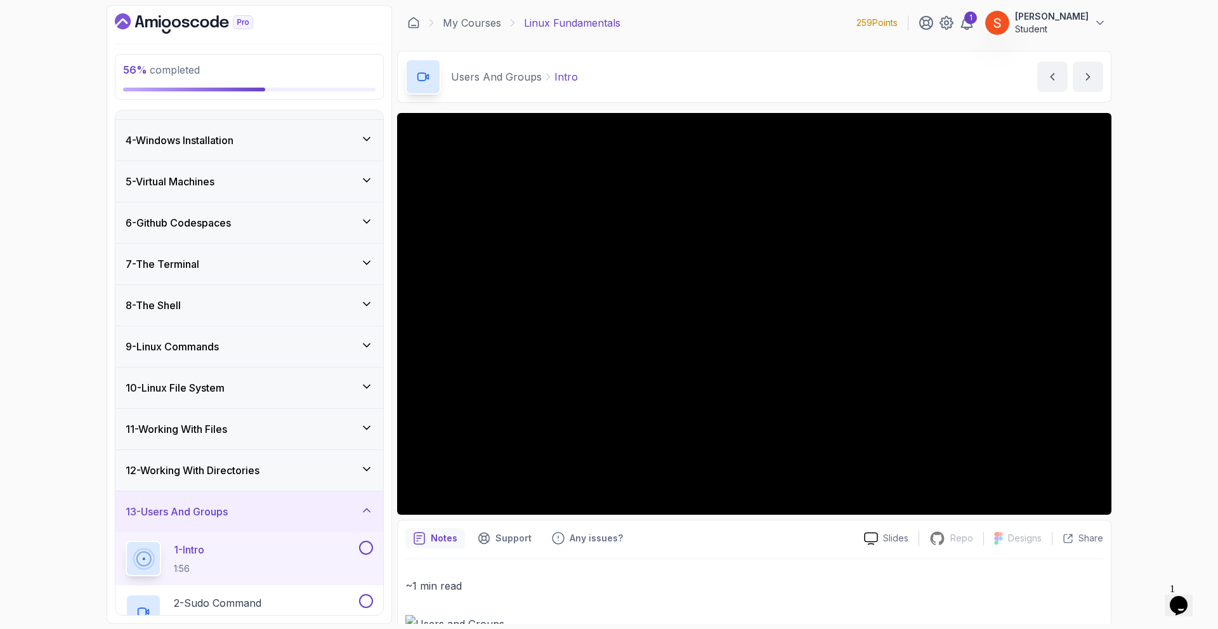
click at [204, 560] on h2 "1 - Intro 1:56" at bounding box center [189, 558] width 30 height 33
click at [886, 535] on p "Slides" at bounding box center [895, 538] width 25 height 13
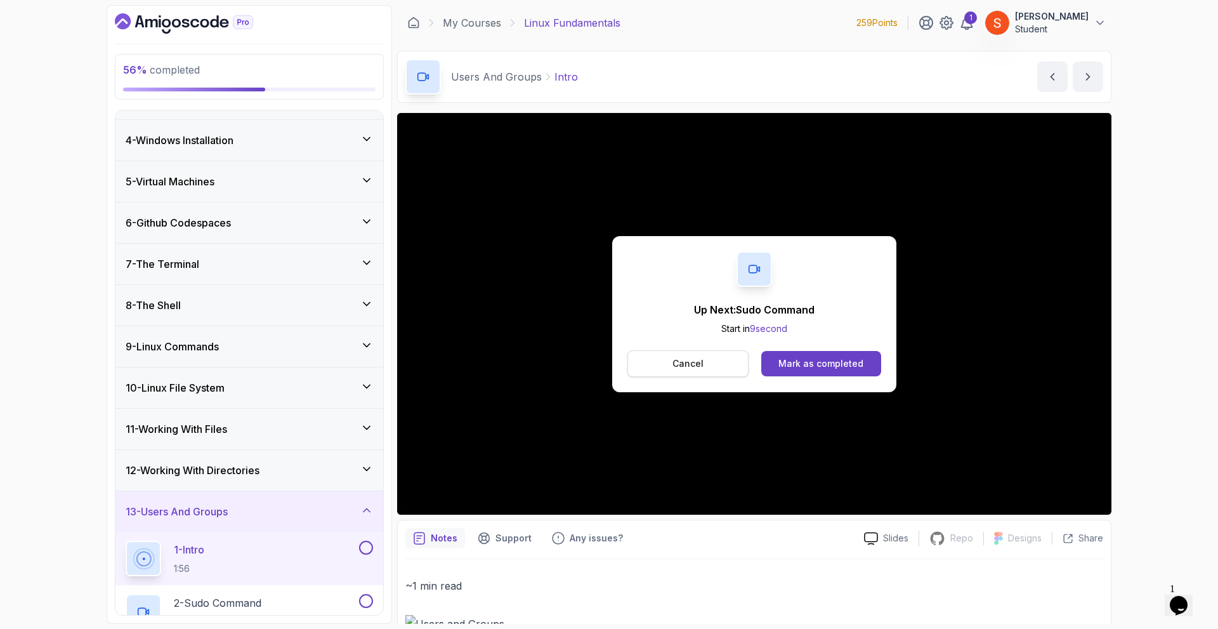
click at [683, 364] on p "Cancel" at bounding box center [687, 363] width 31 height 13
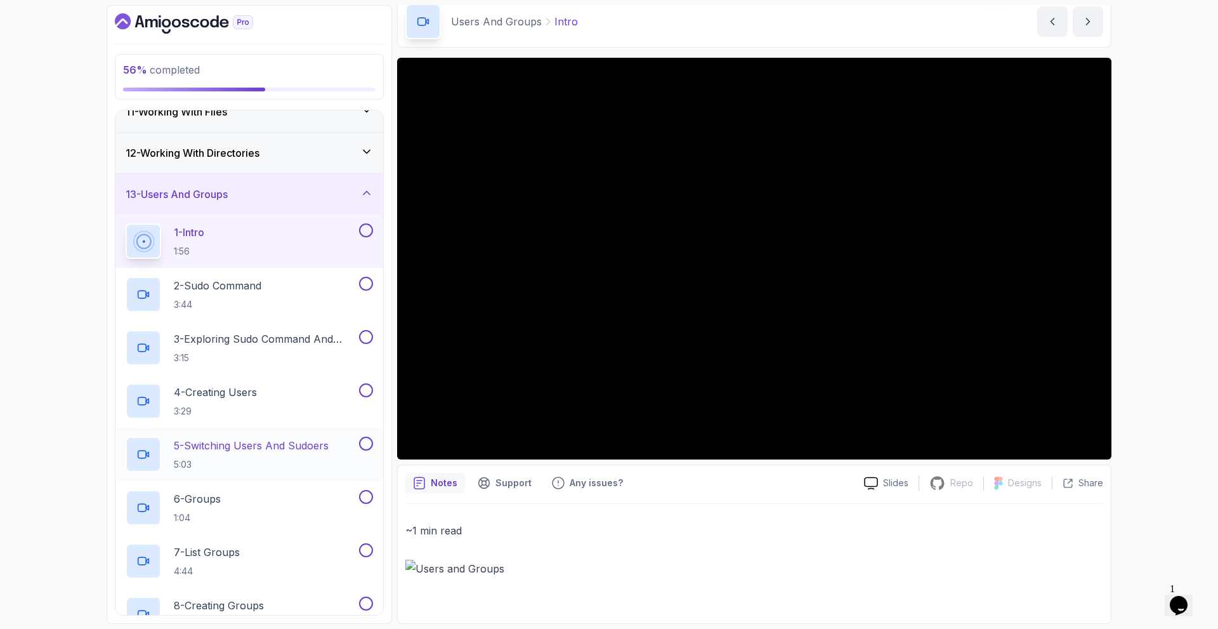
scroll to position [622, 0]
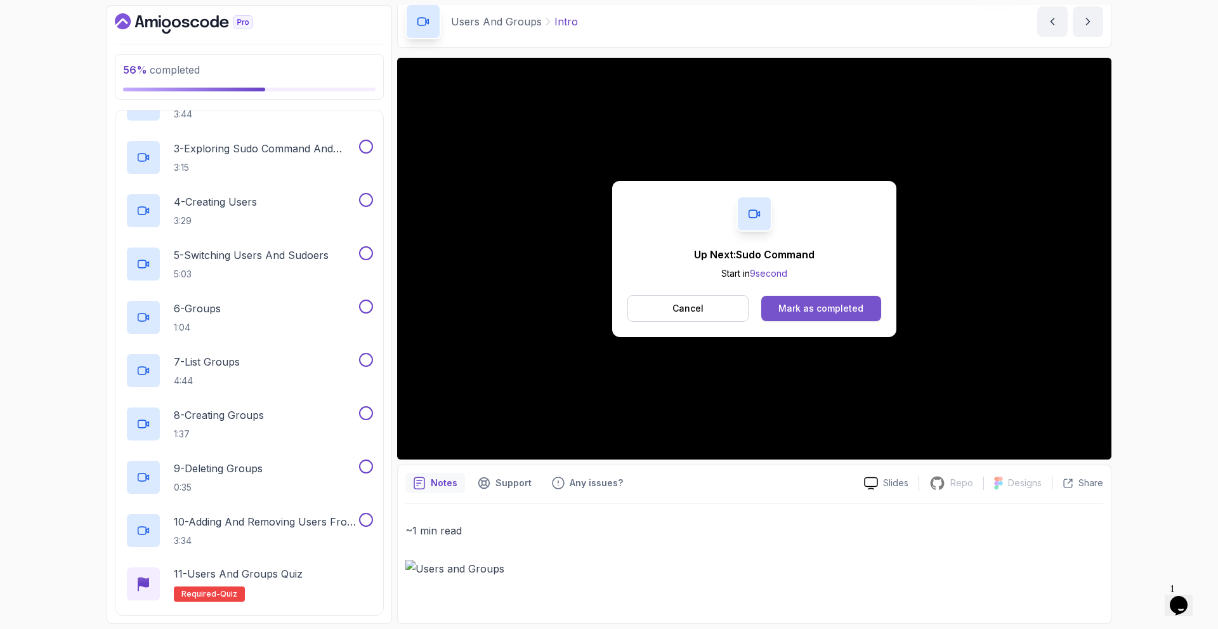
click at [815, 305] on div "Mark as completed" at bounding box center [820, 308] width 85 height 13
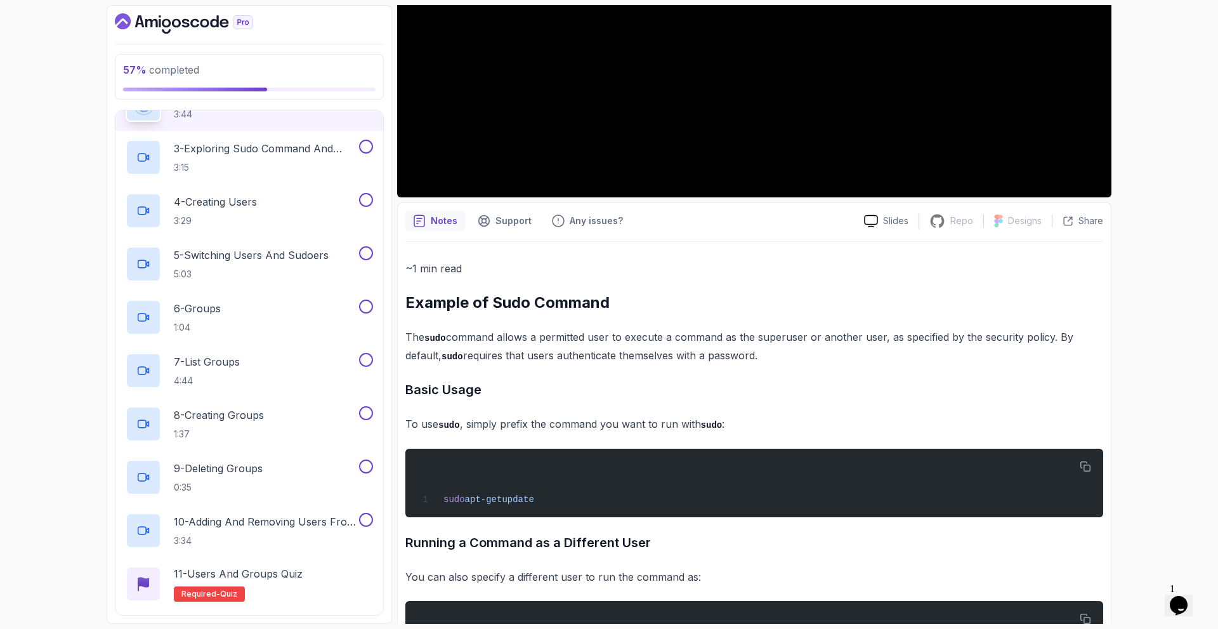
scroll to position [390, 0]
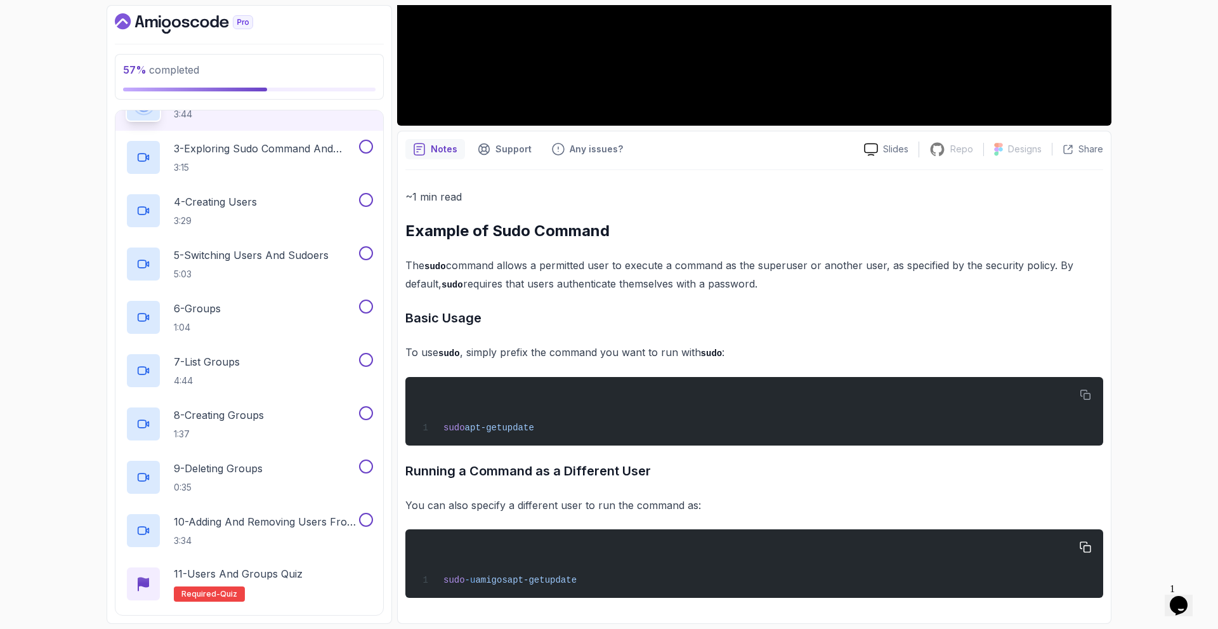
drag, startPoint x: 406, startPoint y: 229, endPoint x: 637, endPoint y: 558, distance: 402.2
click at [637, 558] on div "~1 min read Example of Sudo Command The sudo command allows a permitted user to…" at bounding box center [754, 393] width 698 height 410
copy div "Example of Sudo Command The sudo command allows a permitted user to execute a c…"
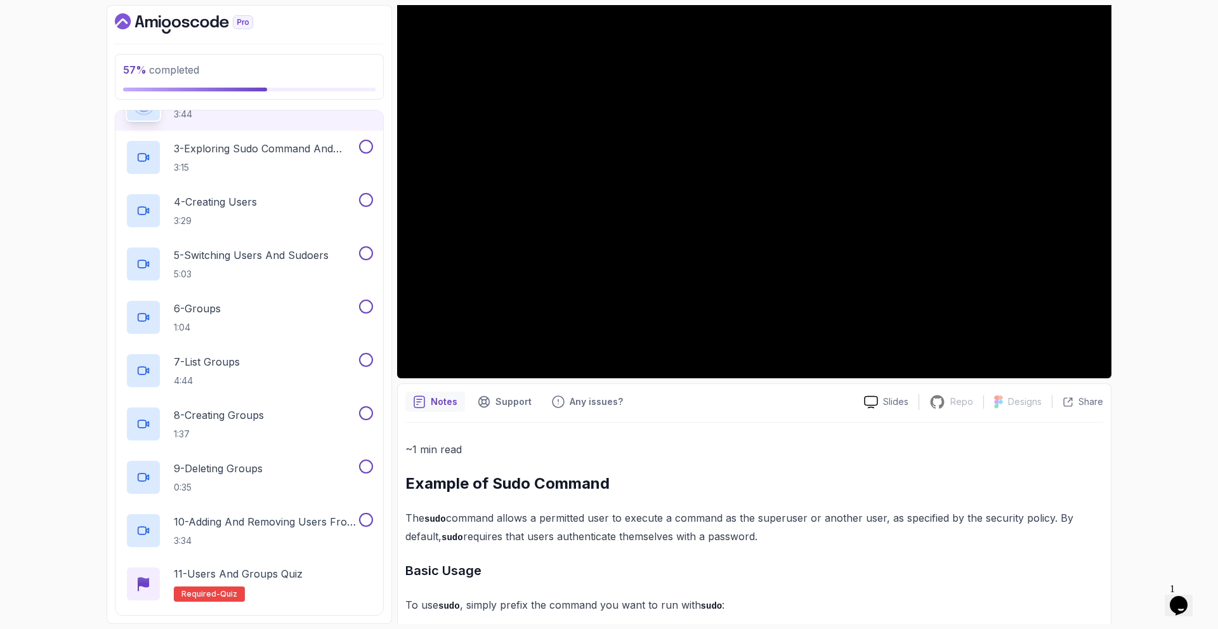
click at [732, 452] on p "~1 min read" at bounding box center [754, 449] width 698 height 18
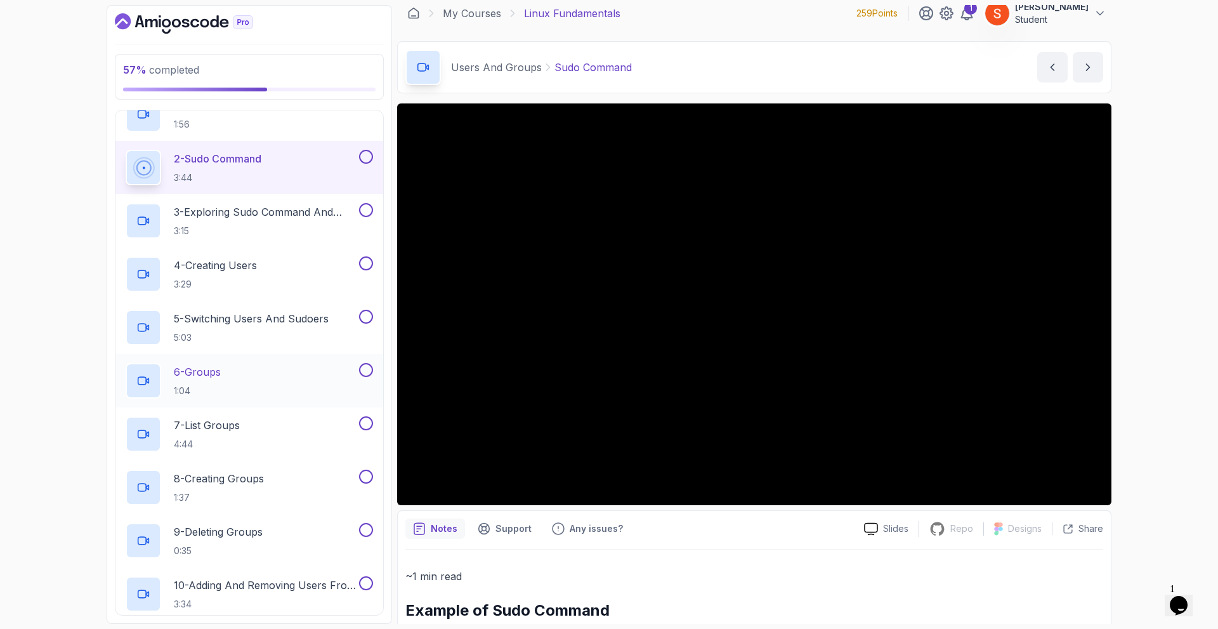
scroll to position [495, 0]
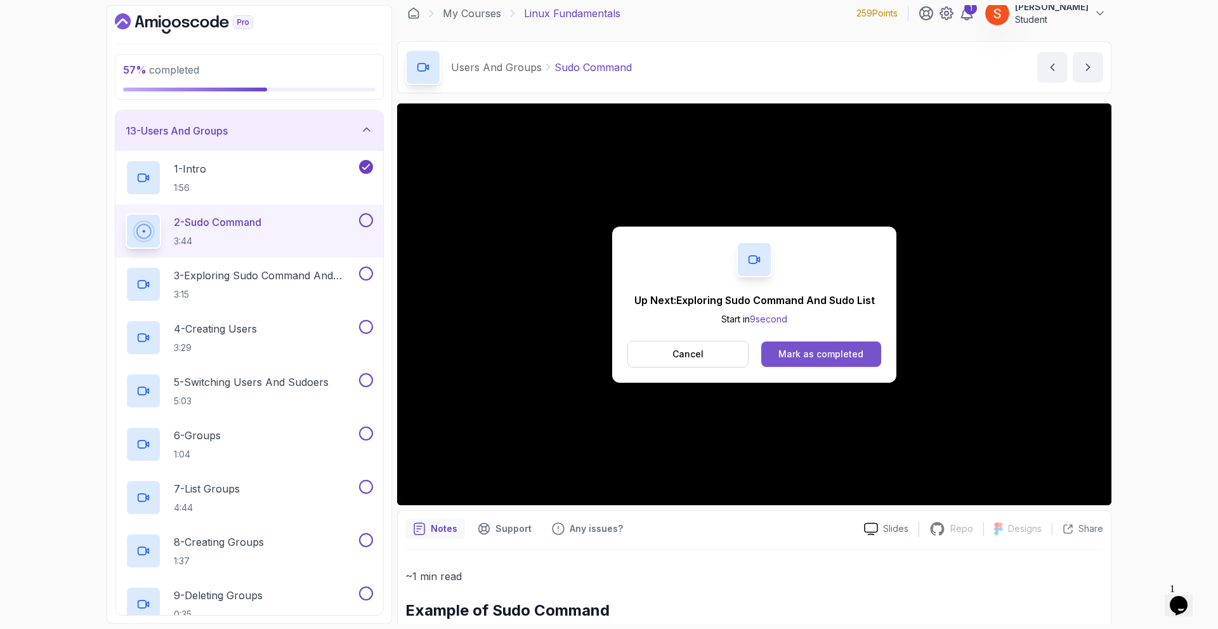
click at [819, 357] on div "Mark as completed" at bounding box center [820, 354] width 85 height 13
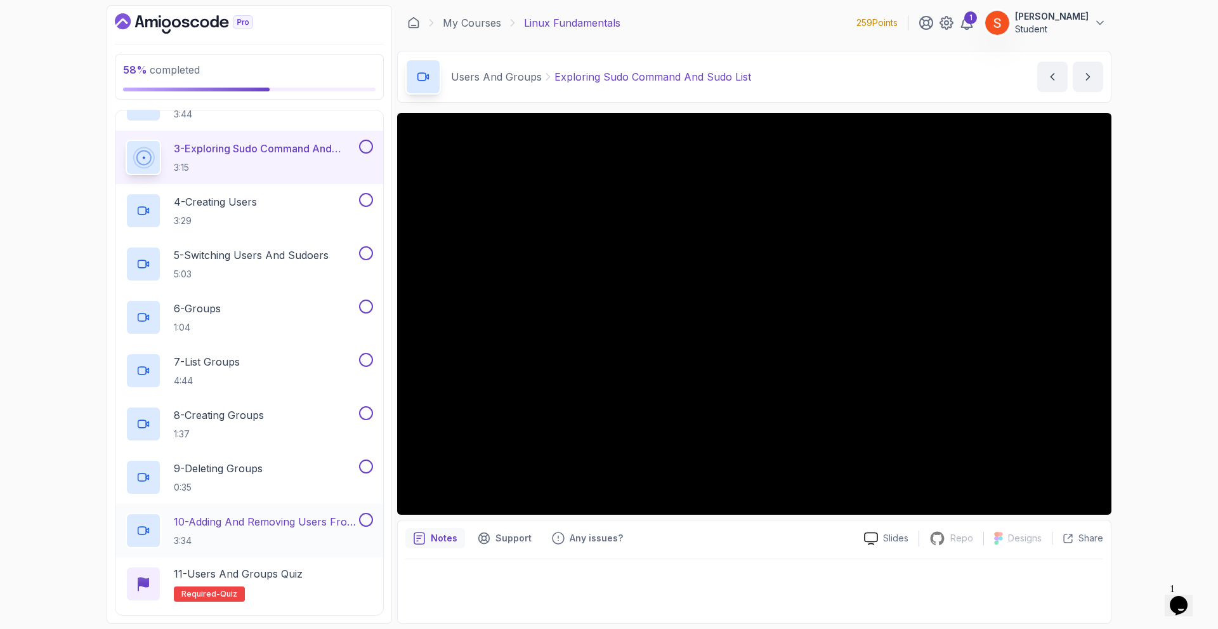
scroll to position [753, 0]
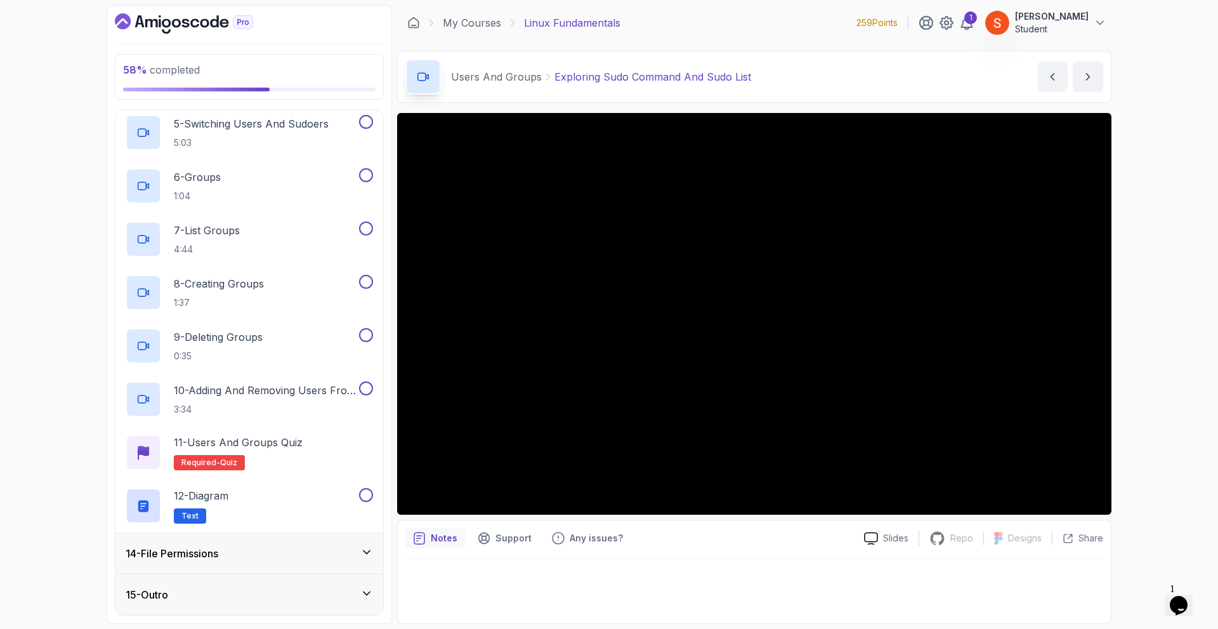
click at [218, 552] on h3 "14 - File Permissions" at bounding box center [172, 553] width 93 height 15
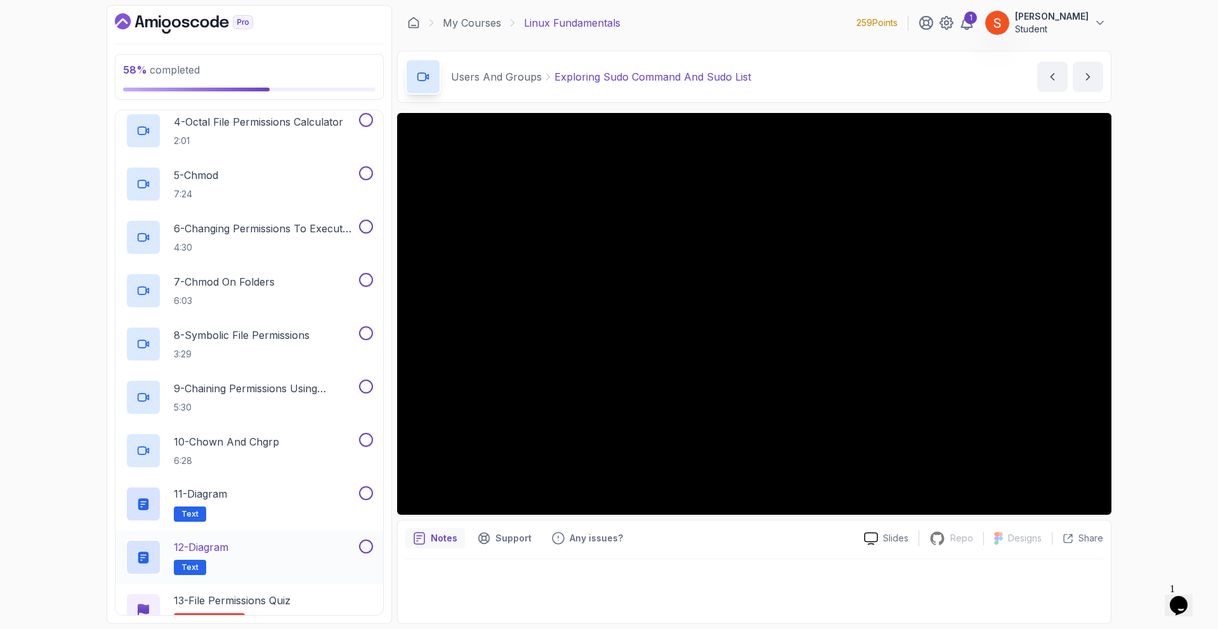
scroll to position [806, 0]
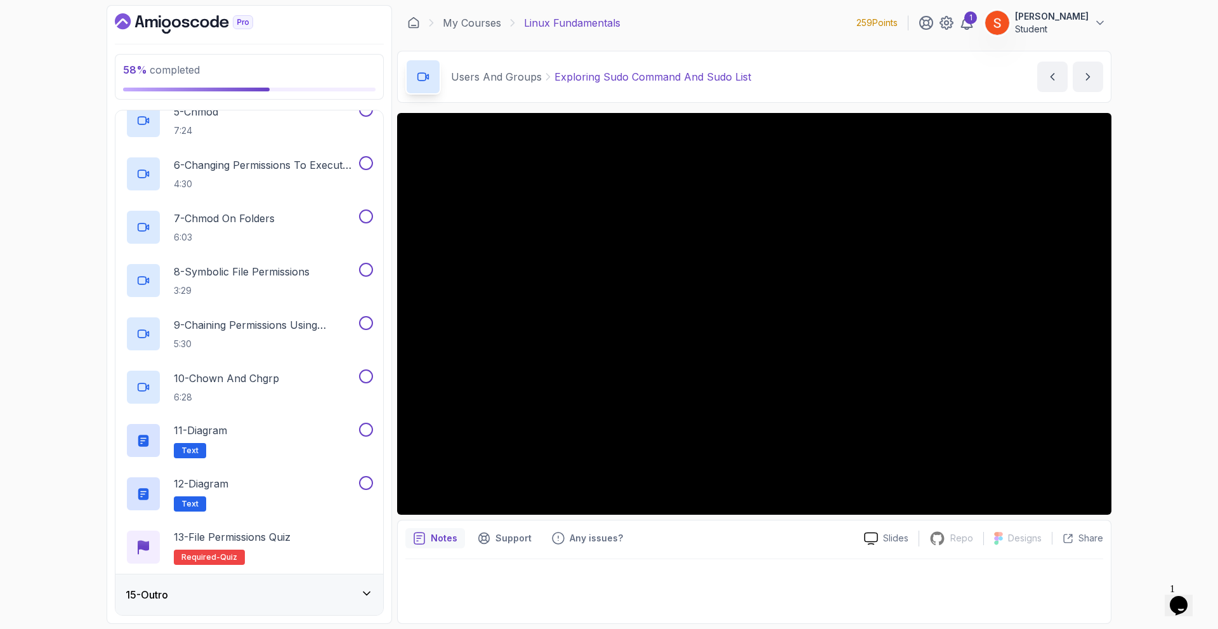
click at [200, 587] on div "15 - Outro" at bounding box center [249, 594] width 247 height 15
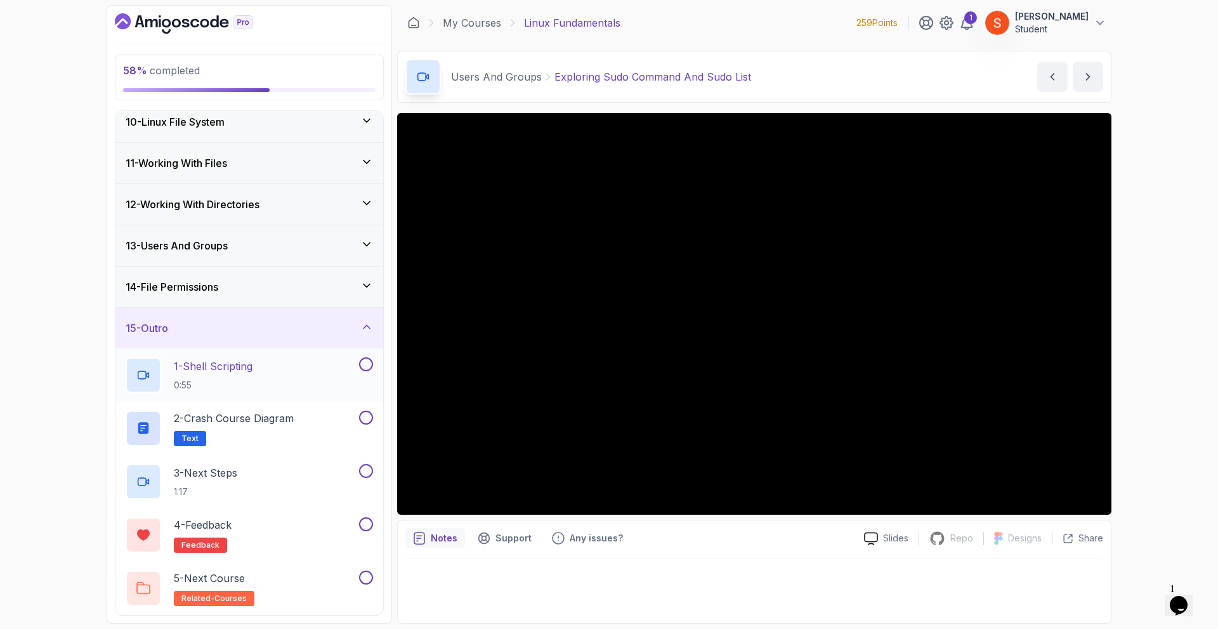
scroll to position [190, 0]
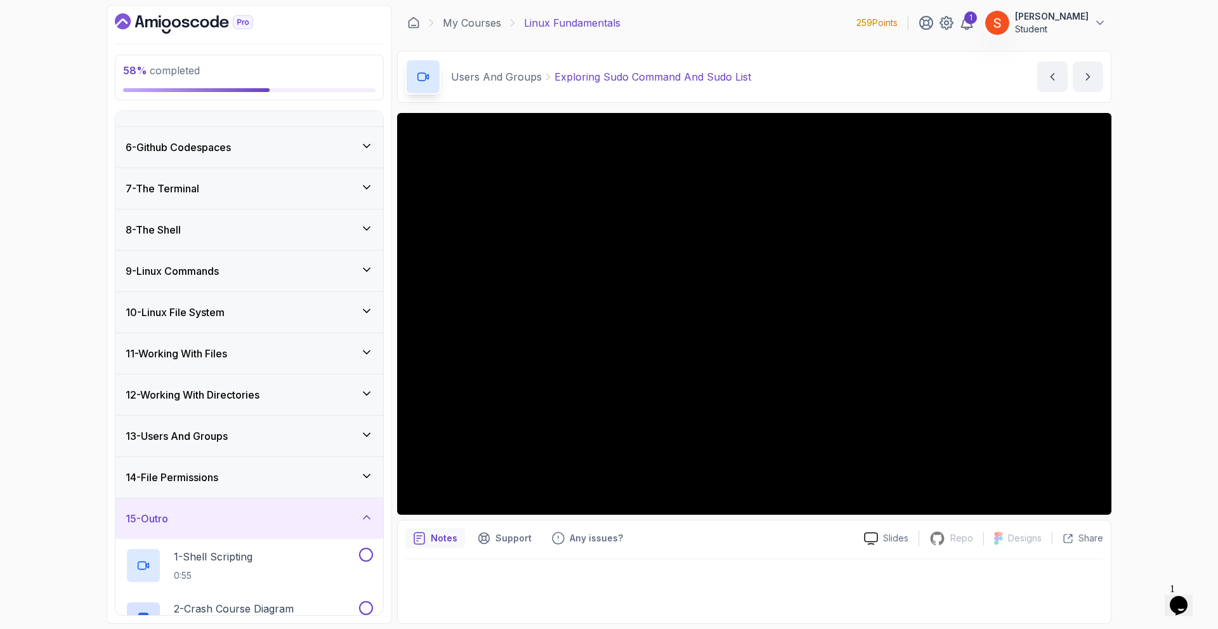
click at [247, 428] on div "13 - Users And Groups" at bounding box center [249, 435] width 247 height 15
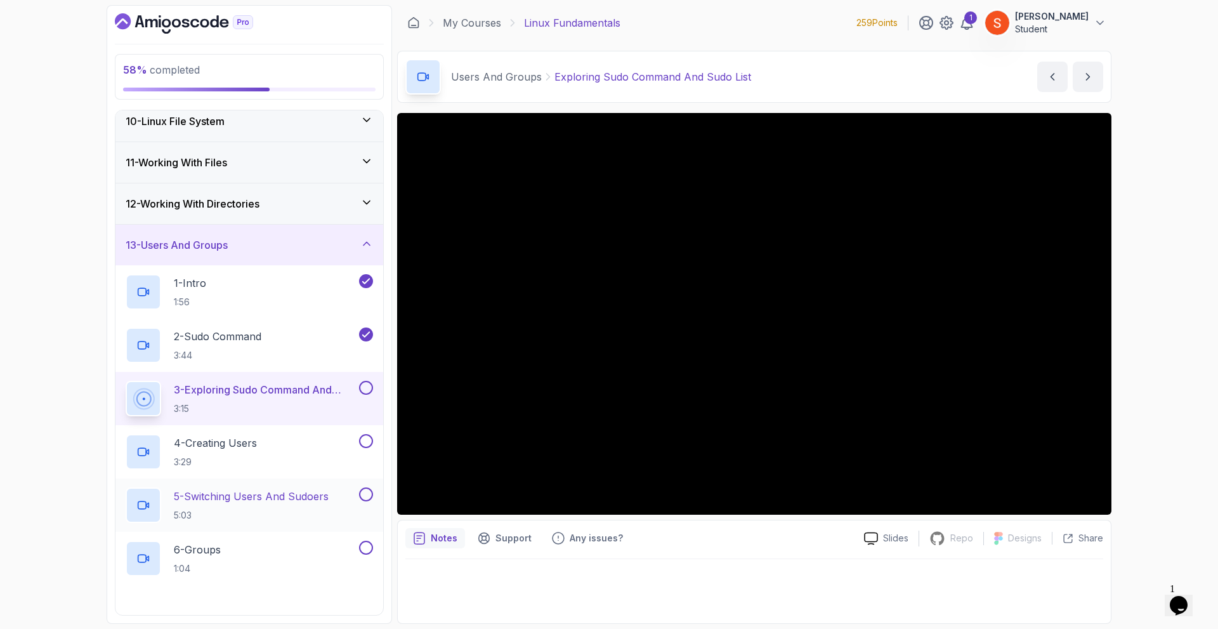
scroll to position [444, 0]
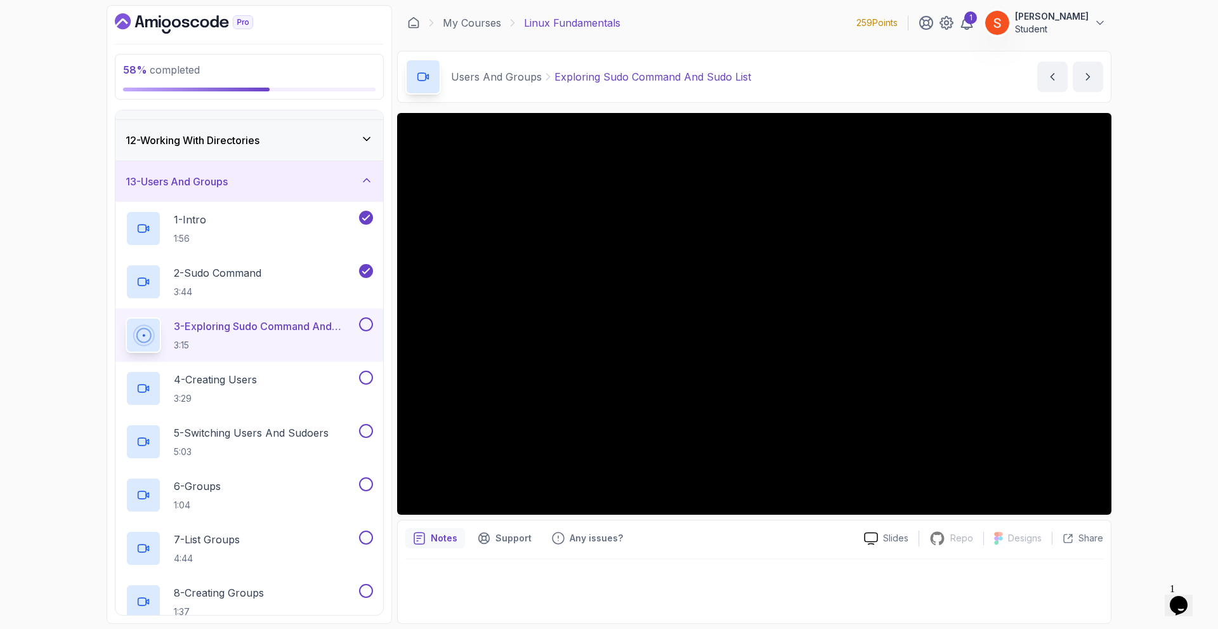
click at [115, 161] on button "13 - Users And Groups" at bounding box center [249, 181] width 268 height 41
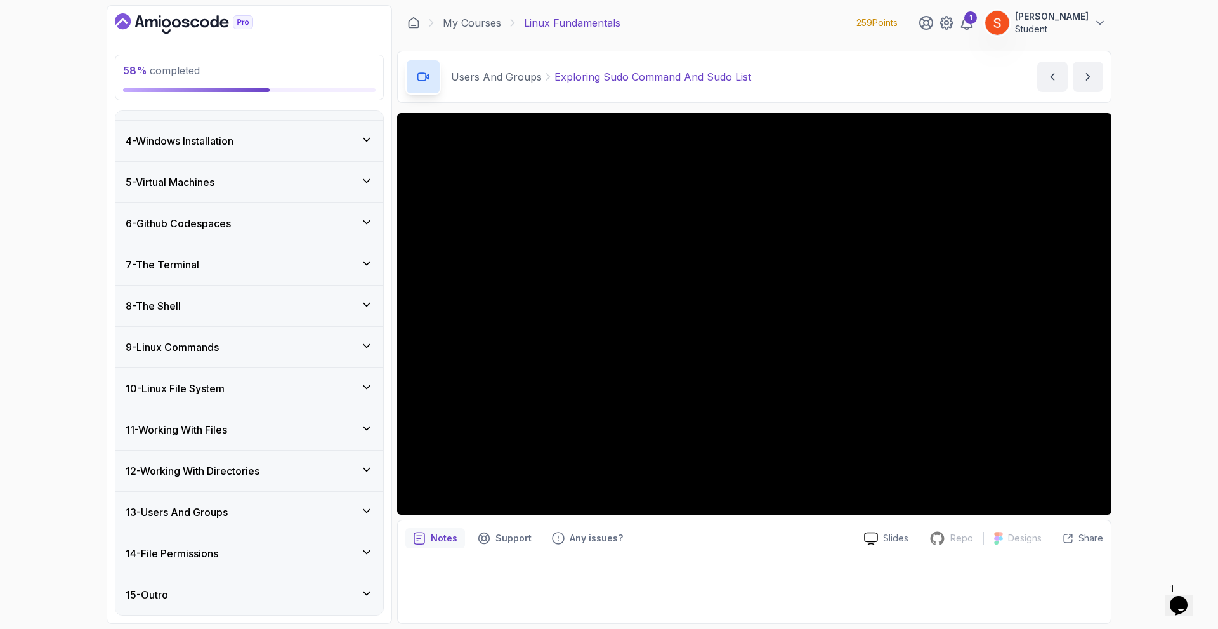
scroll to position [114, 0]
click at [255, 511] on div "13 - Users And Groups" at bounding box center [249, 511] width 247 height 15
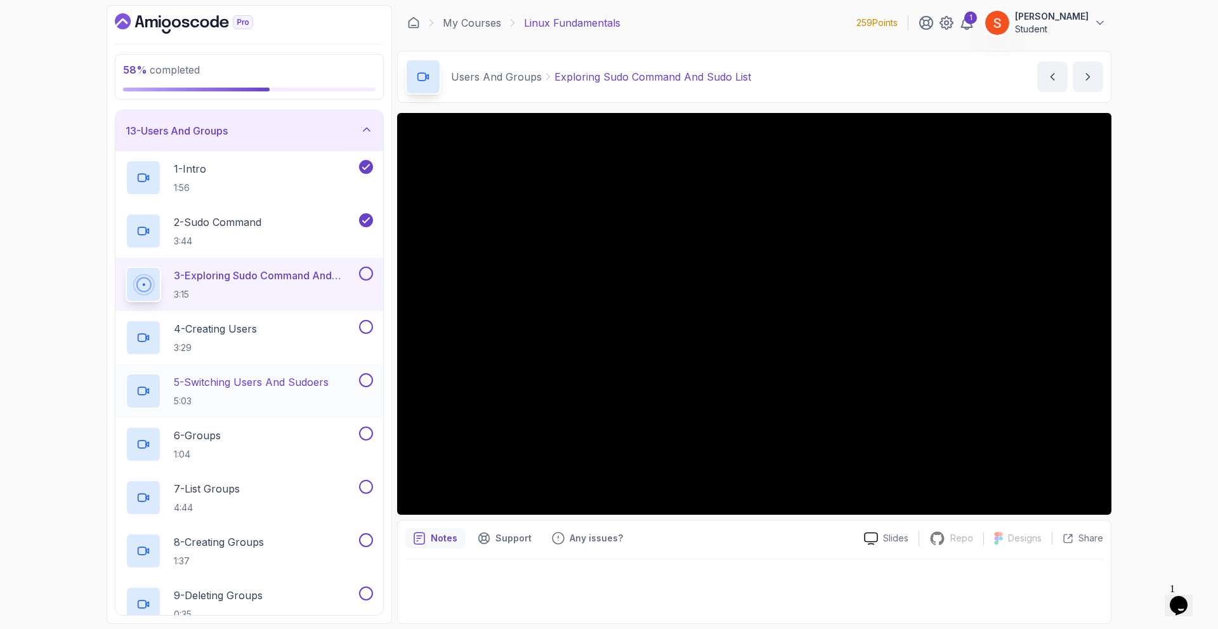
scroll to position [558, 0]
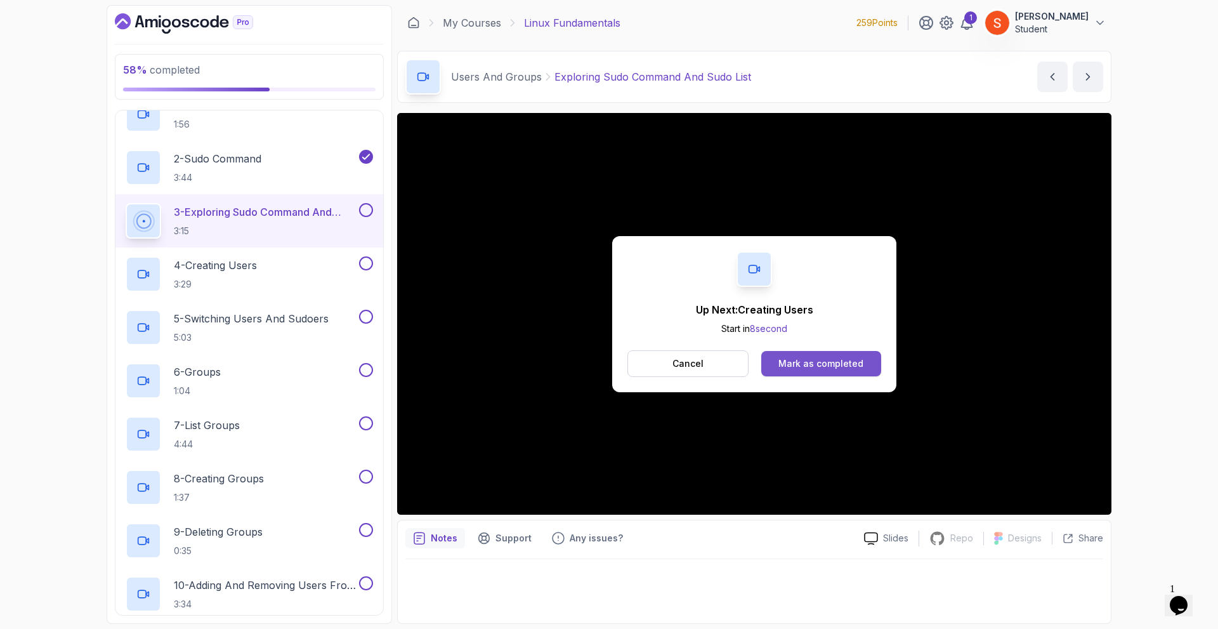
click at [803, 359] on div "Mark as completed" at bounding box center [820, 363] width 85 height 13
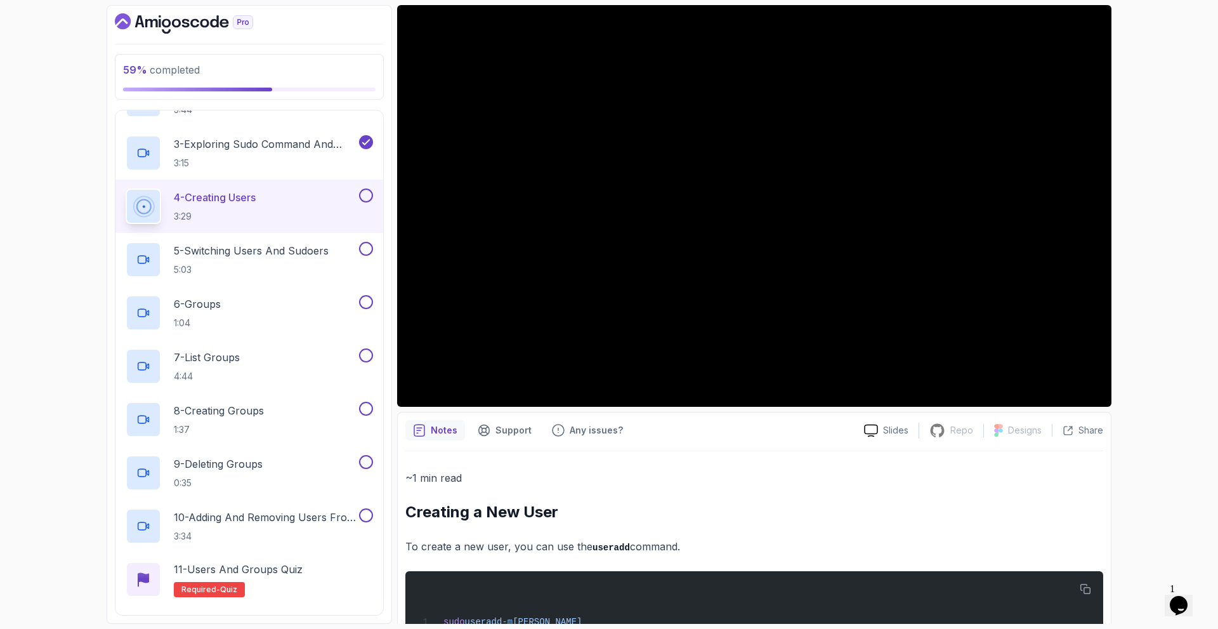
scroll to position [235, 0]
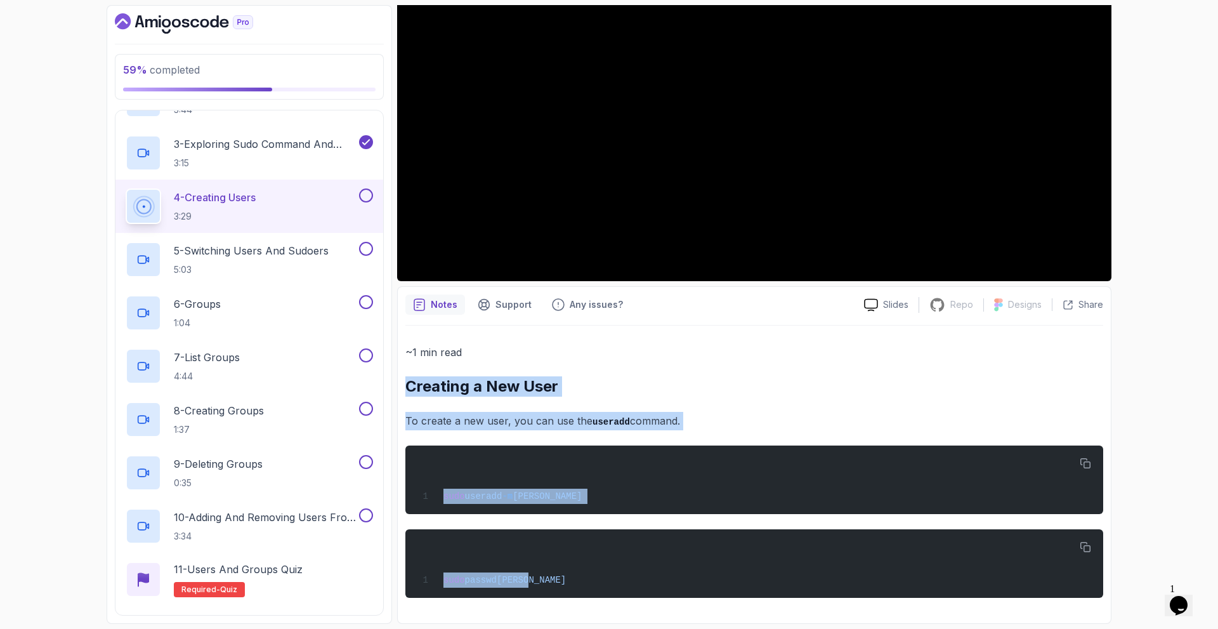
drag, startPoint x: 403, startPoint y: 384, endPoint x: 550, endPoint y: 598, distance: 259.7
click at [550, 598] on div "Notes Support Any issues? Slides Repo Repository not available Designs Design n…" at bounding box center [754, 454] width 714 height 337
copy div "Creating a New User To create a new user, you can use the useradd command. sudo…"
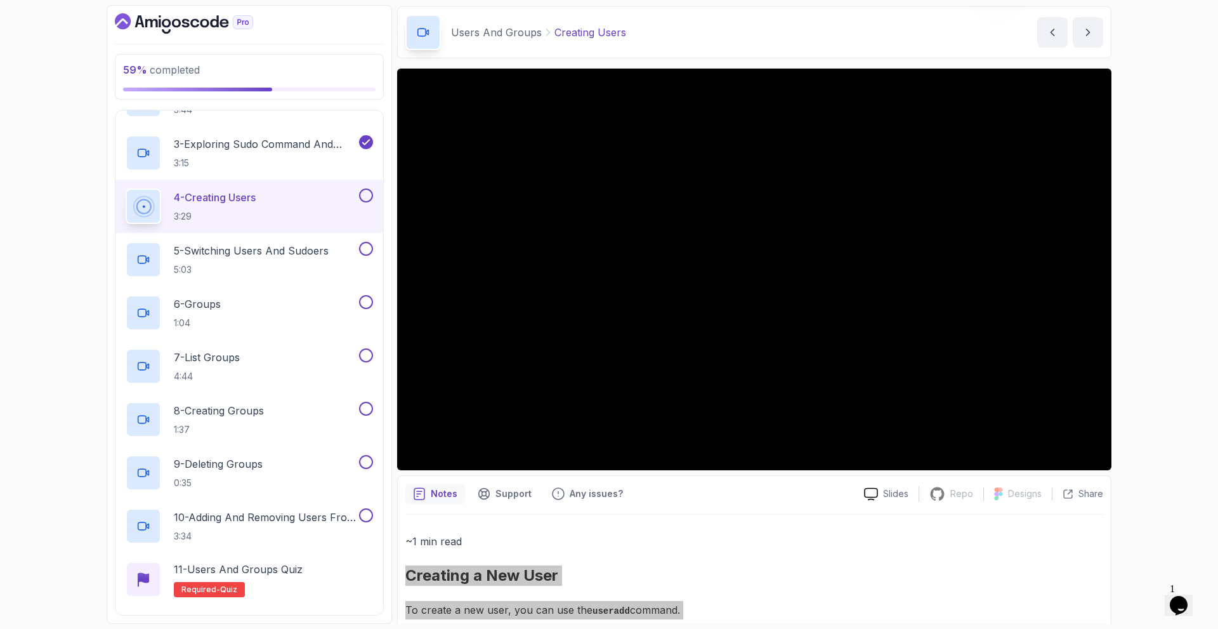
scroll to position [171, 0]
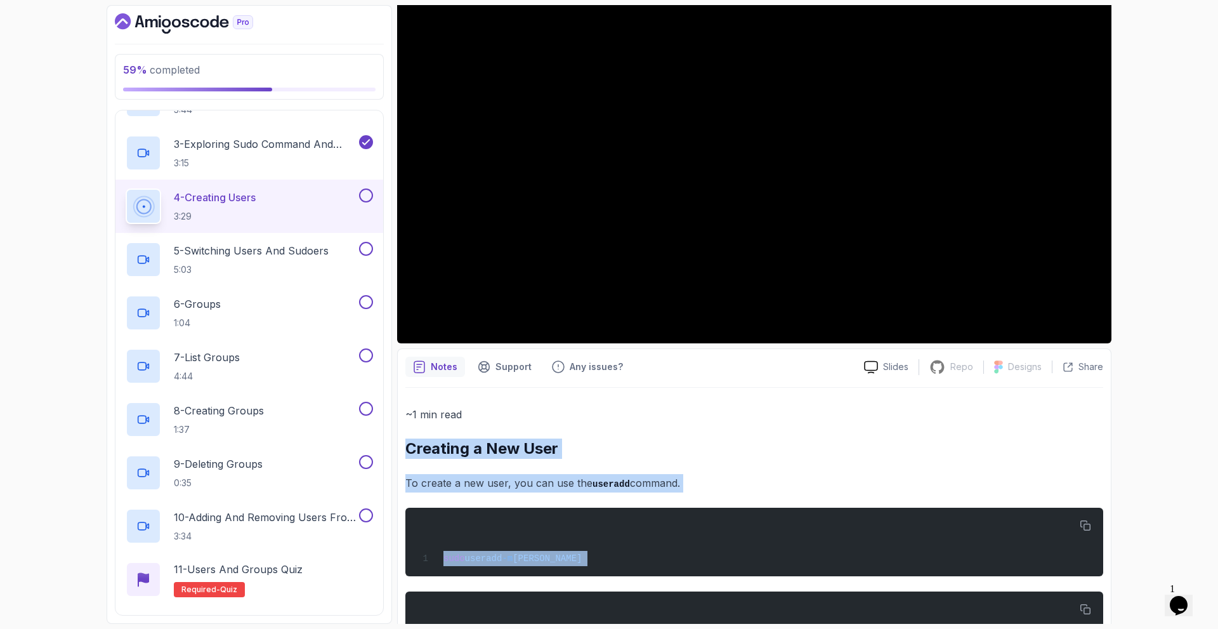
click at [782, 428] on div "~1 min read Creating a New User To create a new user, you can use the useradd c…" at bounding box center [754, 532] width 698 height 254
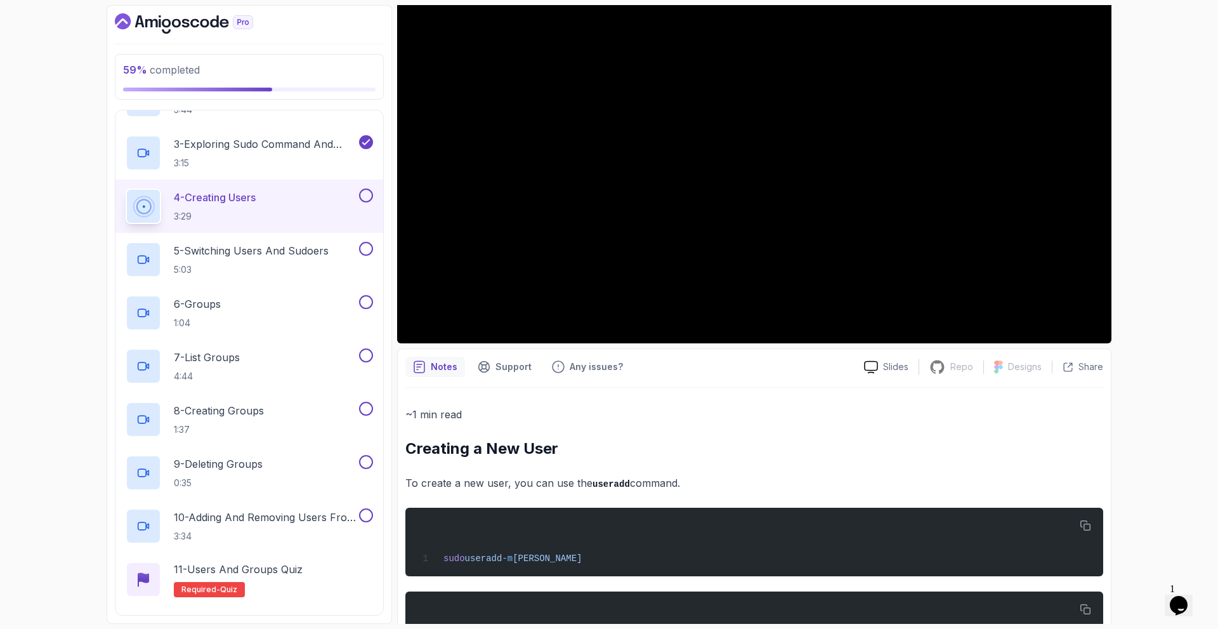
scroll to position [0, 0]
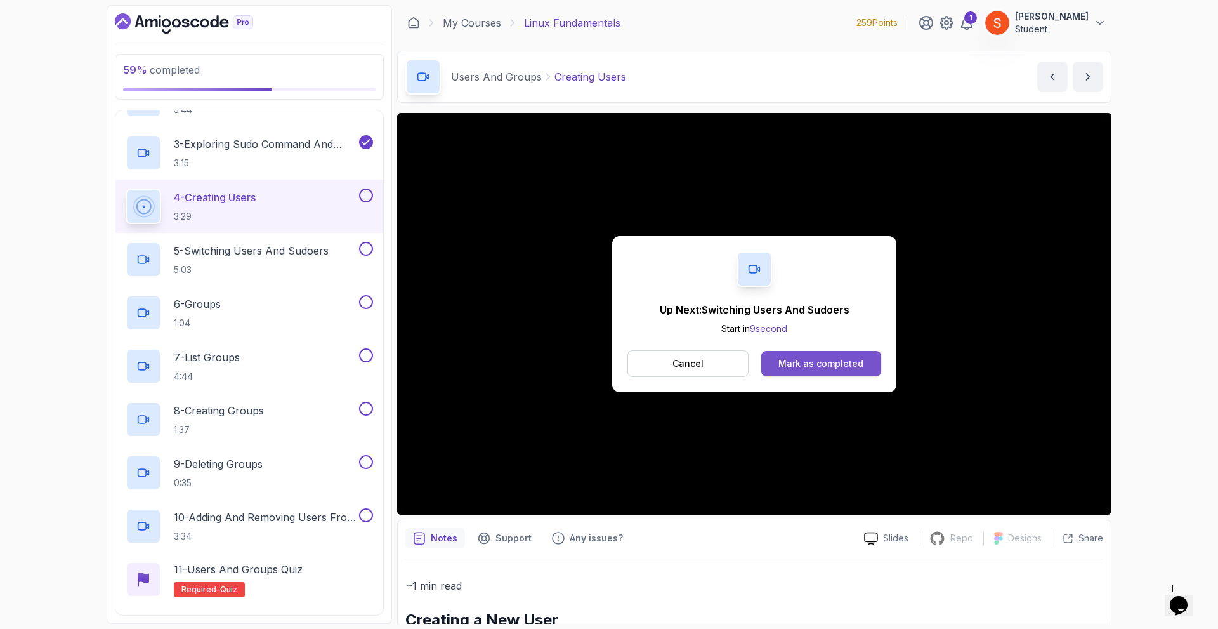
click at [793, 359] on div "Mark as completed" at bounding box center [820, 363] width 85 height 13
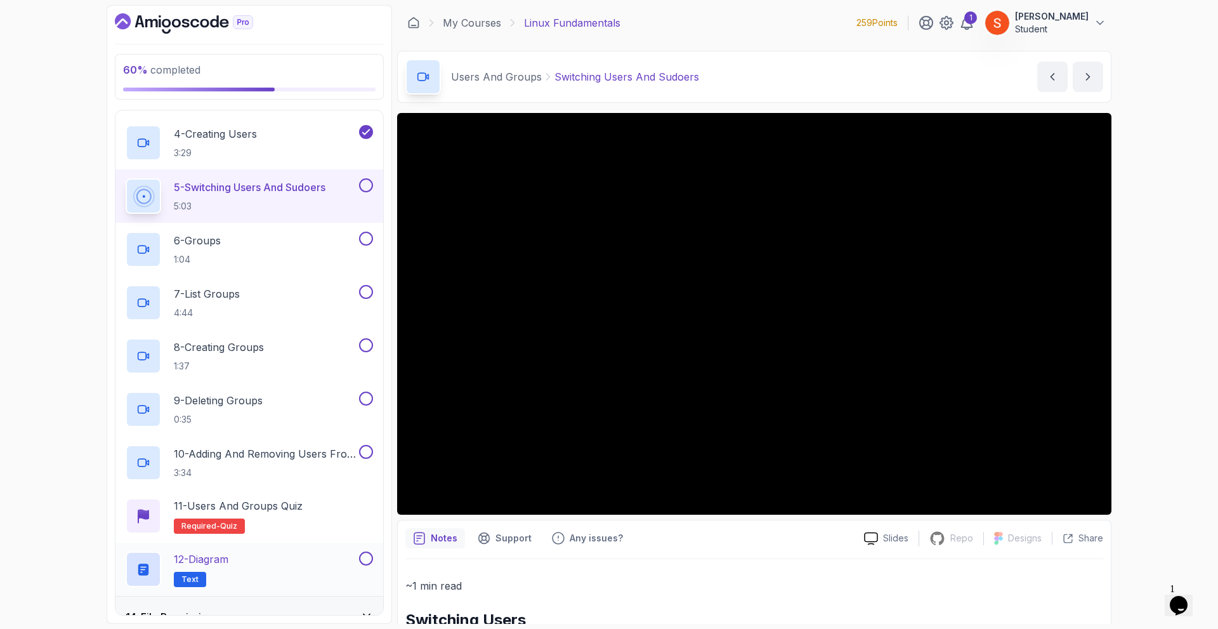
scroll to position [753, 0]
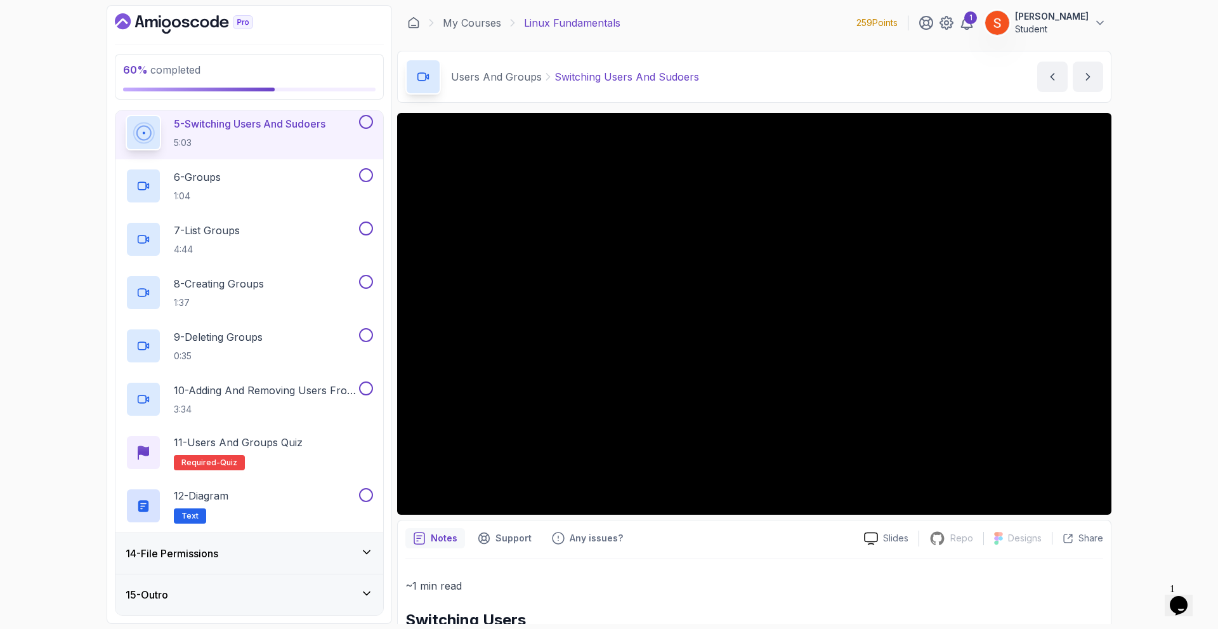
click at [250, 553] on div "14 - File Permissions" at bounding box center [249, 553] width 247 height 15
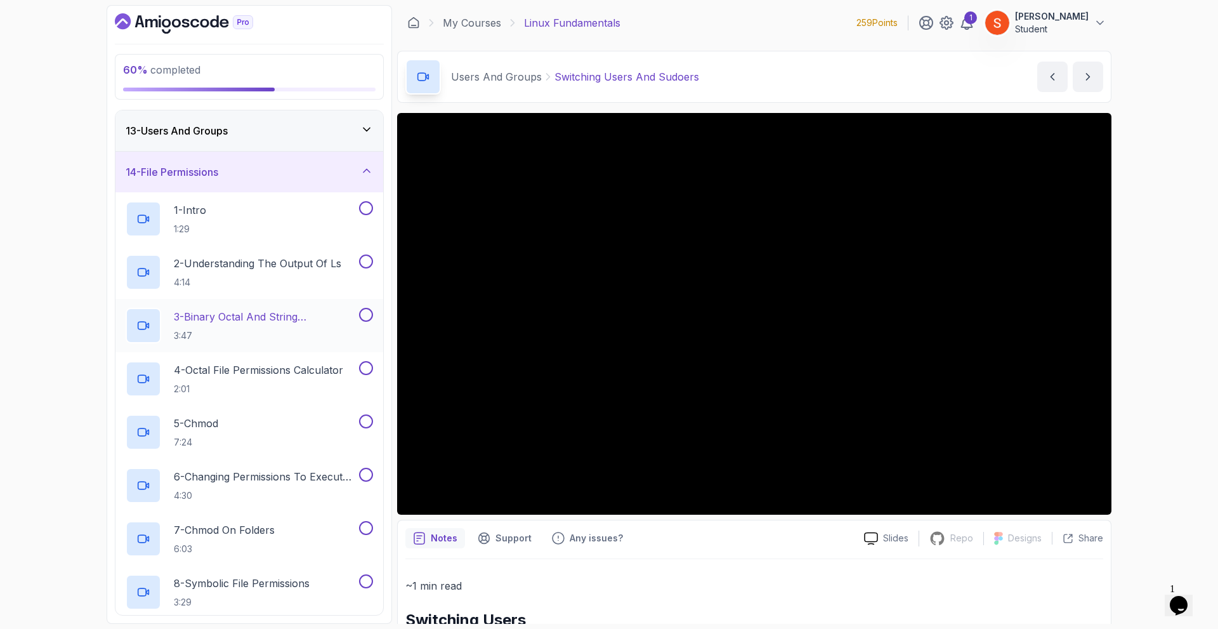
scroll to position [368, 0]
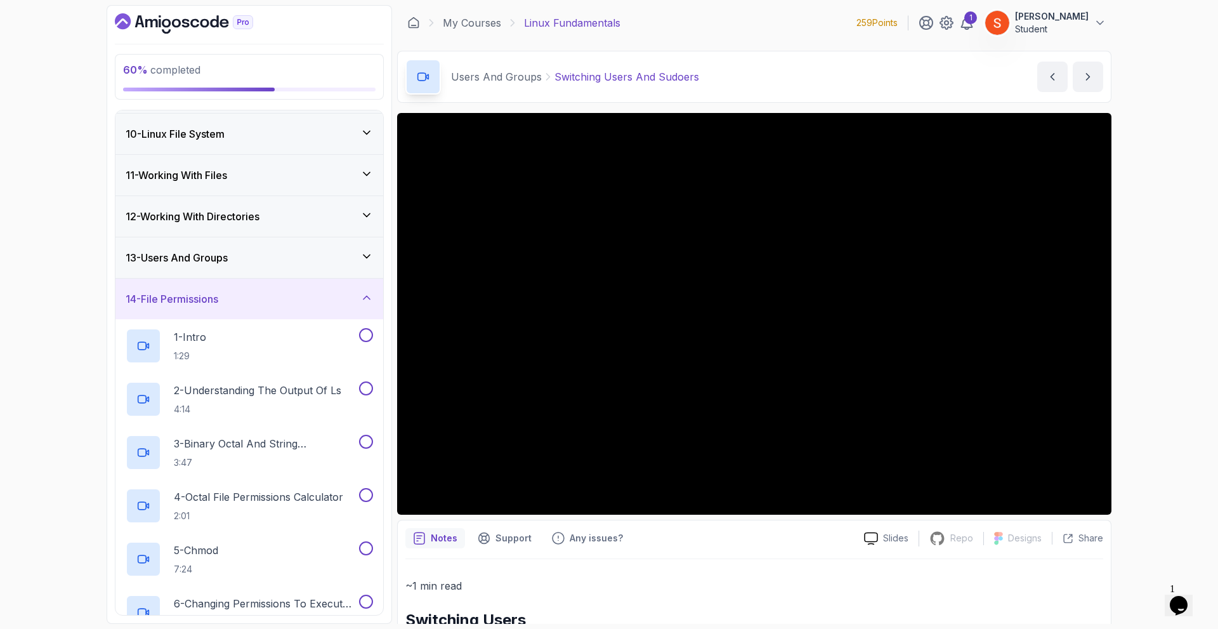
click at [335, 305] on div "14 - File Permissions" at bounding box center [249, 298] width 247 height 15
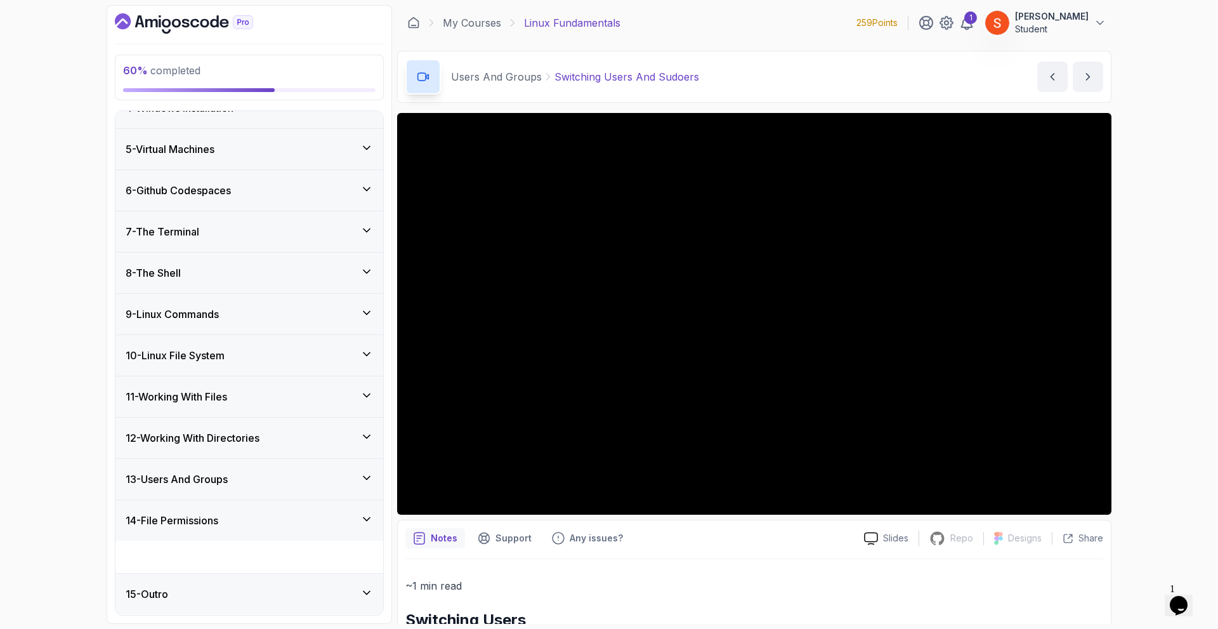
scroll to position [114, 0]
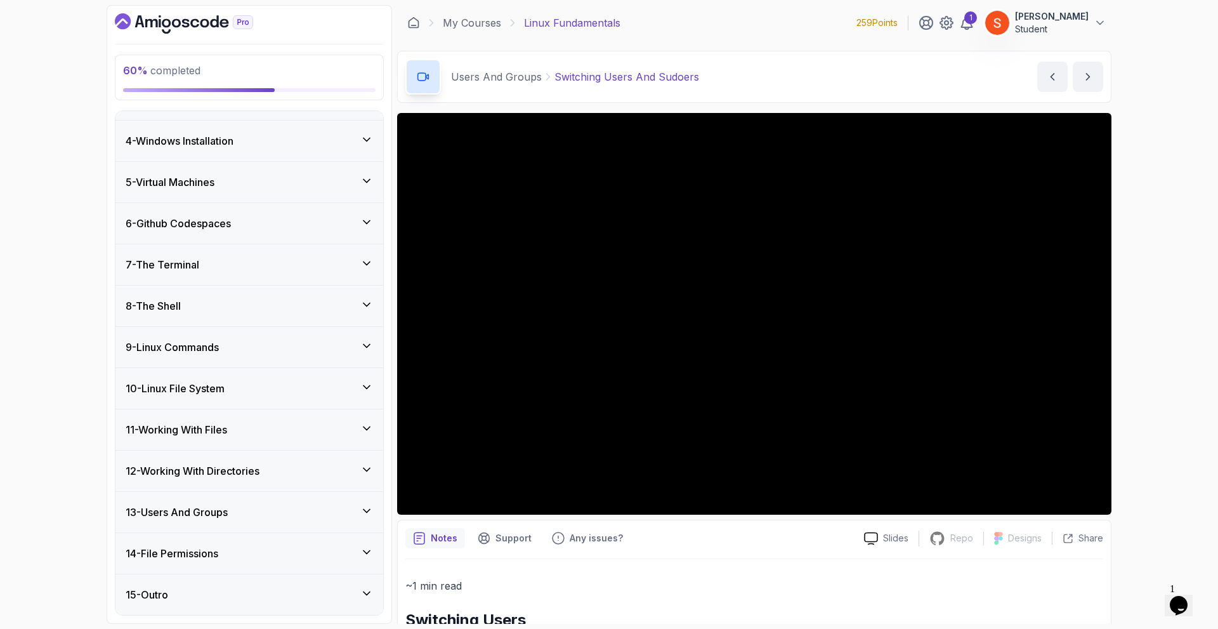
click at [305, 500] on div "13 - Users And Groups" at bounding box center [249, 512] width 268 height 41
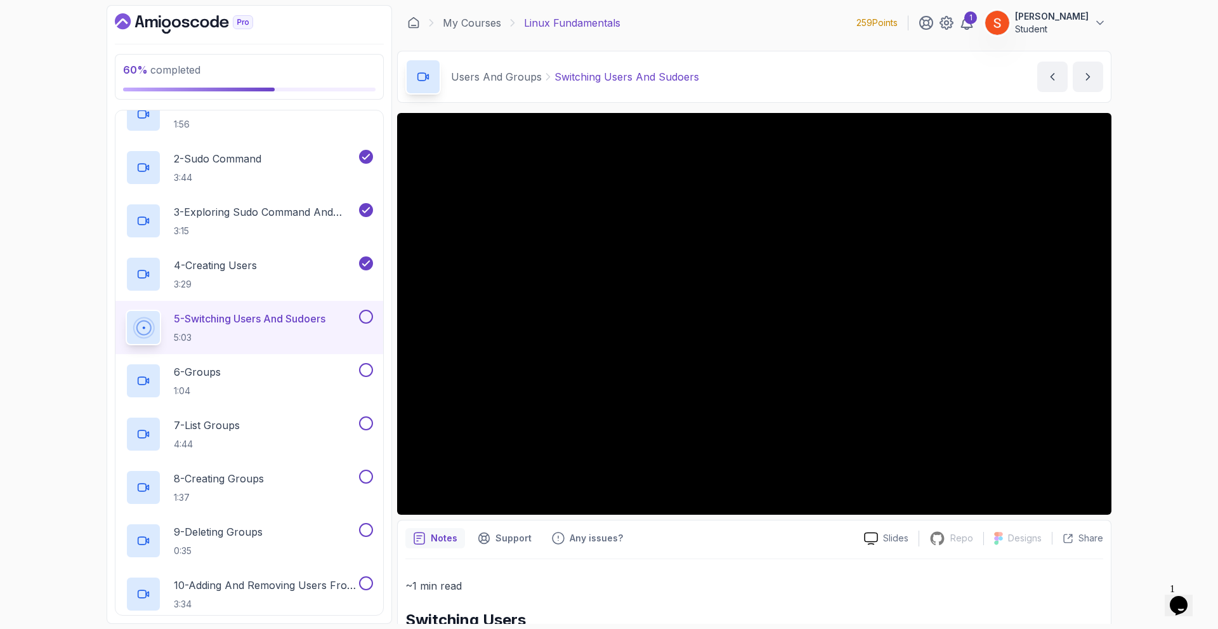
scroll to position [150, 0]
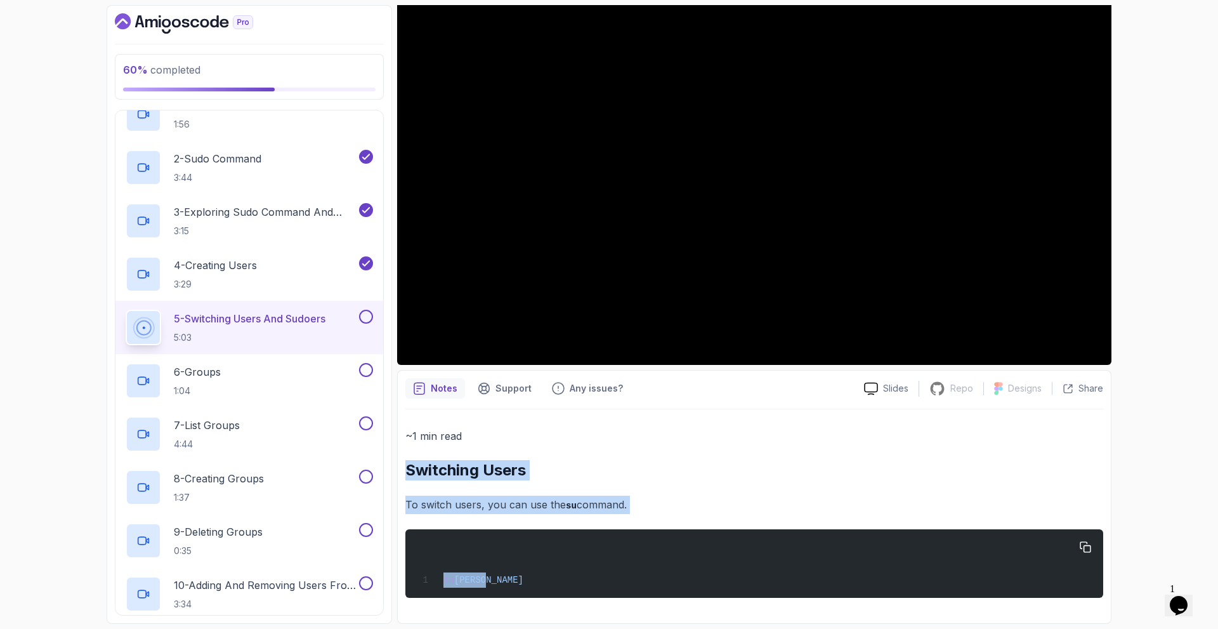
drag, startPoint x: 405, startPoint y: 468, endPoint x: 498, endPoint y: 570, distance: 138.8
click at [498, 570] on div "Notes Support Any issues? Slides Repo Repository not available Designs Design n…" at bounding box center [754, 497] width 714 height 254
copy div "Switching Users To switch users, you can use the su command. su jamal"
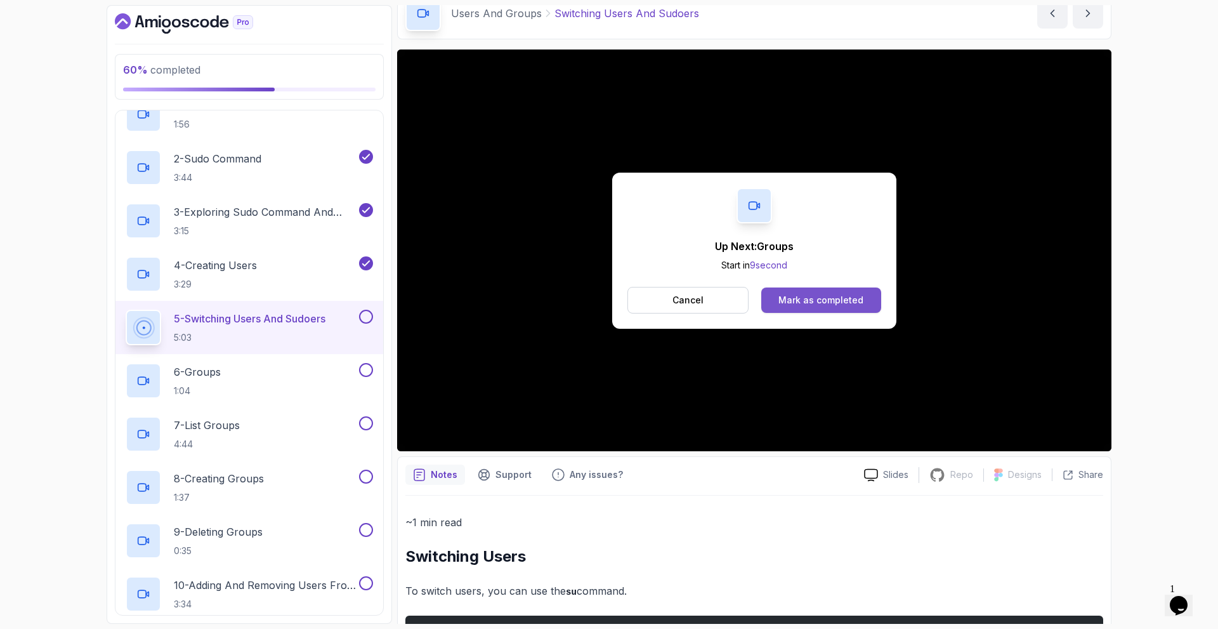
click at [816, 302] on div "Mark as completed" at bounding box center [820, 300] width 85 height 13
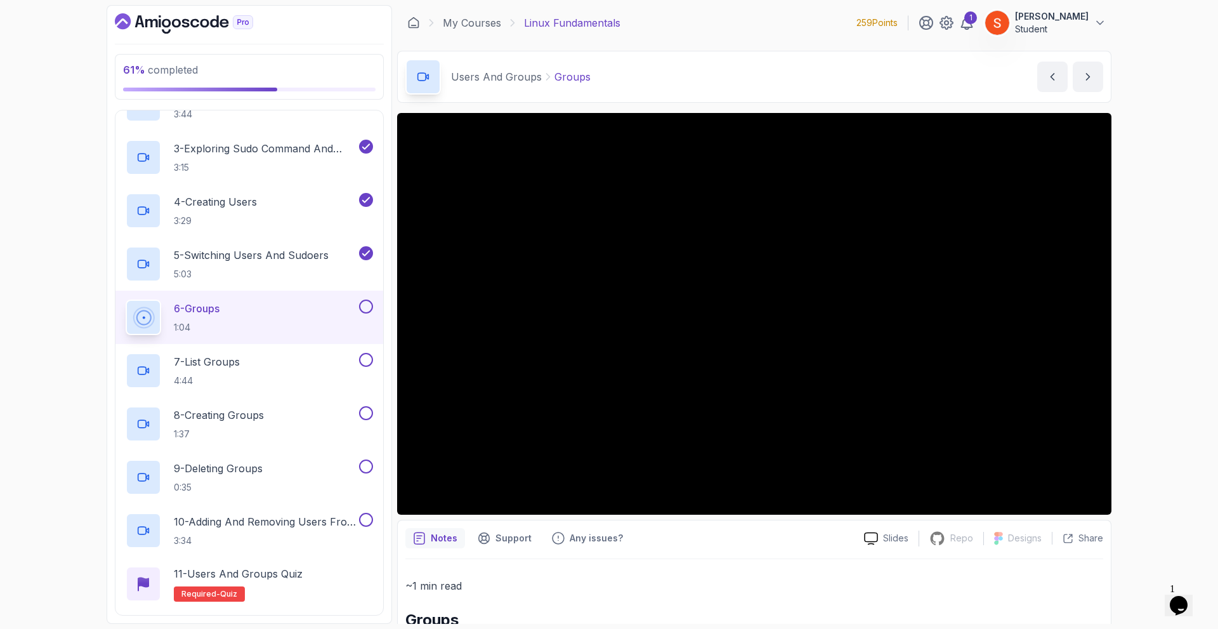
scroll to position [65, 0]
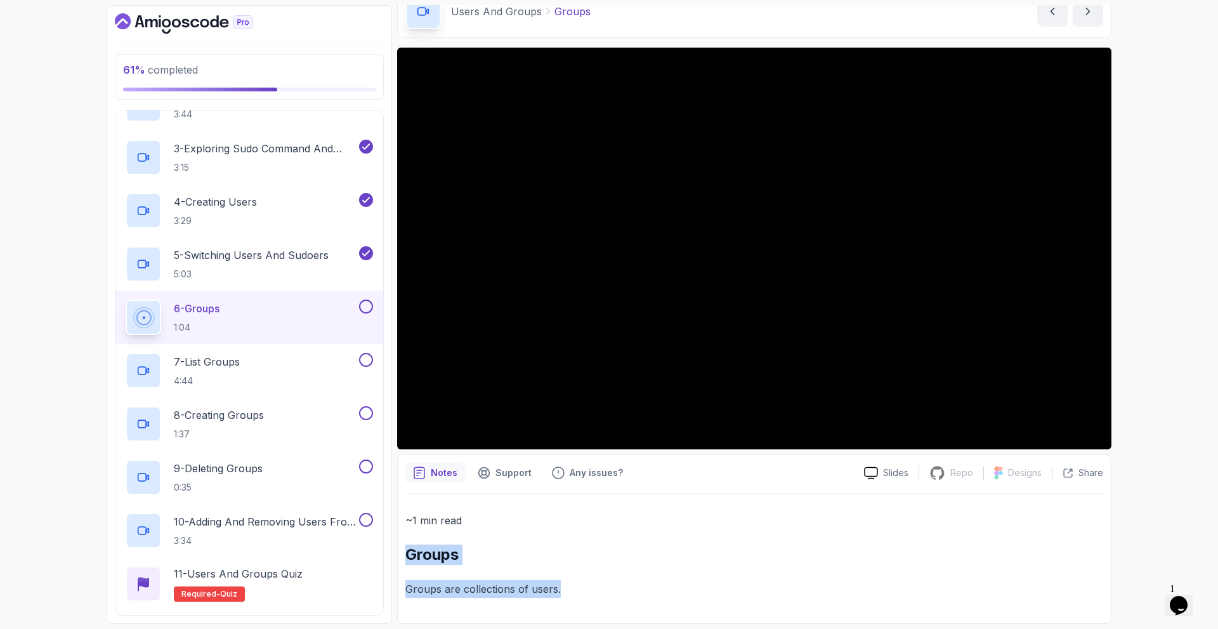
drag, startPoint x: 405, startPoint y: 553, endPoint x: 565, endPoint y: 607, distance: 168.3
click at [565, 607] on div "~1 min read Groups Groups are collections of users." at bounding box center [754, 555] width 698 height 122
copy div "Groups Groups are collections of users."
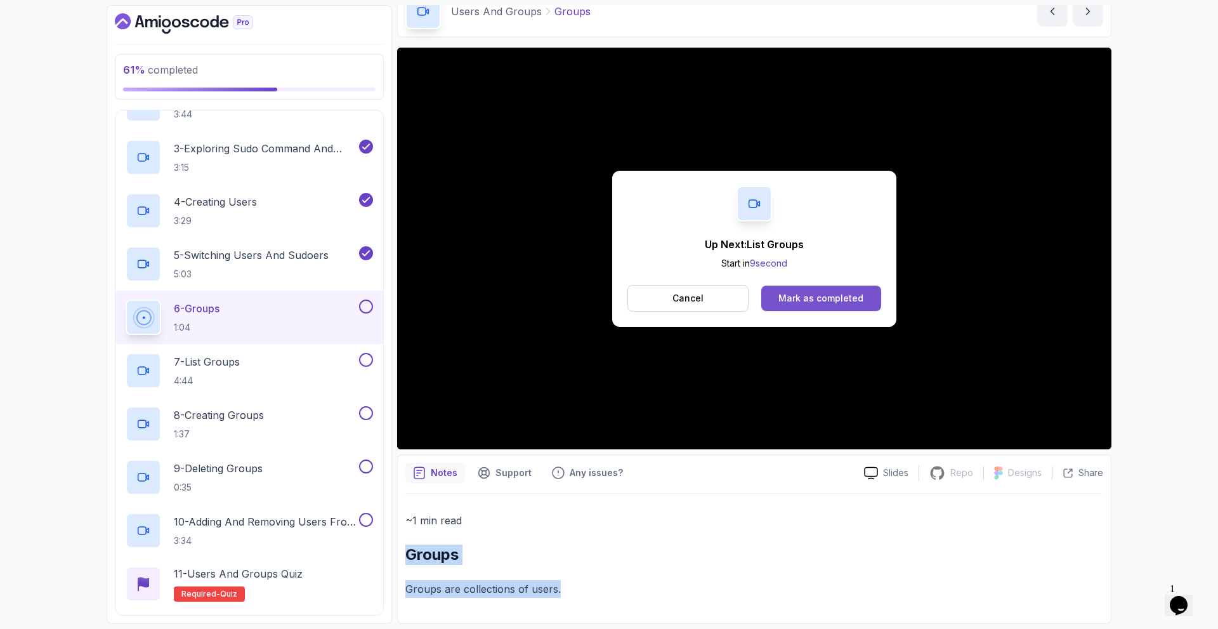
click at [809, 294] on div "Mark as completed" at bounding box center [820, 298] width 85 height 13
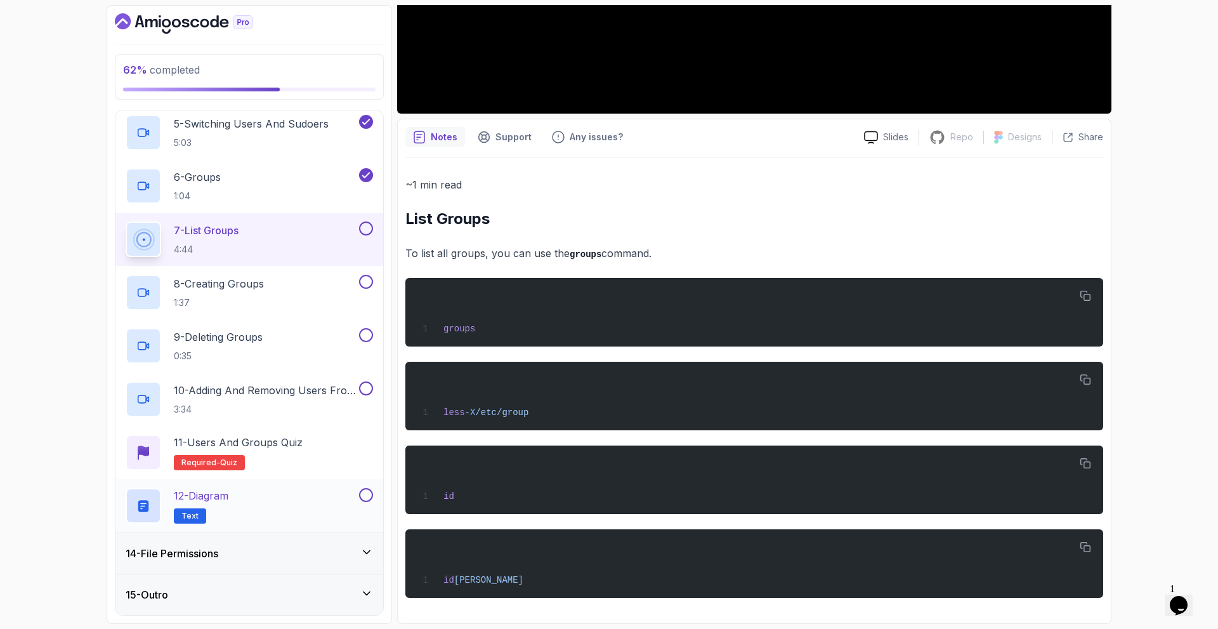
scroll to position [626, 0]
